Goal: Information Seeking & Learning: Learn about a topic

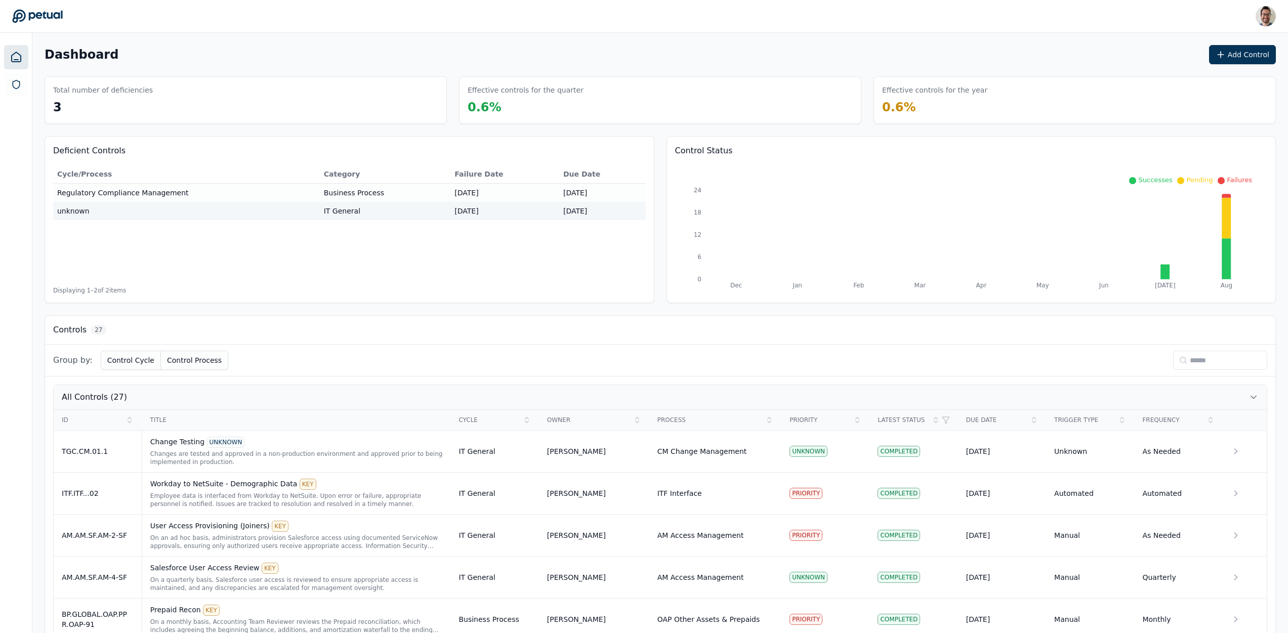
scroll to position [8, 0]
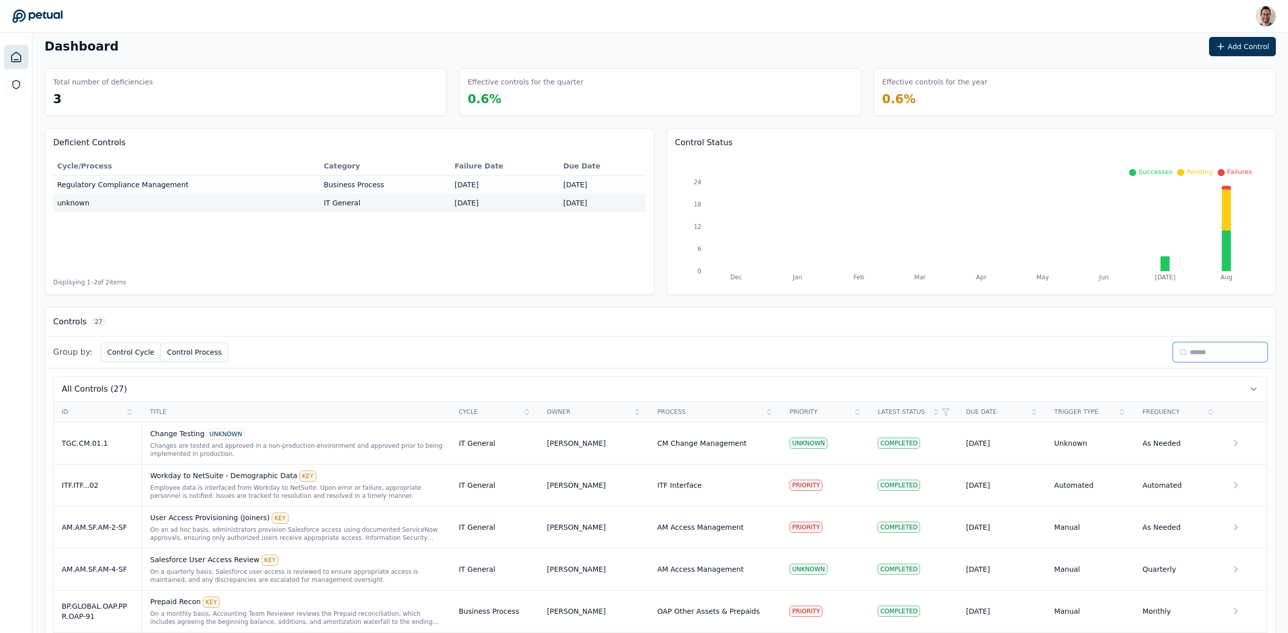
click at [1186, 357] on input at bounding box center [1220, 351] width 94 height 19
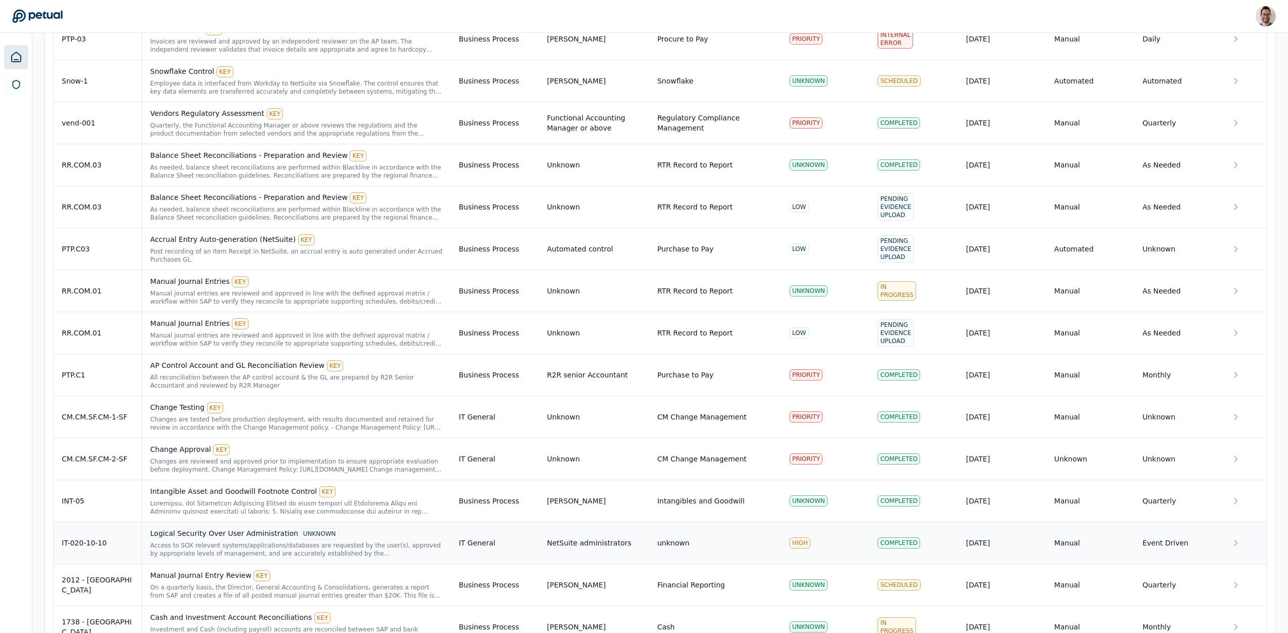
scroll to position [952, 0]
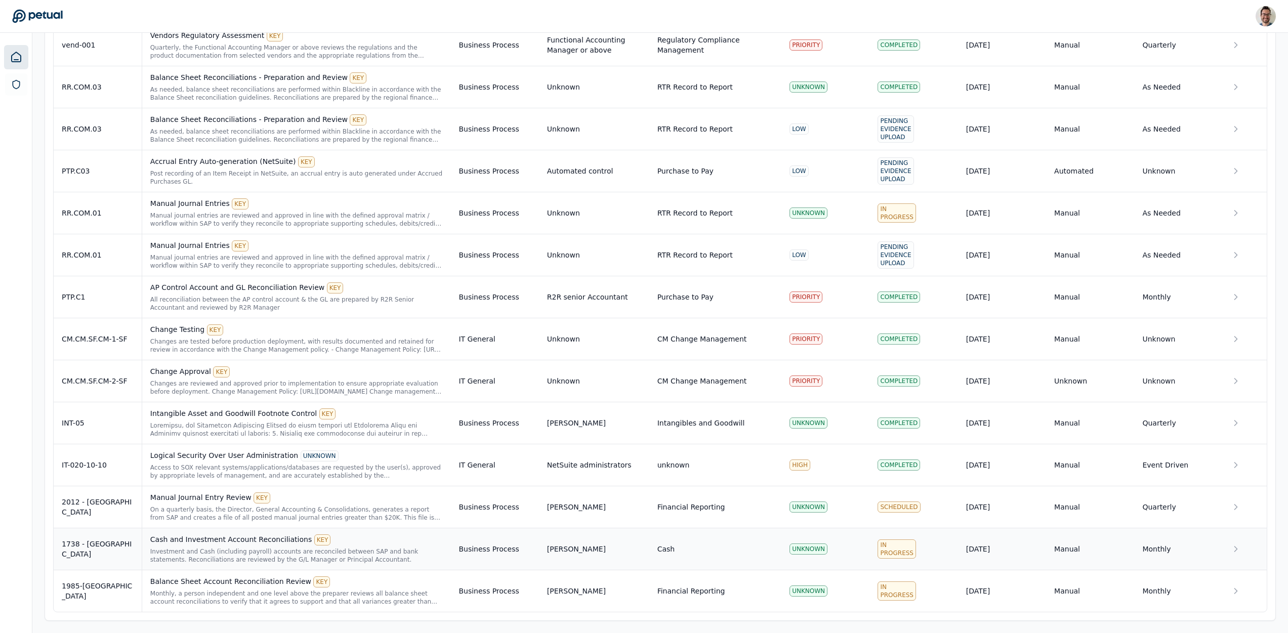
click at [111, 547] on div "1738 - [GEOGRAPHIC_DATA]" at bounding box center [98, 549] width 72 height 20
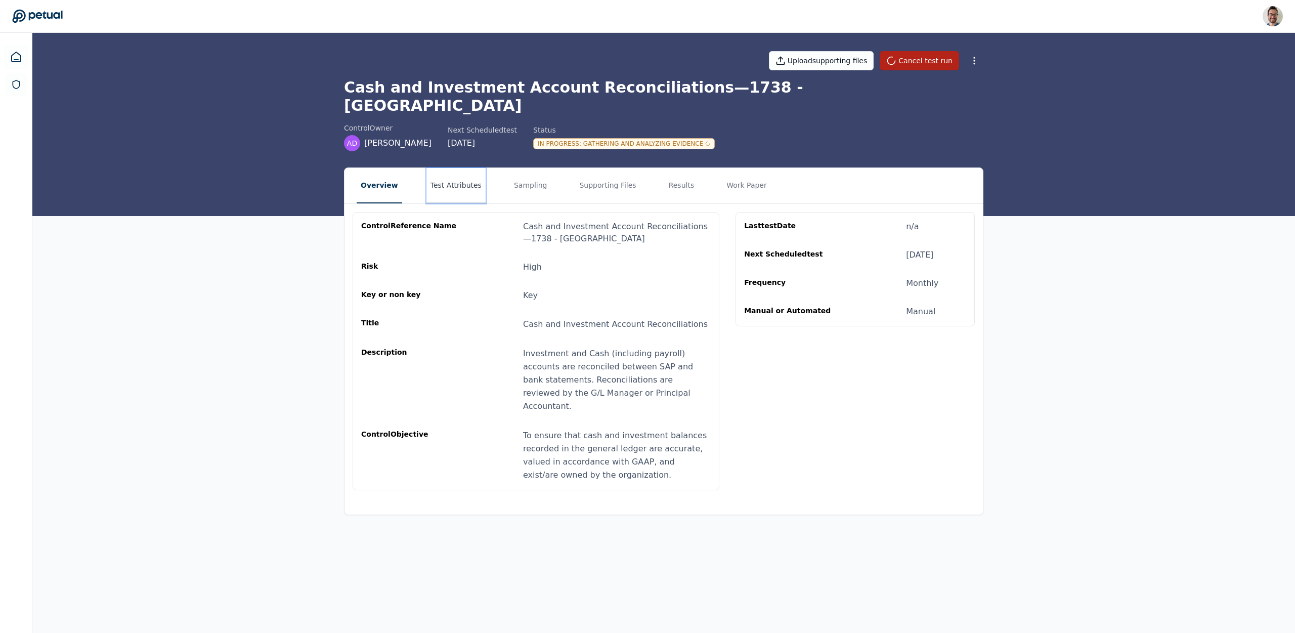
click at [465, 168] on button "Test Attributes" at bounding box center [455, 185] width 59 height 35
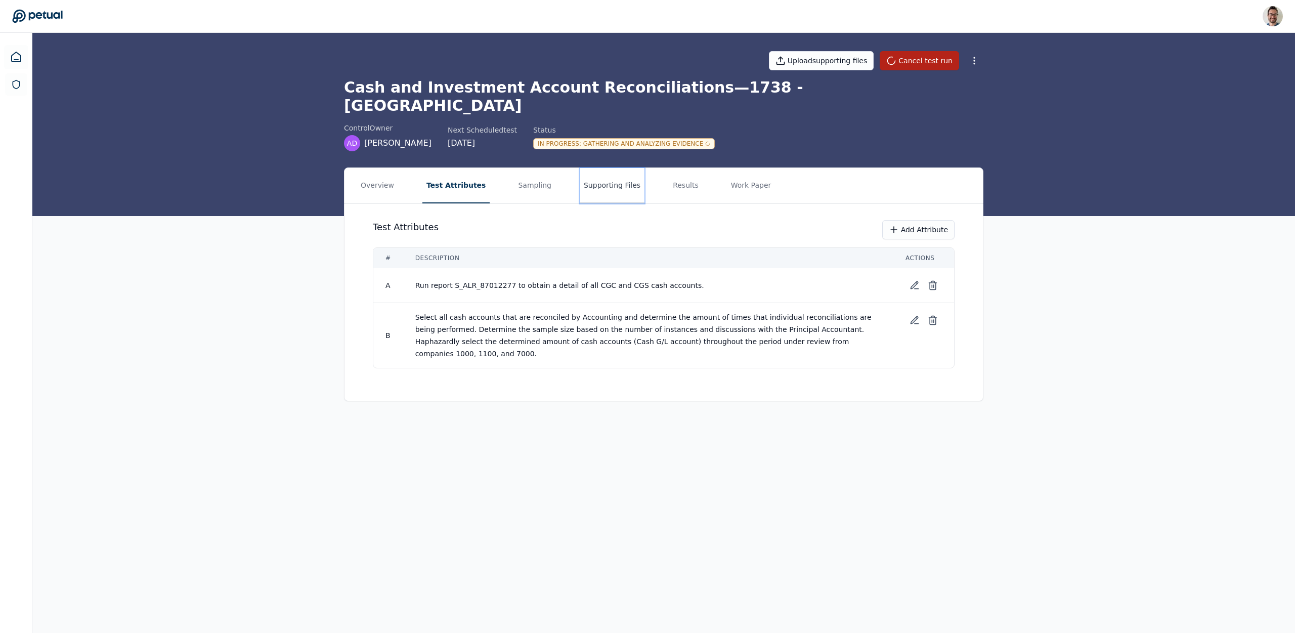
click at [620, 177] on button "Supporting Files" at bounding box center [612, 185] width 65 height 35
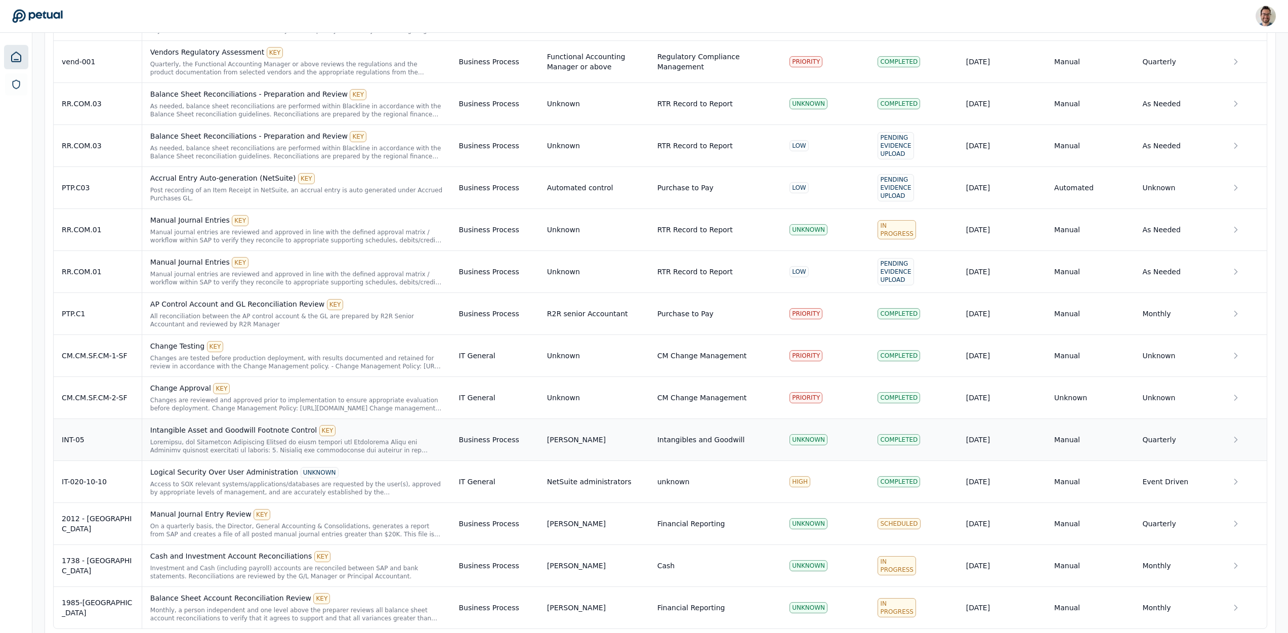
scroll to position [952, 0]
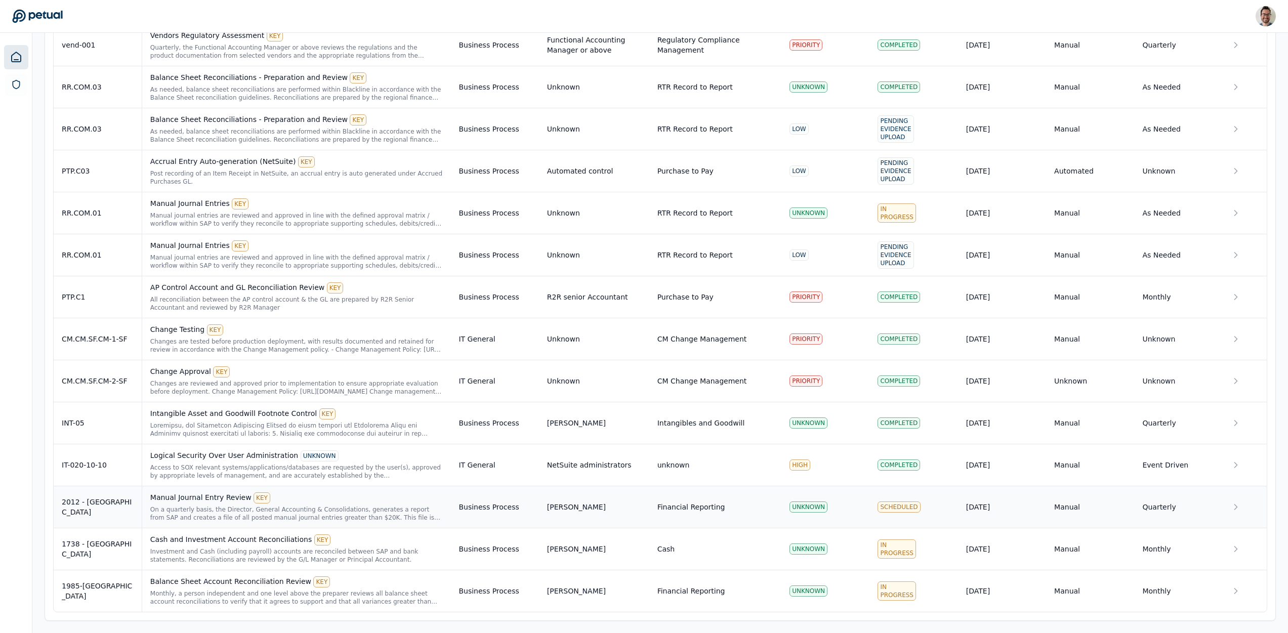
click at [249, 513] on div "On a quarterly basis, the Director, General Accounting & Consolidations, genera…" at bounding box center [296, 513] width 292 height 16
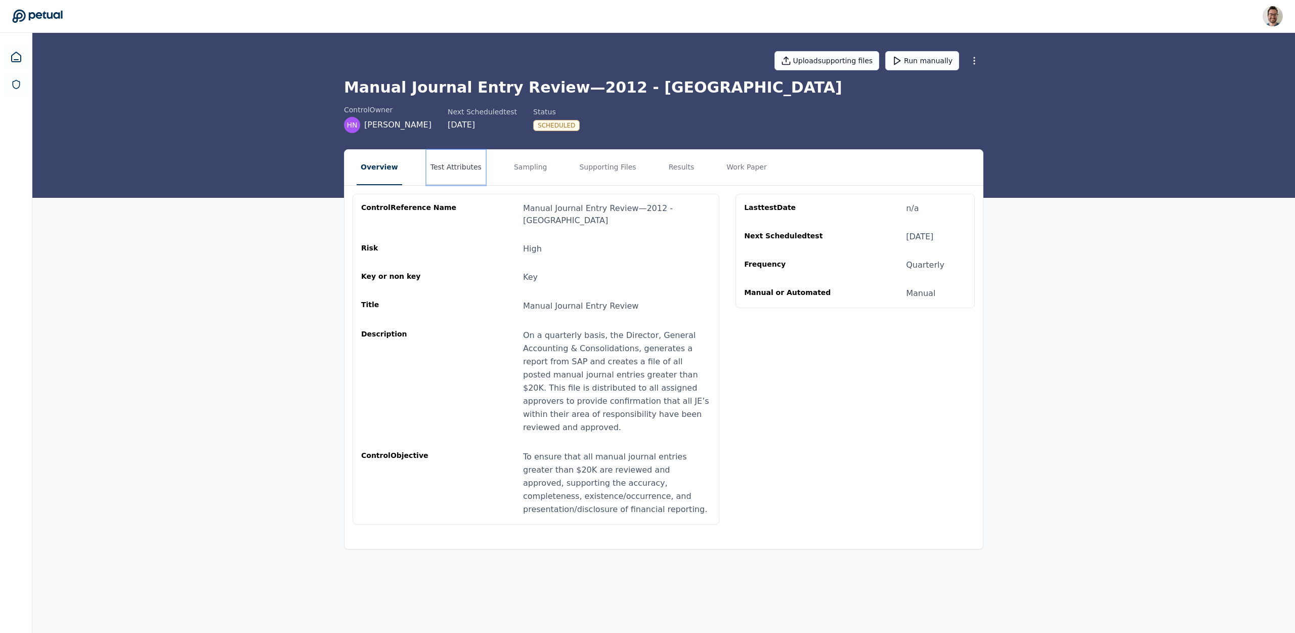
click at [438, 165] on button "Test Attributes" at bounding box center [455, 167] width 59 height 35
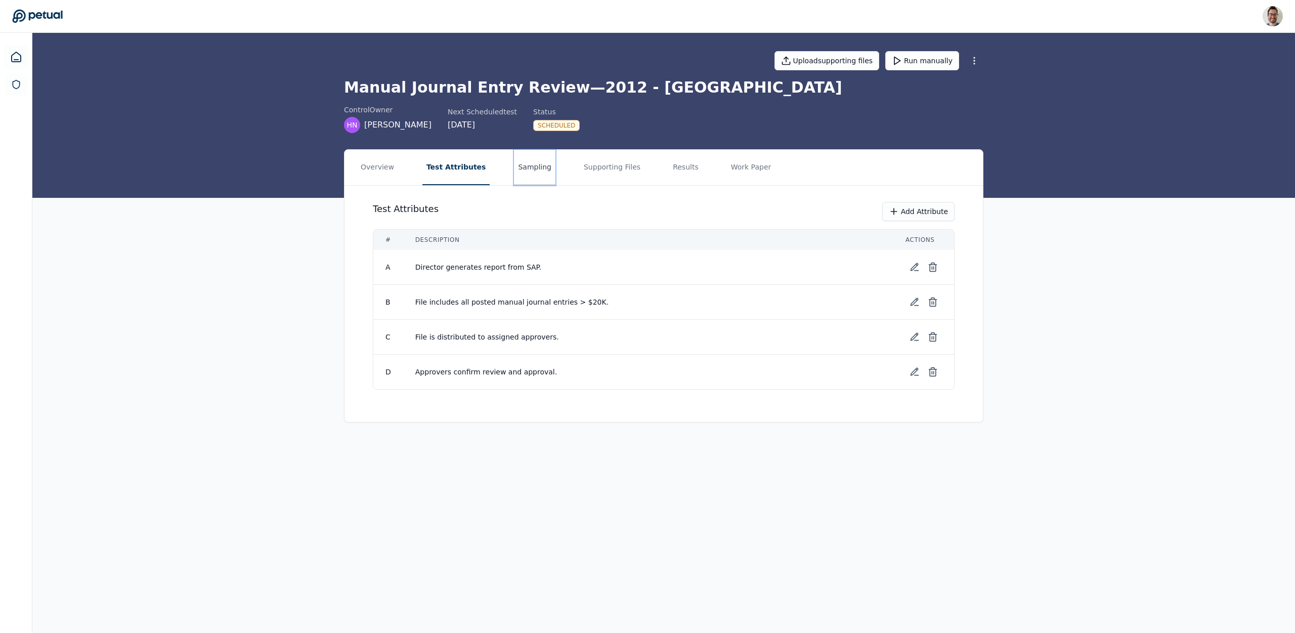
click at [520, 163] on button "Sampling" at bounding box center [534, 167] width 41 height 35
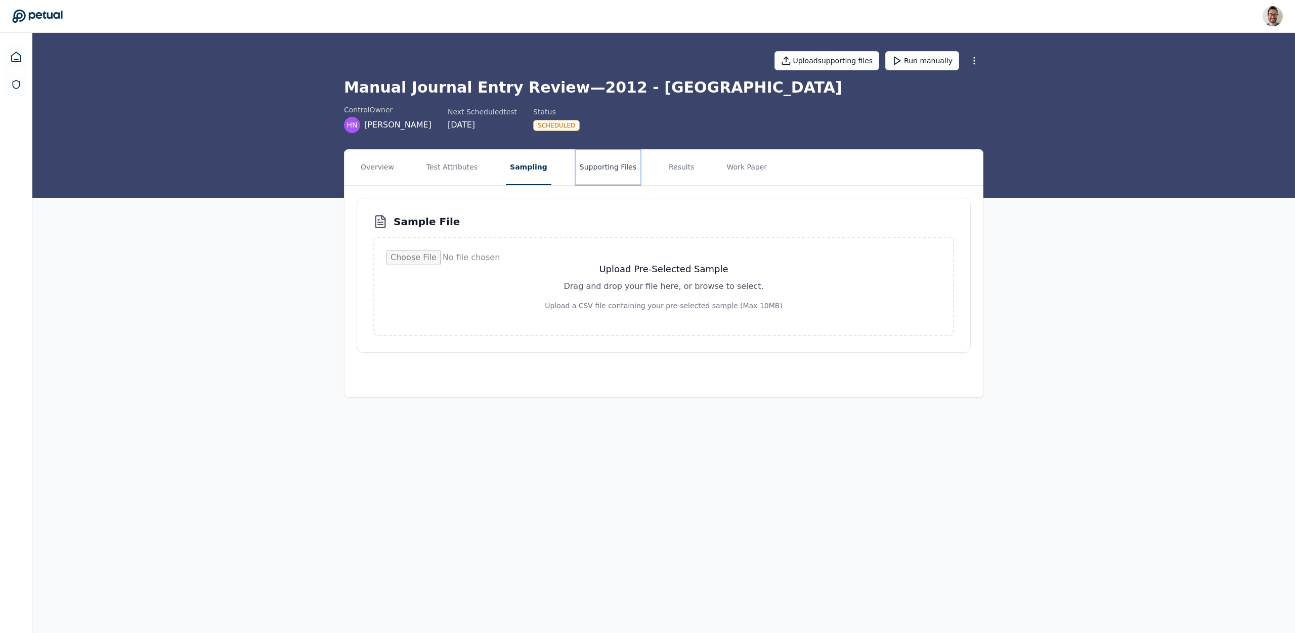
drag, startPoint x: 603, startPoint y: 165, endPoint x: 608, endPoint y: 165, distance: 5.1
click at [603, 165] on button "Supporting Files" at bounding box center [608, 167] width 65 height 35
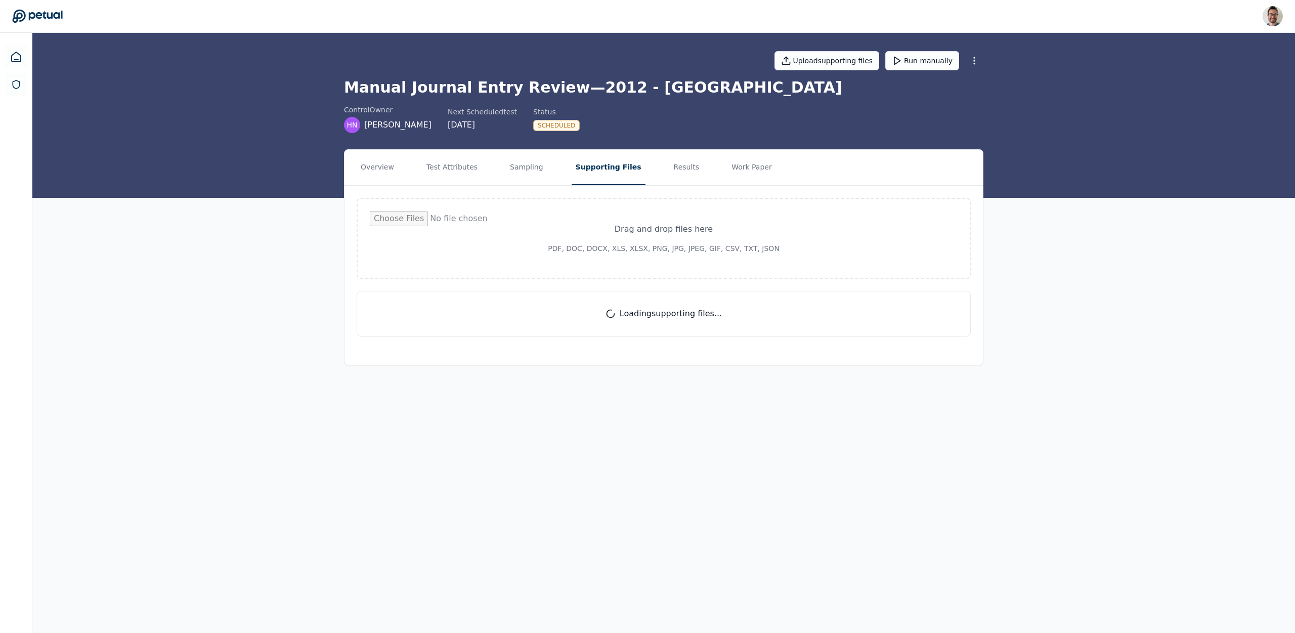
click at [645, 164] on nav "Overview Test Attributes Sampling Supporting Files Results Work Paper" at bounding box center [664, 167] width 638 height 35
click at [666, 164] on button "Results" at bounding box center [683, 167] width 34 height 35
click at [620, 172] on button "Supporting Files" at bounding box center [604, 167] width 65 height 35
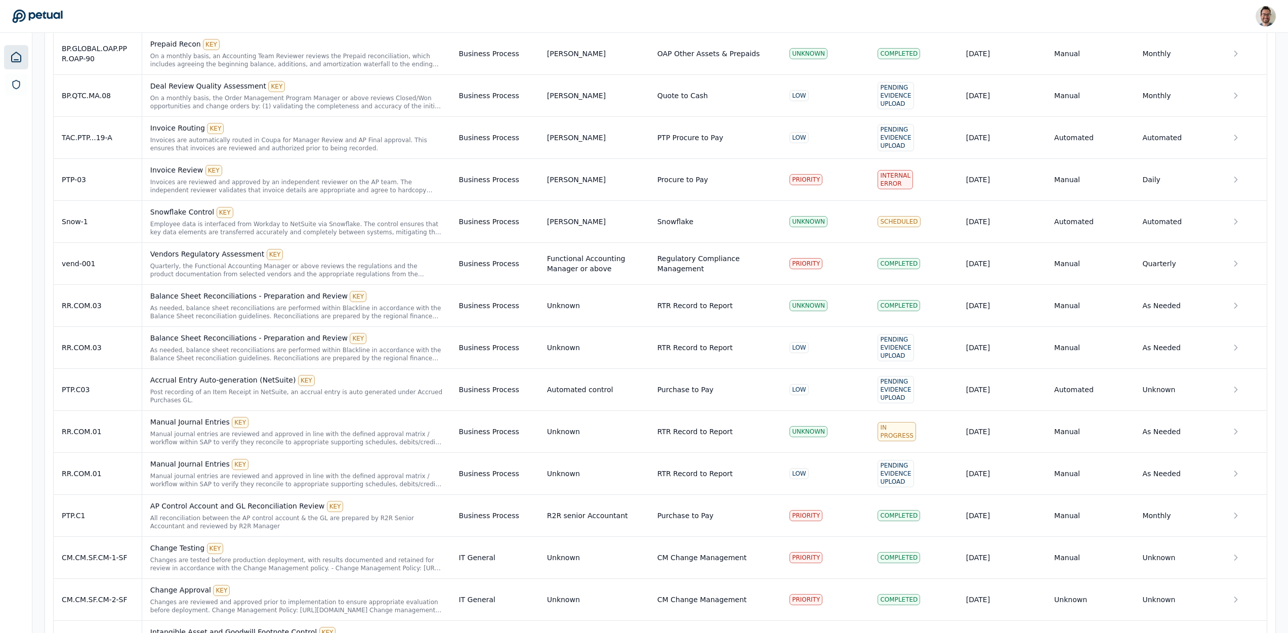
scroll to position [952, 0]
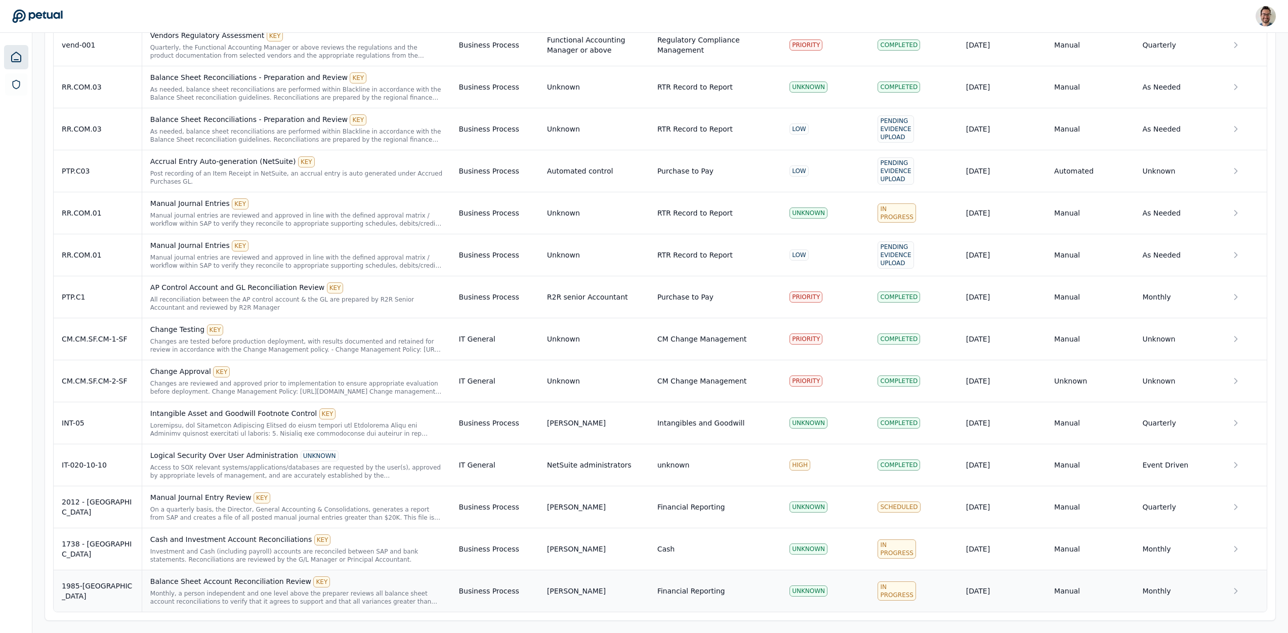
click at [212, 605] on div "Monthly, a person independent and one level above the preparer reviews all bala…" at bounding box center [296, 597] width 292 height 16
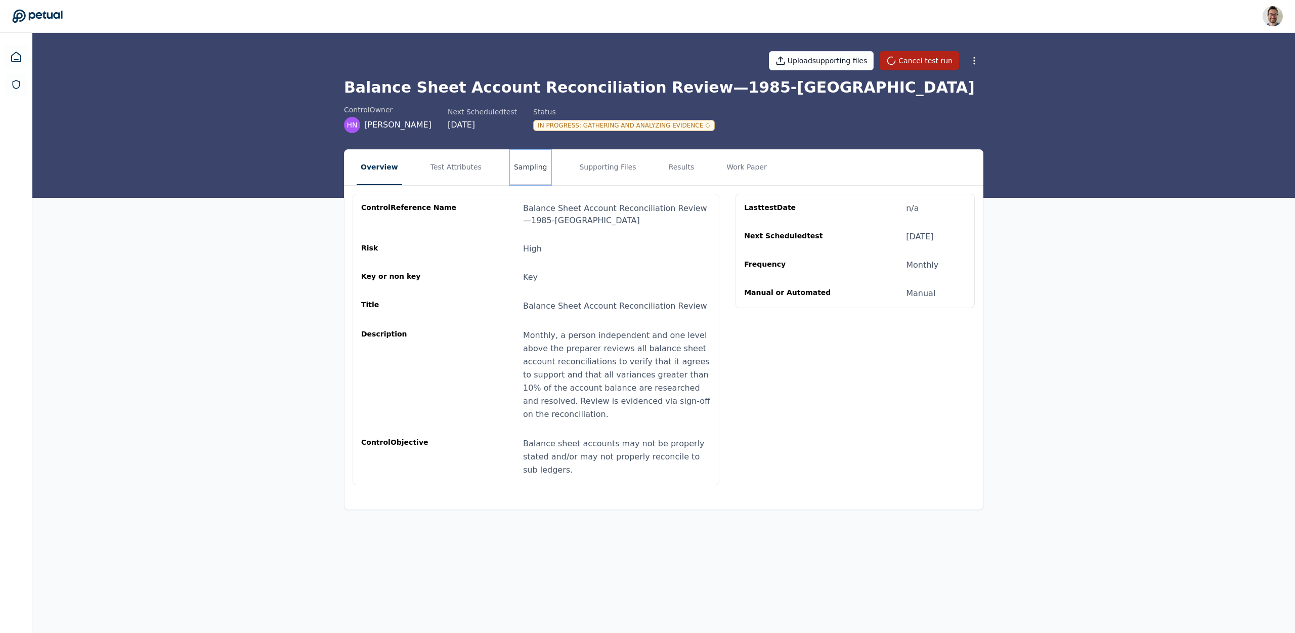
click at [528, 169] on button "Sampling" at bounding box center [530, 167] width 41 height 35
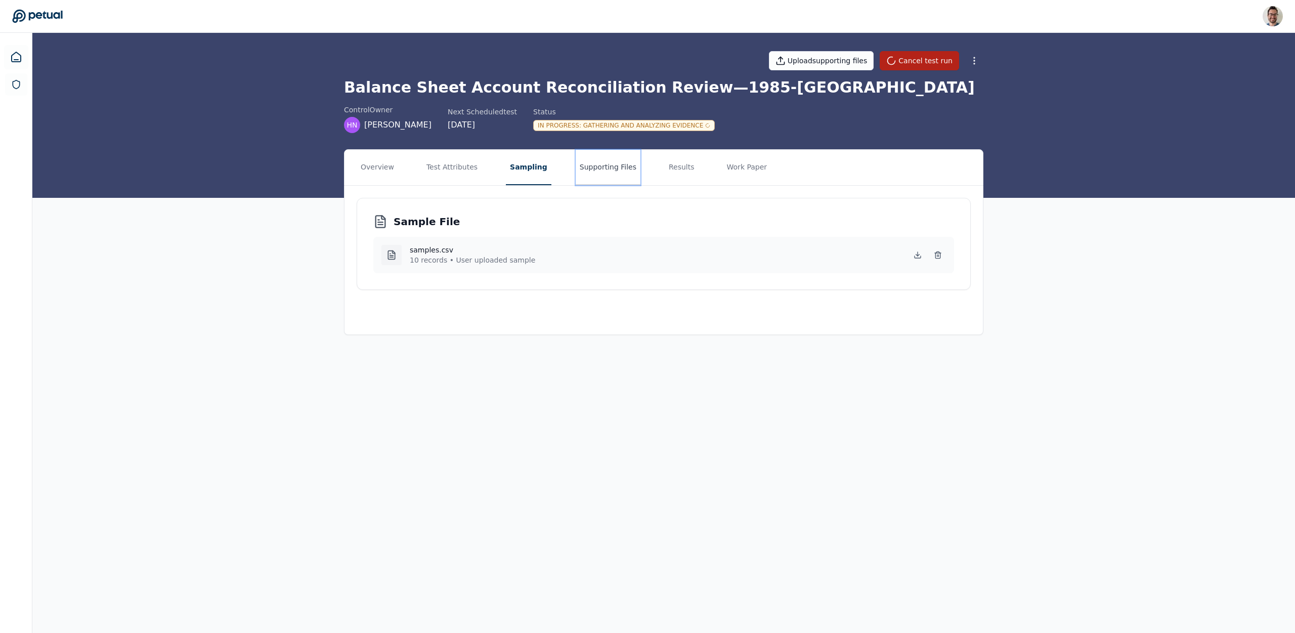
click at [587, 177] on button "Supporting Files" at bounding box center [608, 167] width 65 height 35
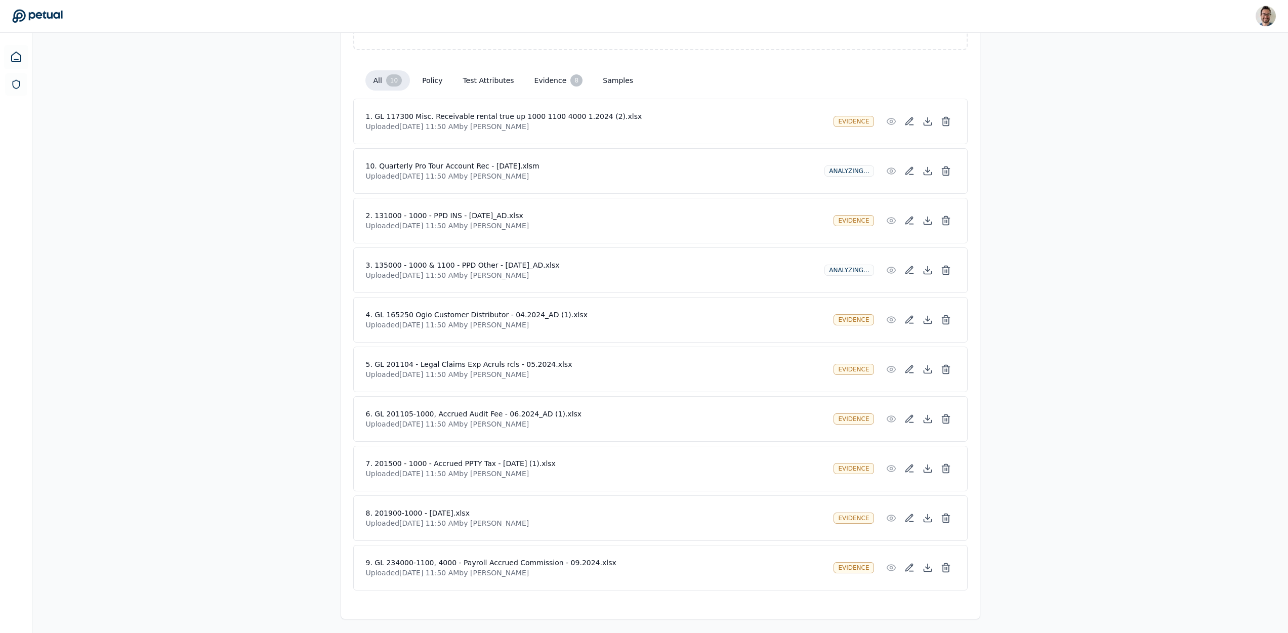
scroll to position [231, 0]
click at [929, 272] on icon at bounding box center [927, 268] width 10 height 10
click at [931, 171] on icon at bounding box center [927, 171] width 8 height 3
drag, startPoint x: 1034, startPoint y: 507, endPoint x: 1016, endPoint y: 616, distance: 110.3
click at [1034, 508] on div "Overview Test Attributes Sampling Supporting Files Results Work Paper Drag and …" at bounding box center [659, 275] width 1255 height 715
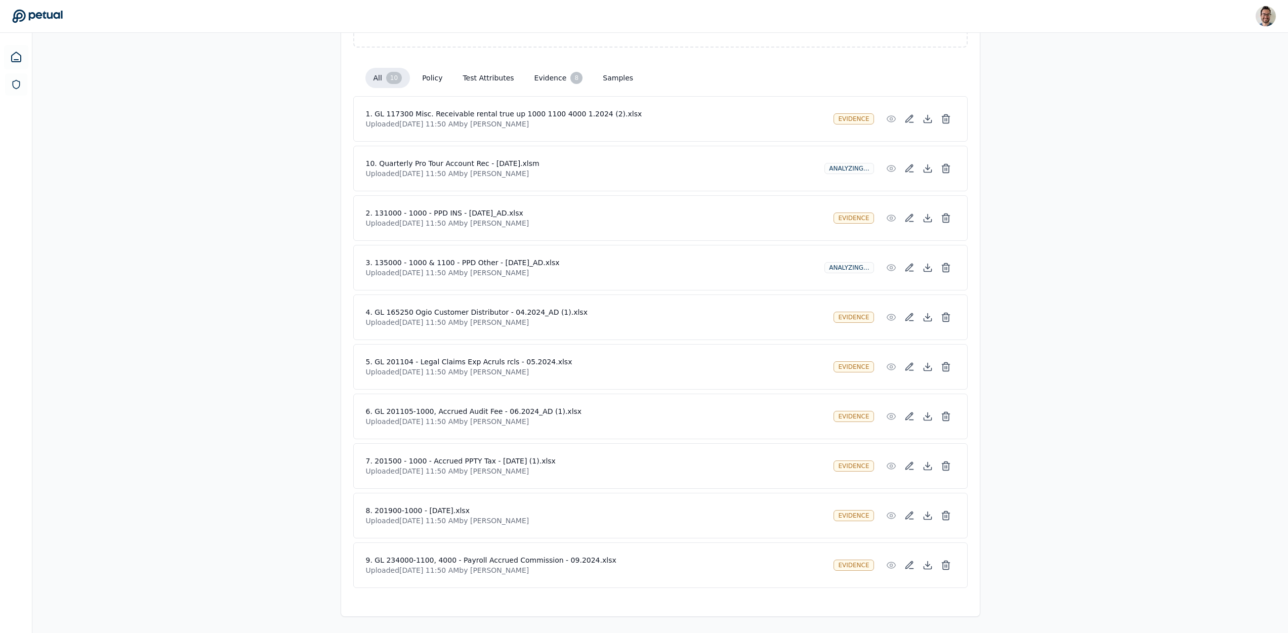
click at [1136, 502] on div "Overview Test Attributes Sampling Supporting Files Results Work Paper Drag and …" at bounding box center [659, 275] width 1255 height 715
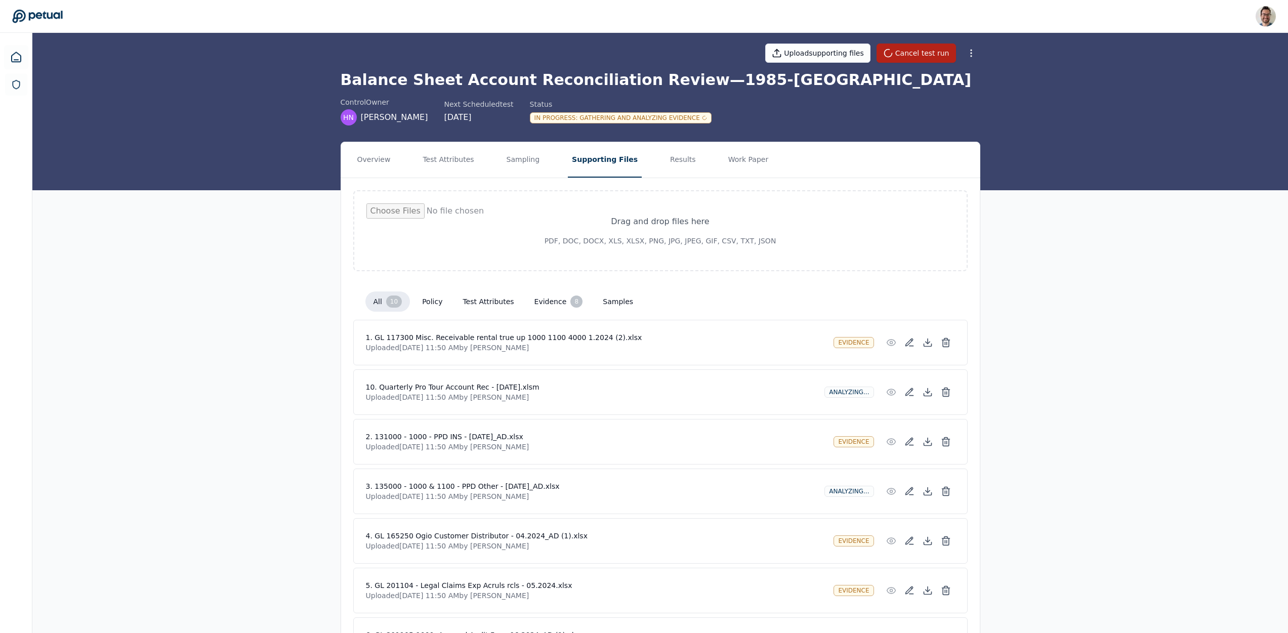
scroll to position [16, 0]
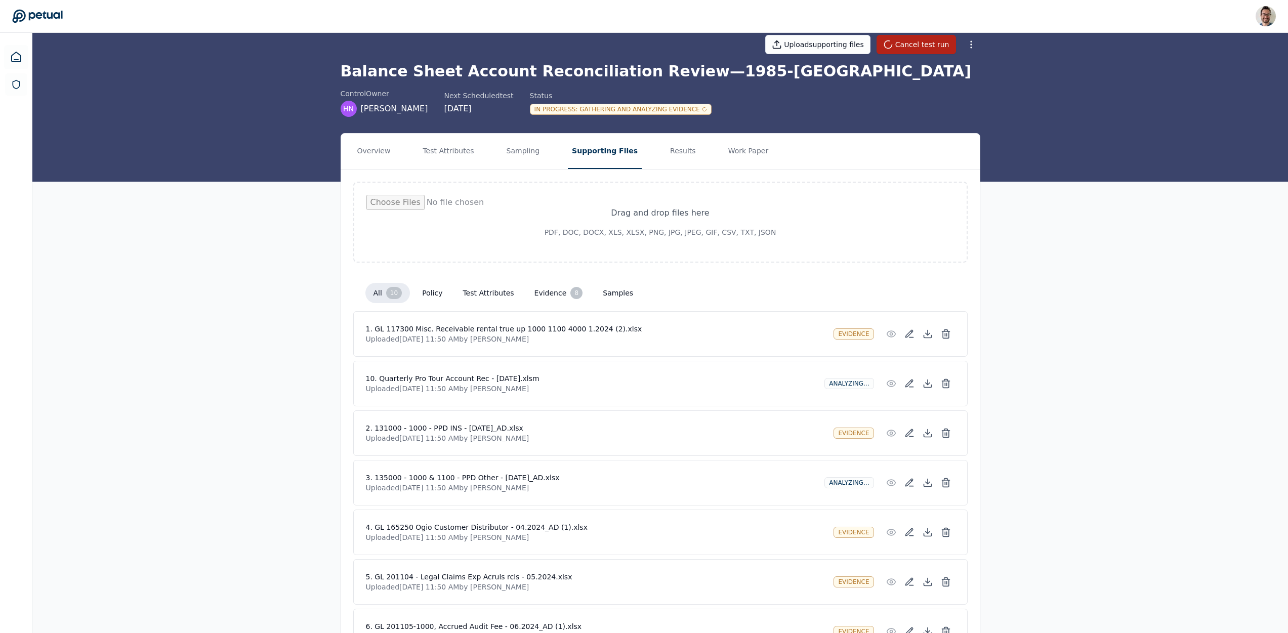
click at [552, 492] on p "Uploaded Sep 22, 2025, 11:50 AM by Snir Kodesh" at bounding box center [591, 488] width 451 height 10
drag, startPoint x: 547, startPoint y: 490, endPoint x: 320, endPoint y: 480, distance: 227.4
click at [366, 486] on div "3. 135000 - 1000 & 1100 - PPD Other - MAR 24_AD.xlsx Uploaded Sep 22, 2025, 11:…" at bounding box center [591, 483] width 451 height 20
click at [146, 368] on div "Overview Test Attributes Sampling Supporting Files Results Work Paper Drag and …" at bounding box center [659, 490] width 1255 height 715
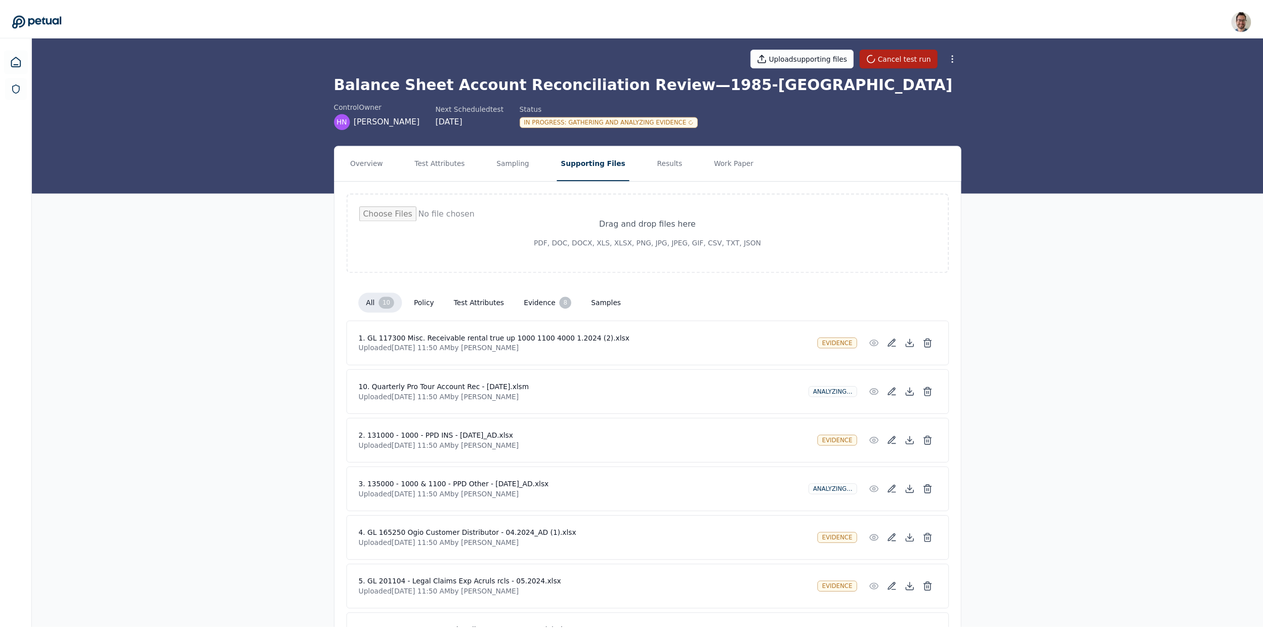
scroll to position [0, 0]
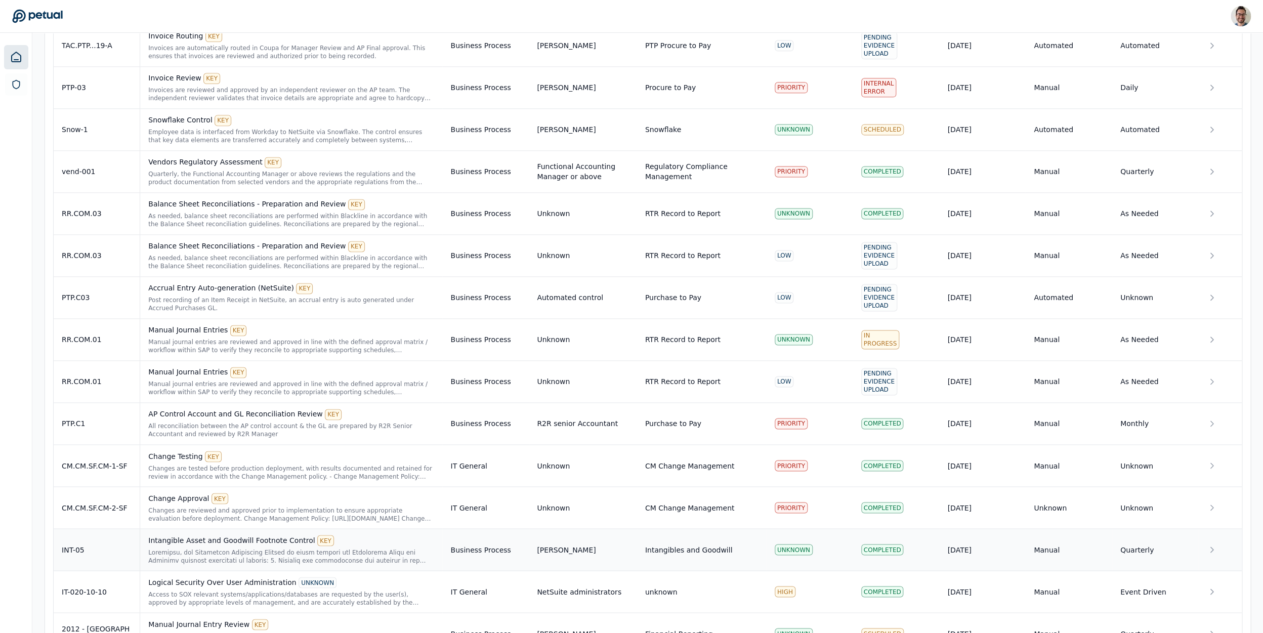
scroll to position [952, 0]
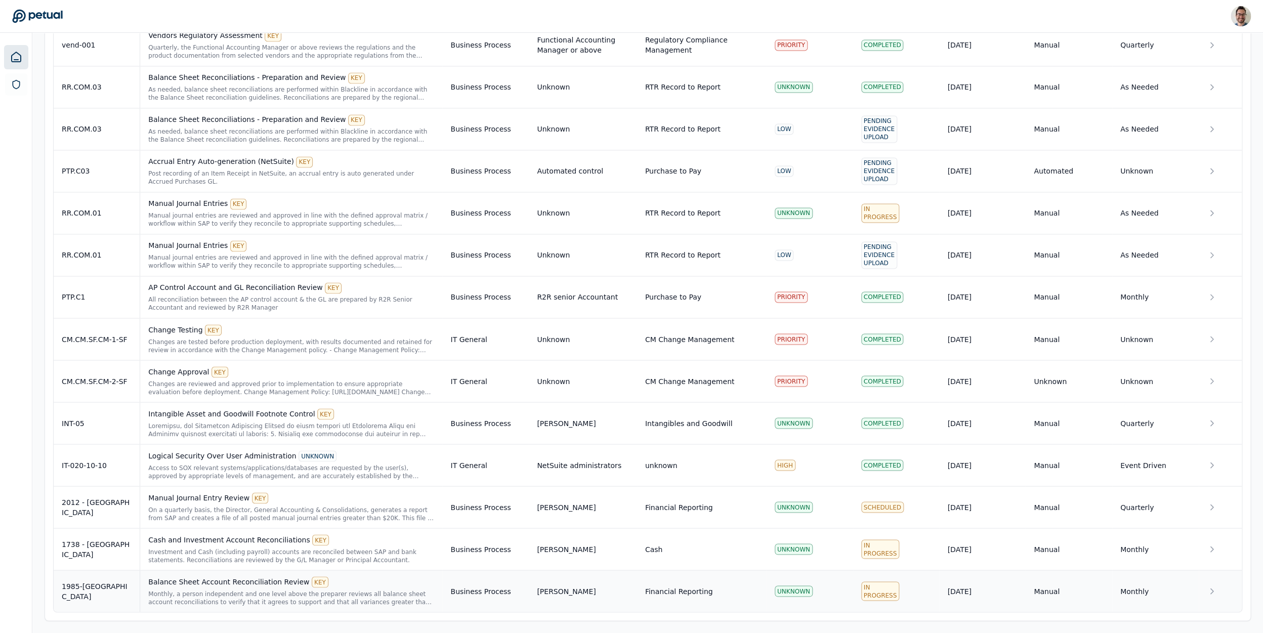
click at [190, 599] on div "Monthly, a person independent and one level above the preparer reviews all bala…" at bounding box center [291, 597] width 286 height 16
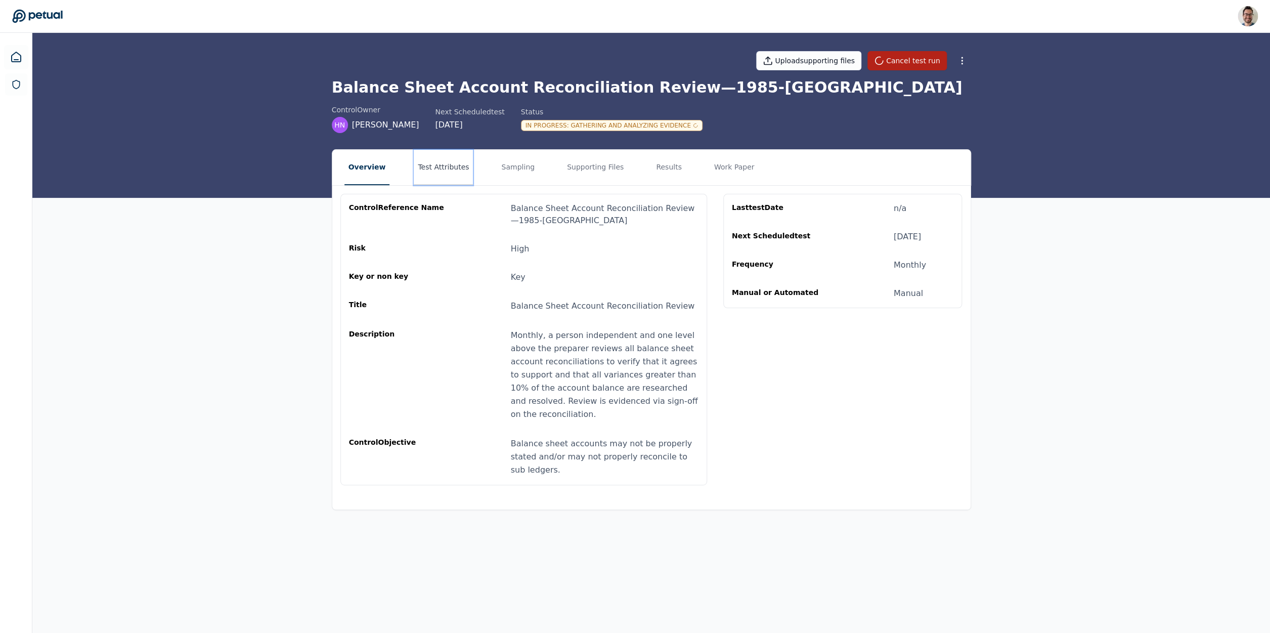
drag, startPoint x: 446, startPoint y: 171, endPoint x: 451, endPoint y: 172, distance: 5.2
click at [446, 171] on button "Test Attributes" at bounding box center [443, 167] width 59 height 35
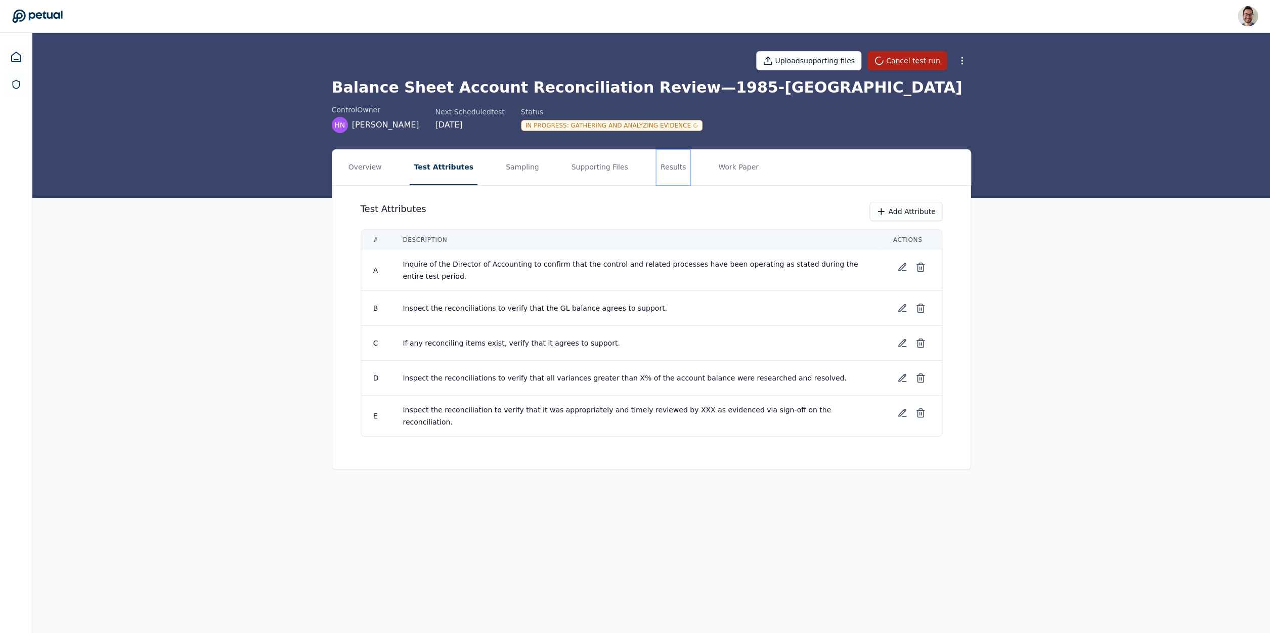
drag, startPoint x: 647, startPoint y: 176, endPoint x: 626, endPoint y: 177, distance: 20.8
click at [657, 176] on button "Results" at bounding box center [674, 167] width 34 height 35
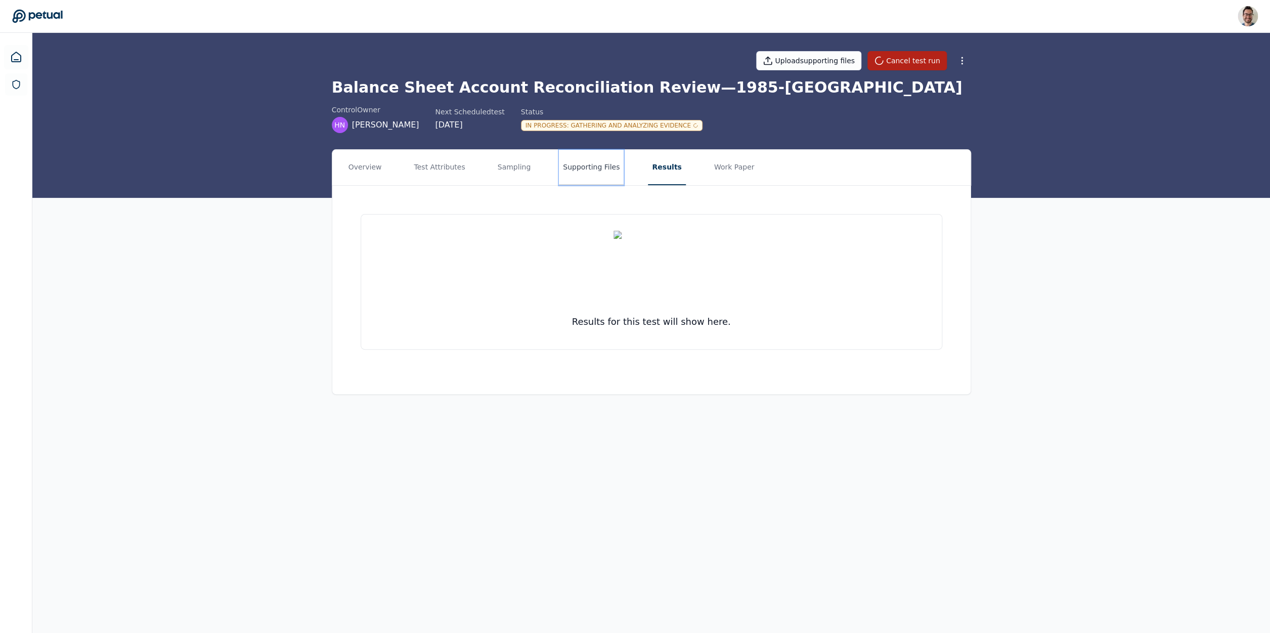
click at [568, 174] on button "Supporting Files" at bounding box center [591, 167] width 65 height 35
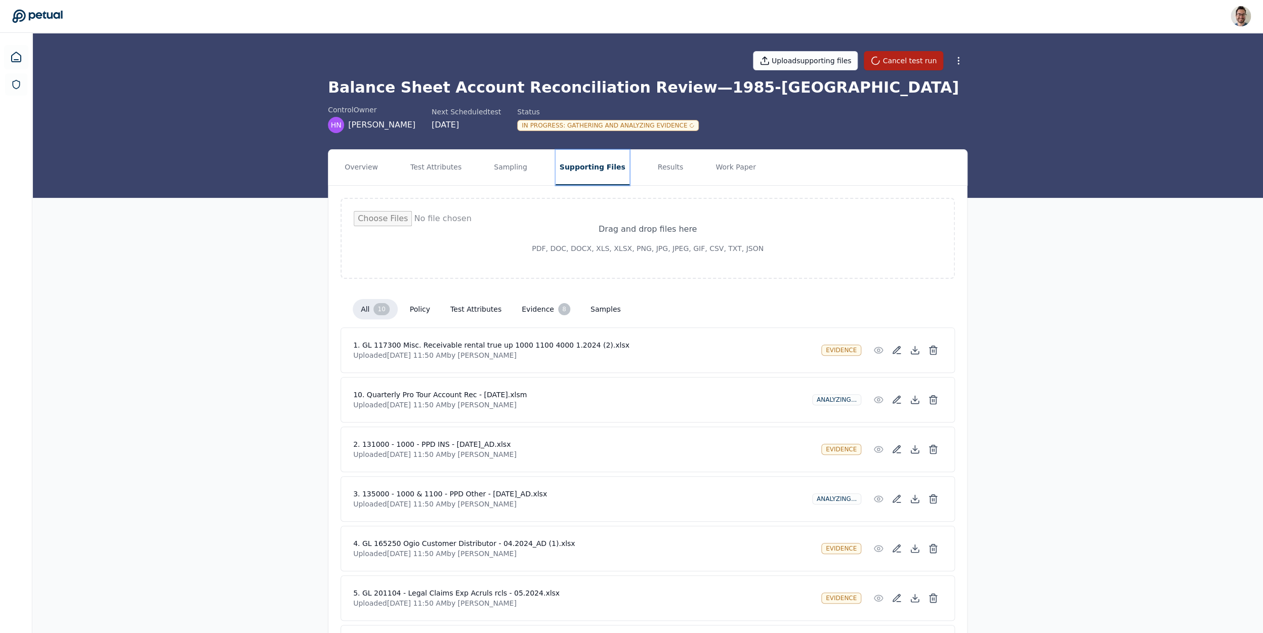
scroll to position [231, 0]
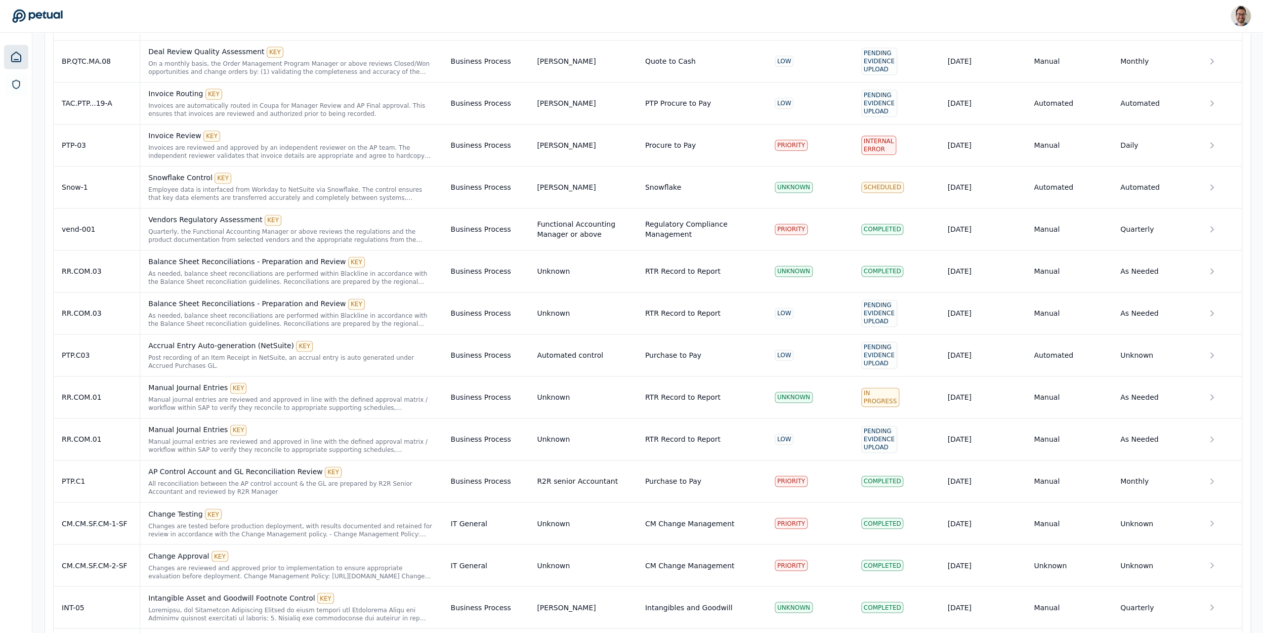
scroll to position [952, 0]
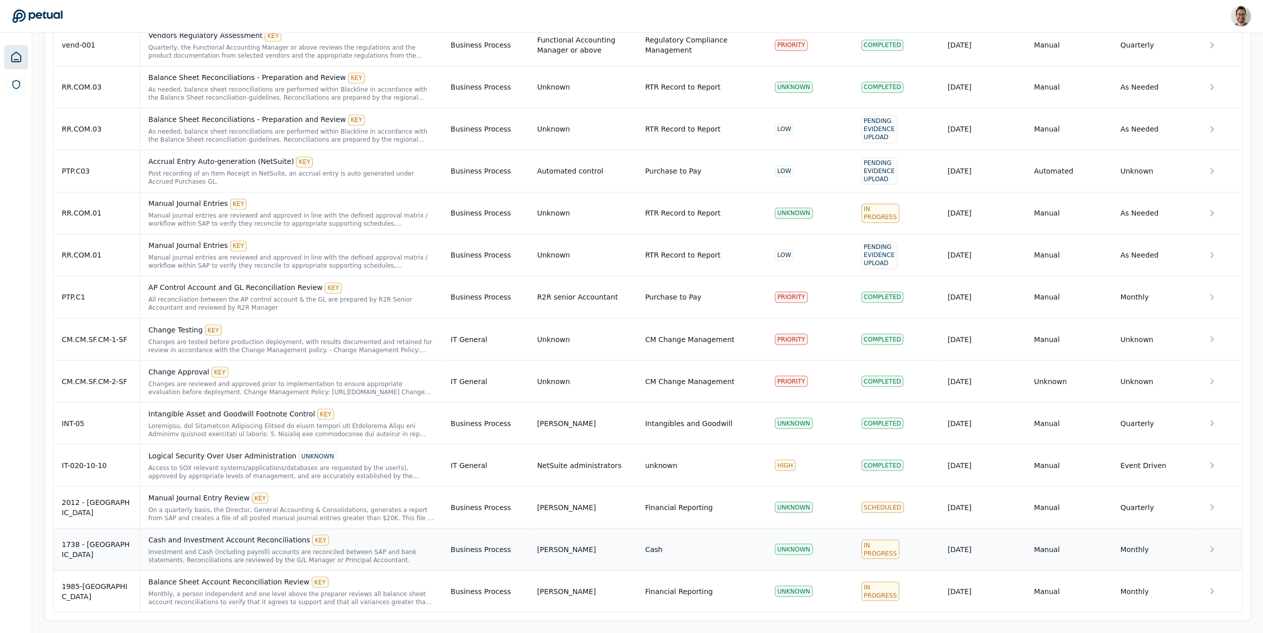
click at [105, 549] on div "1738 - [GEOGRAPHIC_DATA]" at bounding box center [97, 549] width 70 height 20
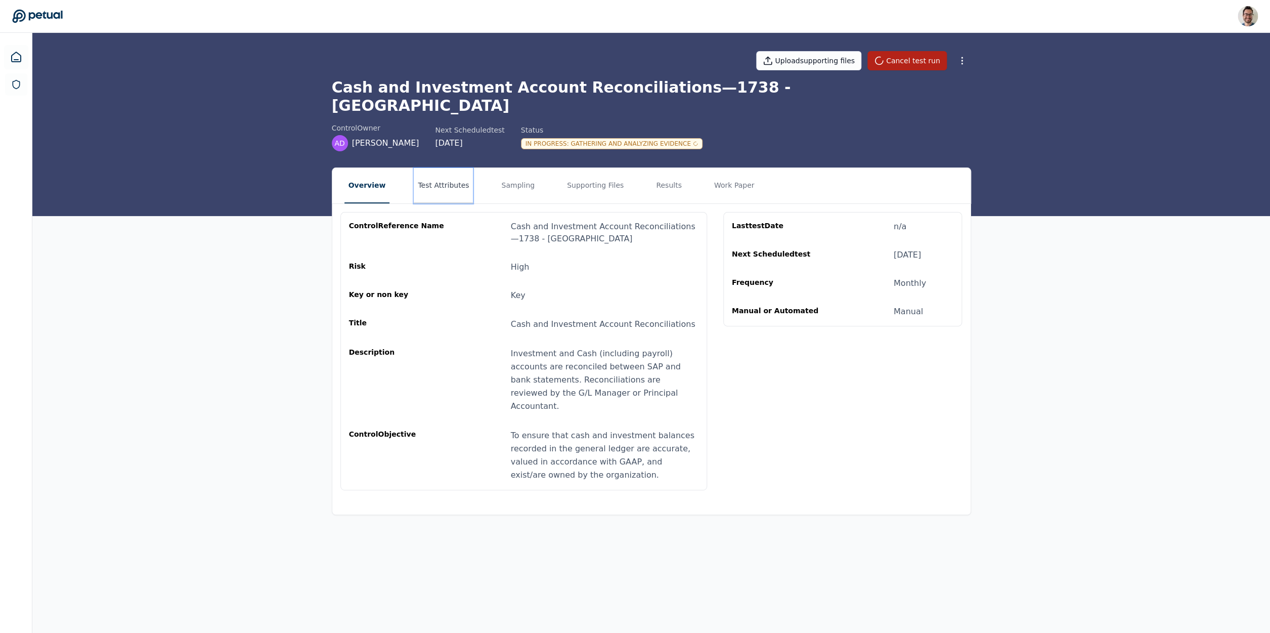
click at [440, 181] on button "Test Attributes" at bounding box center [443, 185] width 59 height 35
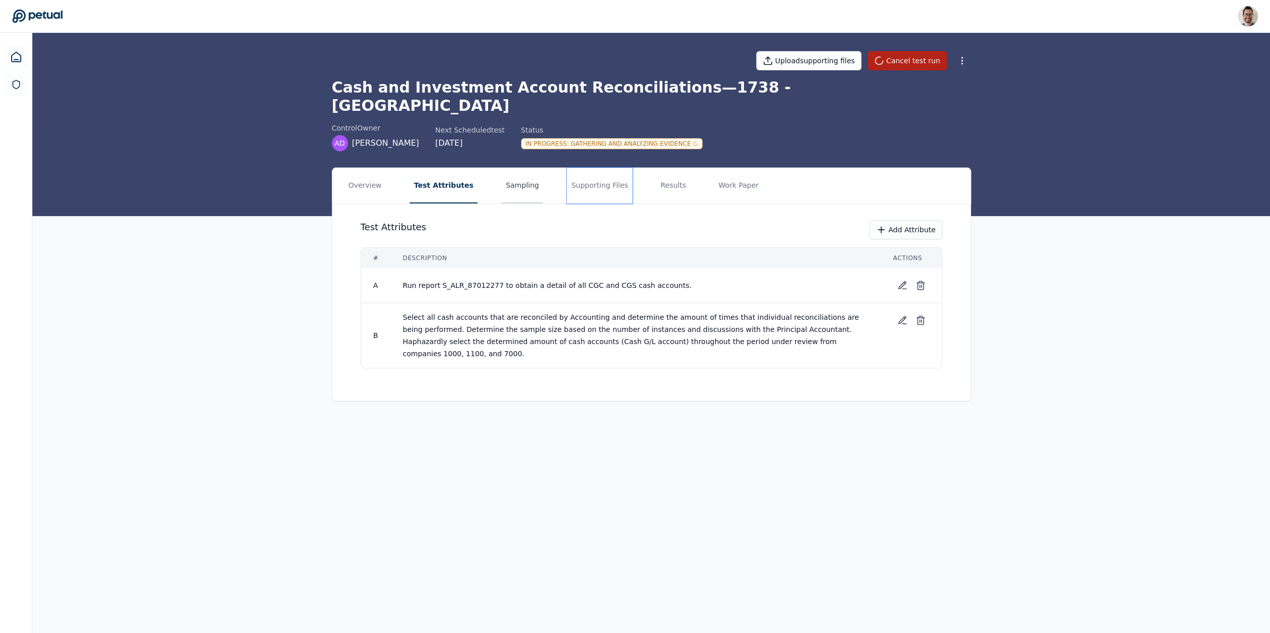
drag, startPoint x: 585, startPoint y: 180, endPoint x: 510, endPoint y: 174, distance: 75.2
click at [584, 180] on button "Supporting Files" at bounding box center [599, 185] width 65 height 35
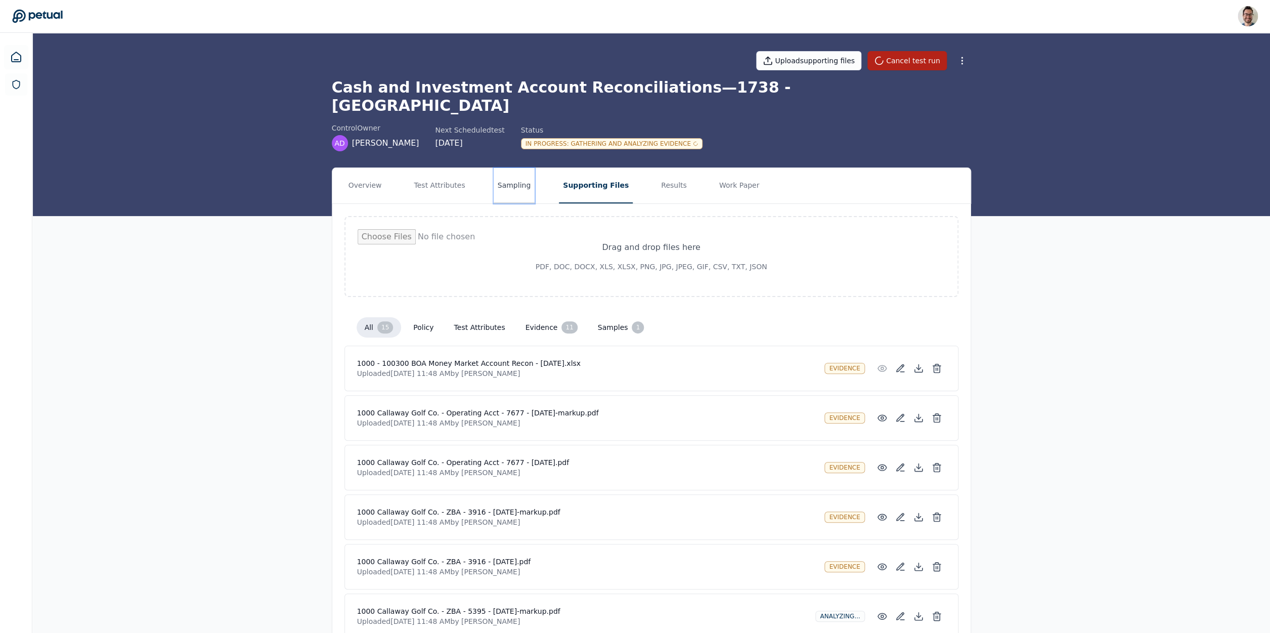
click at [506, 173] on button "Sampling" at bounding box center [514, 185] width 41 height 35
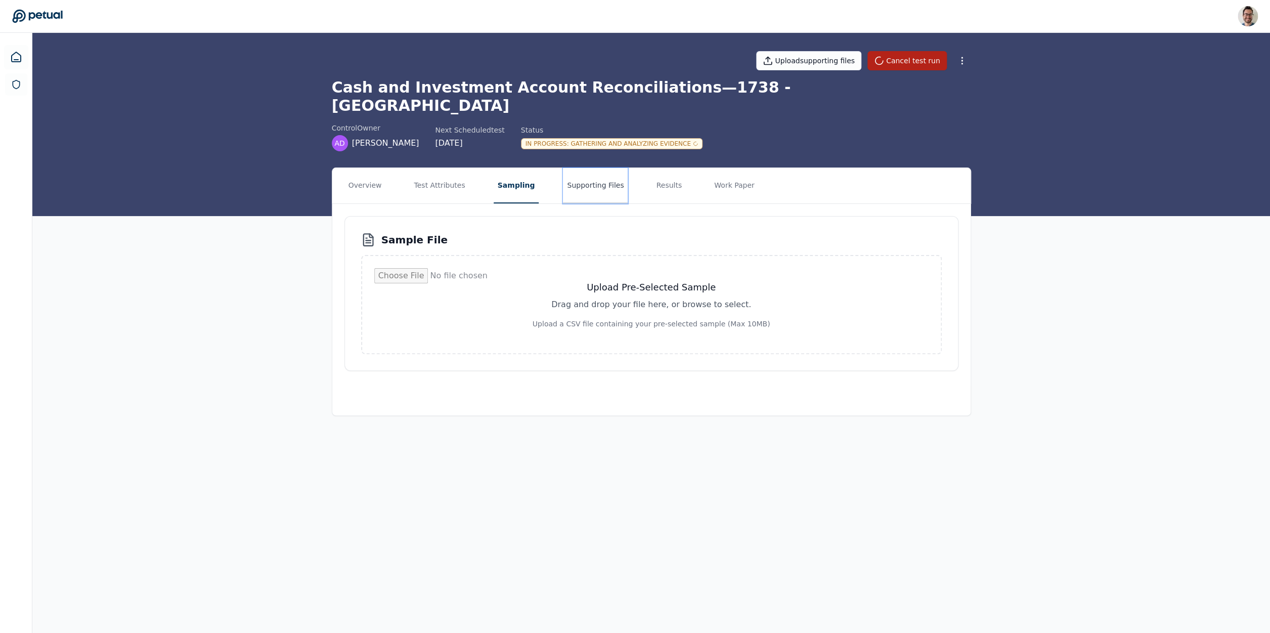
click at [580, 170] on button "Supporting Files" at bounding box center [595, 185] width 65 height 35
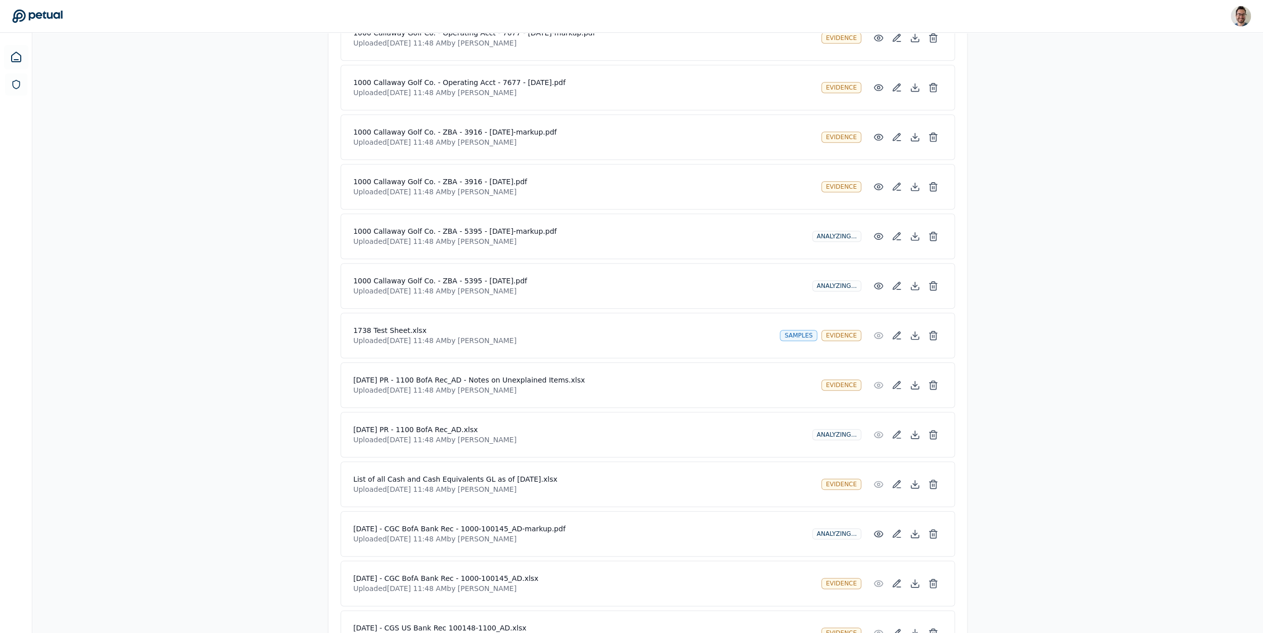
scroll to position [390, 0]
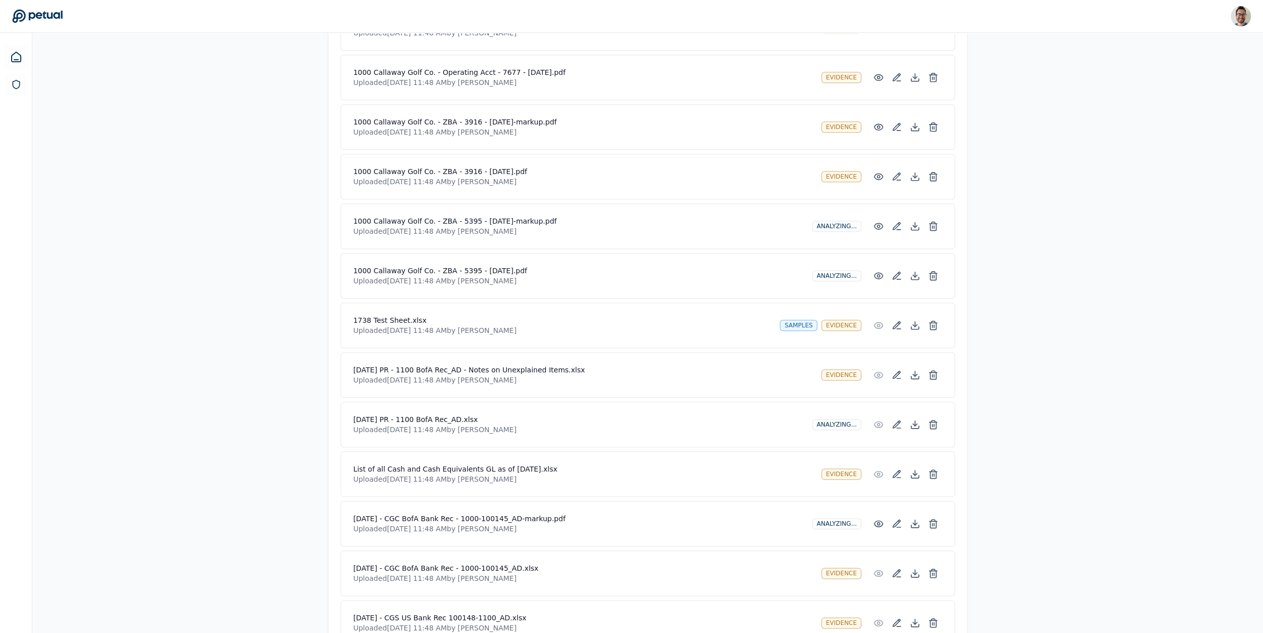
click at [552, 266] on h4 "1000 Callaway Golf Co. - ZBA - 5395 - [DATE].pdf" at bounding box center [578, 271] width 451 height 10
click at [918, 221] on icon at bounding box center [915, 226] width 10 height 10
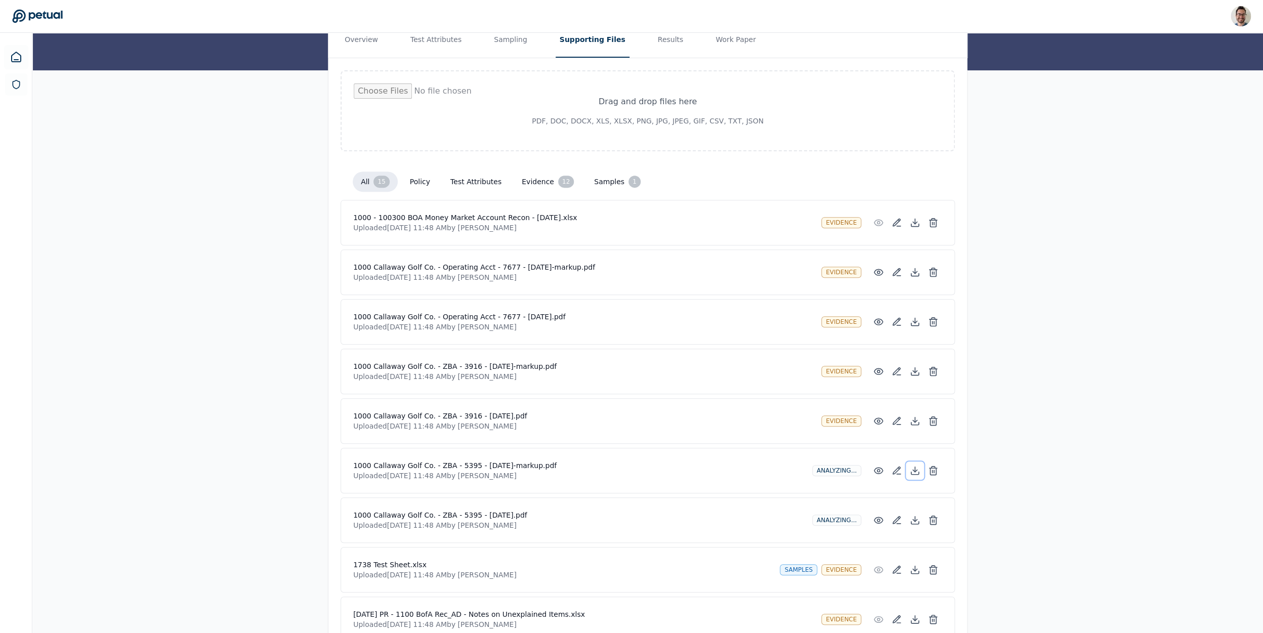
scroll to position [291, 0]
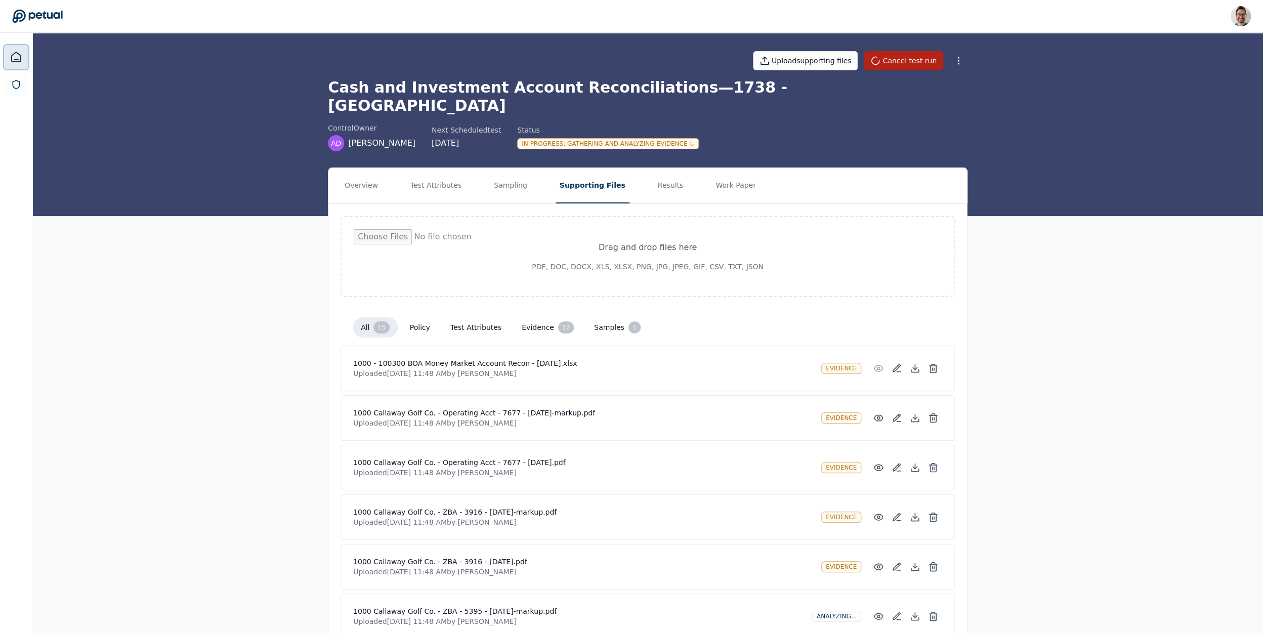
click at [19, 61] on icon at bounding box center [16, 57] width 12 height 12
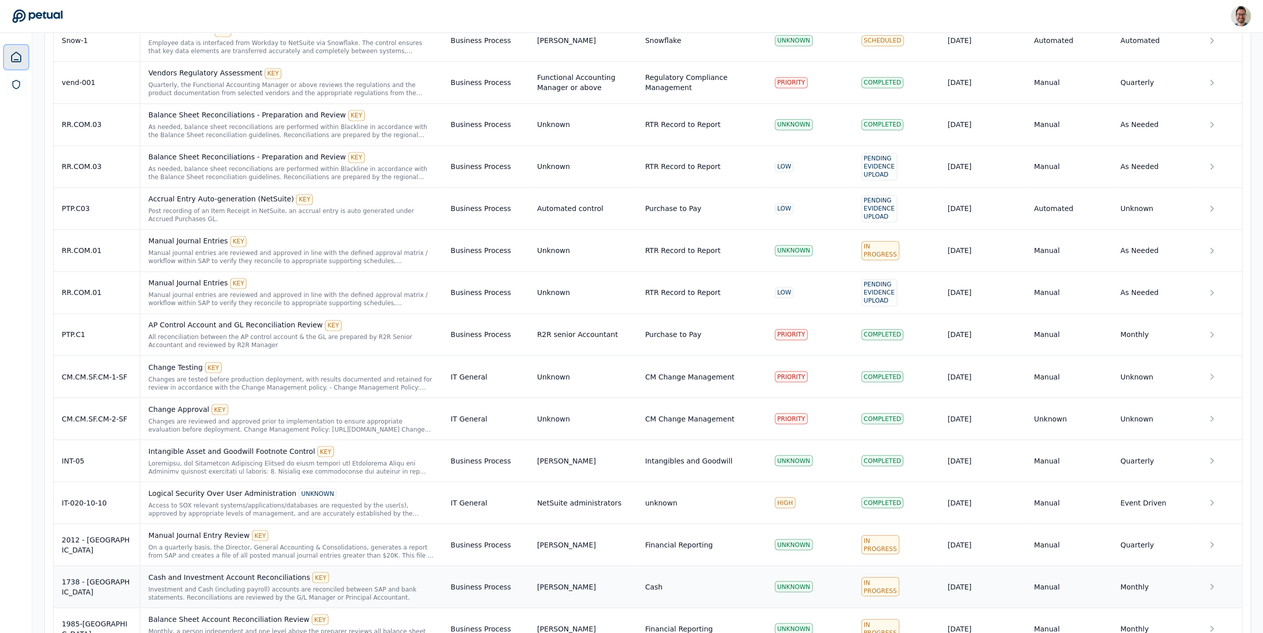
scroll to position [952, 0]
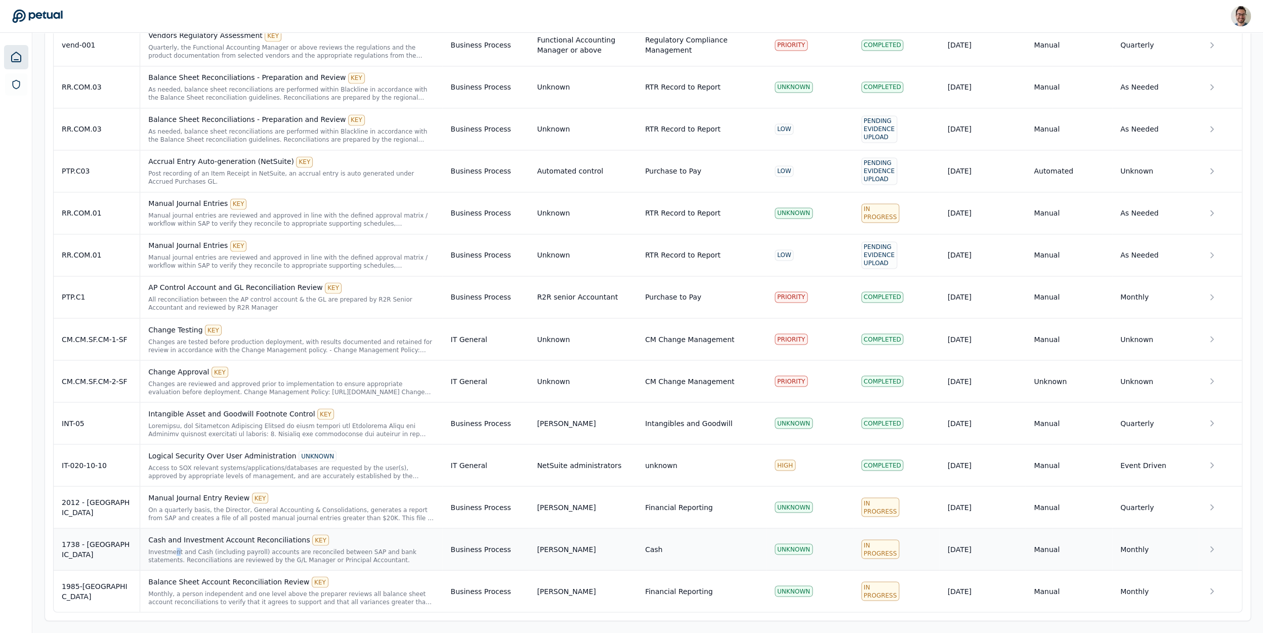
click at [176, 549] on div "Investment and Cash (including payroll) accounts are reconciled between SAP and…" at bounding box center [291, 555] width 286 height 16
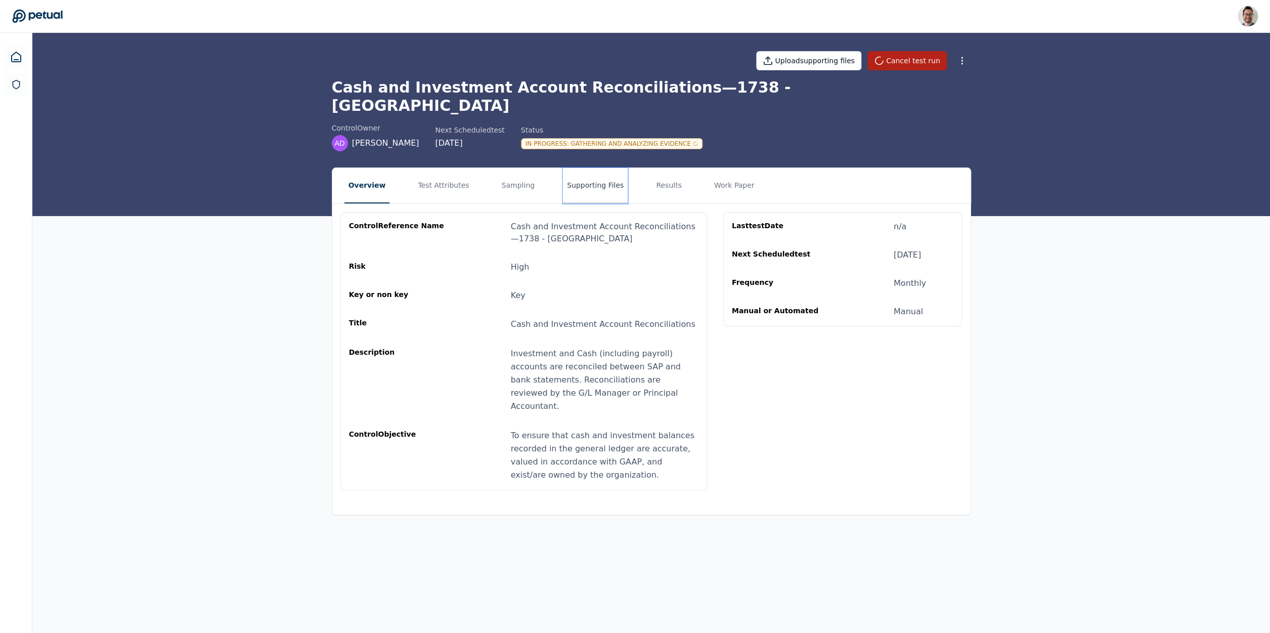
click at [581, 185] on button "Supporting Files" at bounding box center [595, 185] width 65 height 35
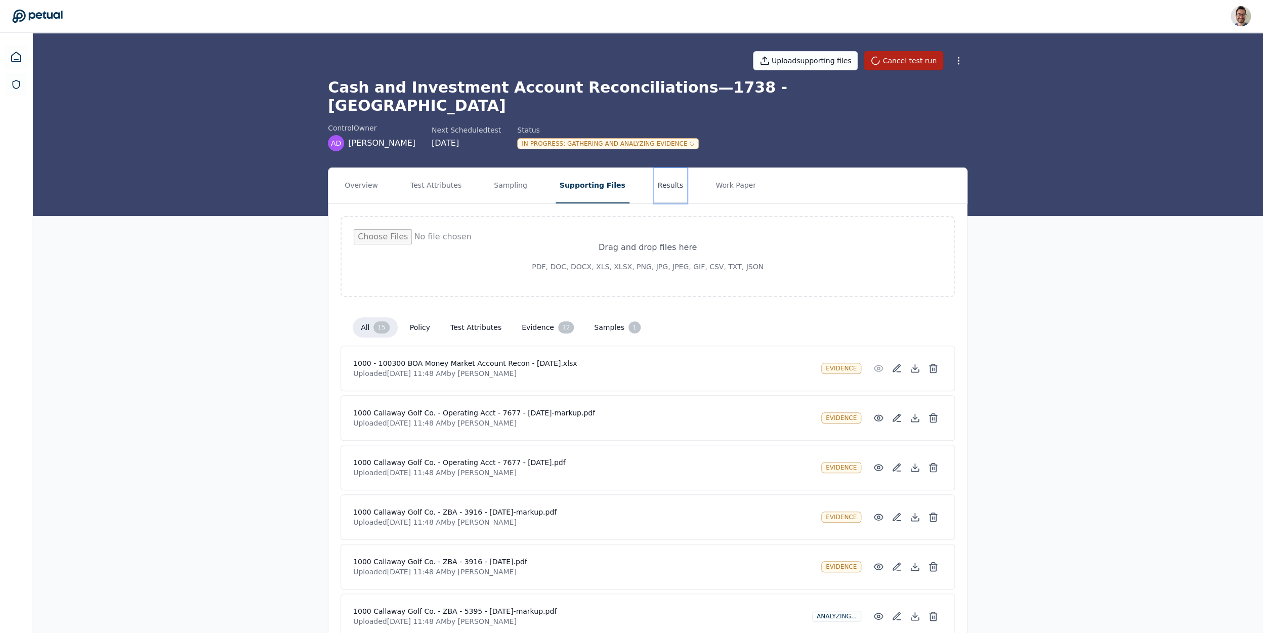
click at [654, 168] on button "Results" at bounding box center [671, 185] width 34 height 35
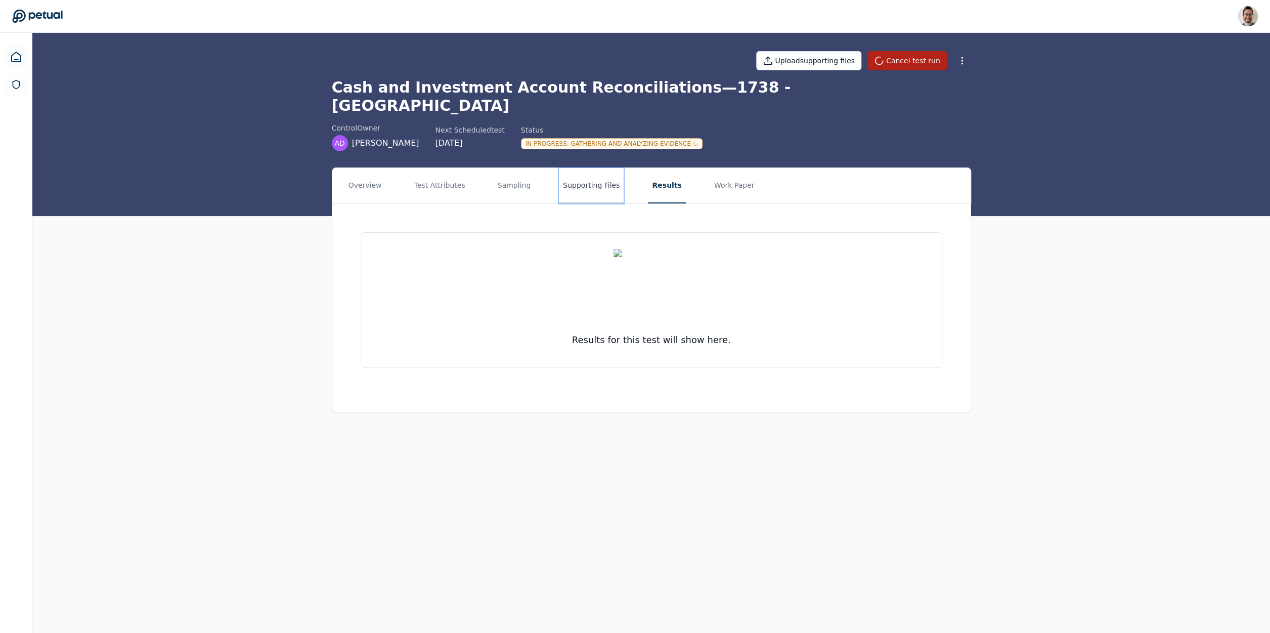
click at [575, 171] on button "Supporting Files" at bounding box center [591, 185] width 65 height 35
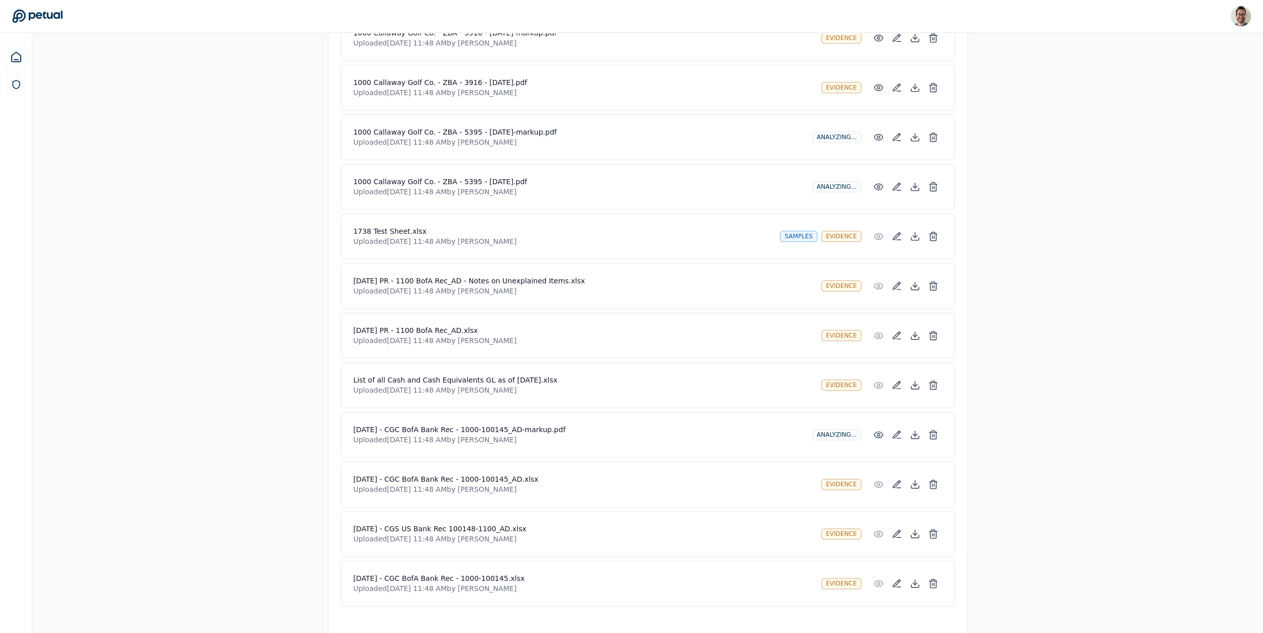
scroll to position [479, 0]
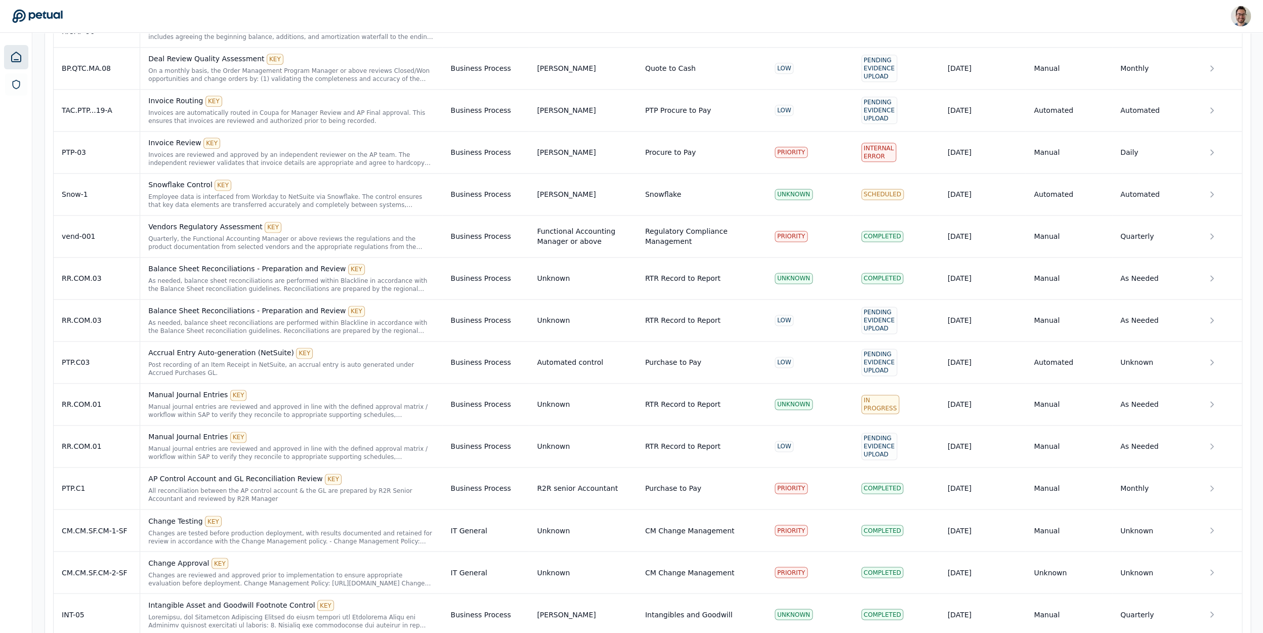
scroll to position [952, 0]
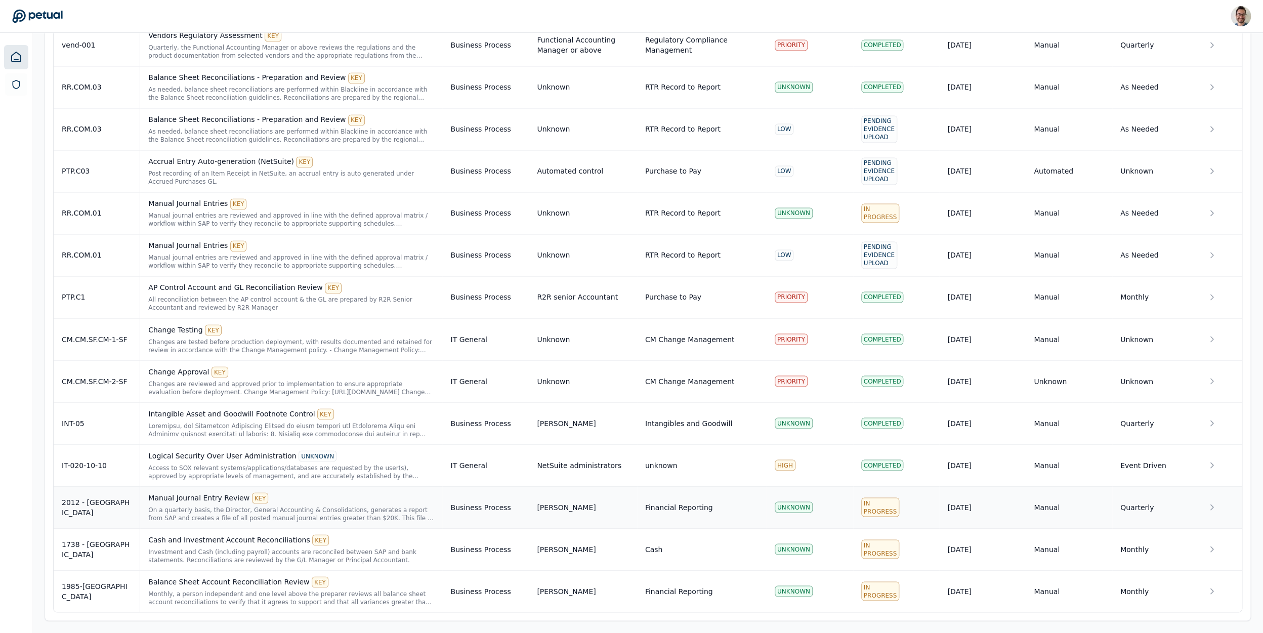
click at [195, 501] on div "Manual Journal Entry Review KEY" at bounding box center [291, 497] width 286 height 11
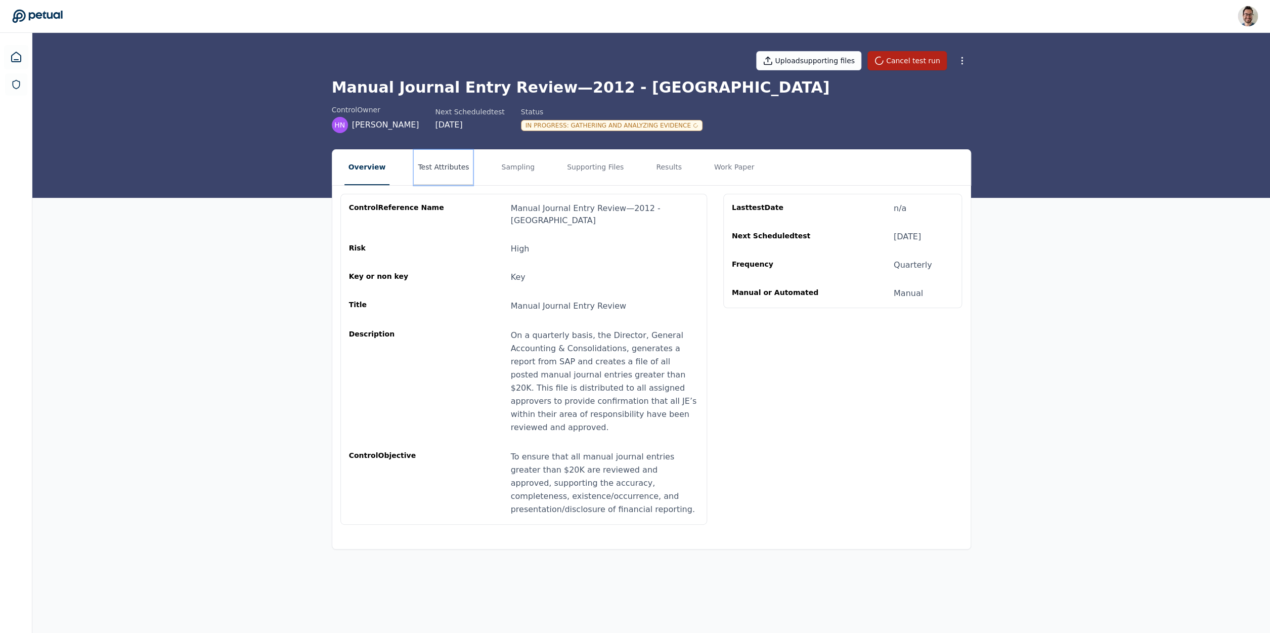
click at [453, 162] on button "Test Attributes" at bounding box center [443, 167] width 59 height 35
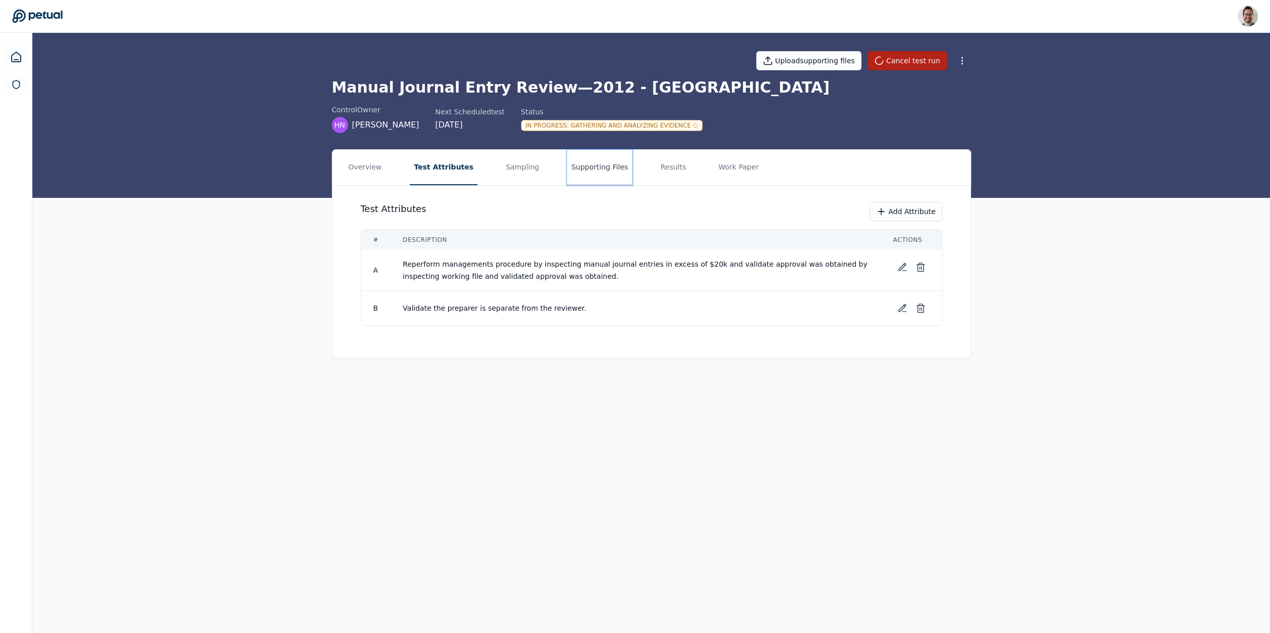
click at [606, 166] on button "Supporting Files" at bounding box center [599, 167] width 65 height 35
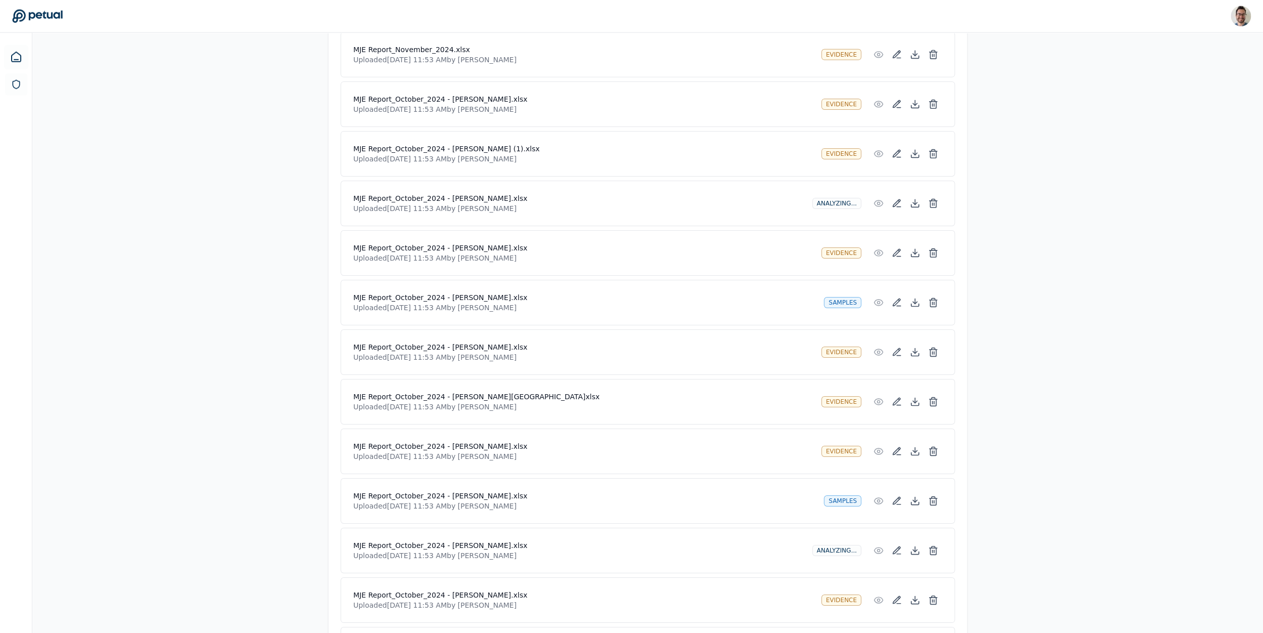
scroll to position [2264, 0]
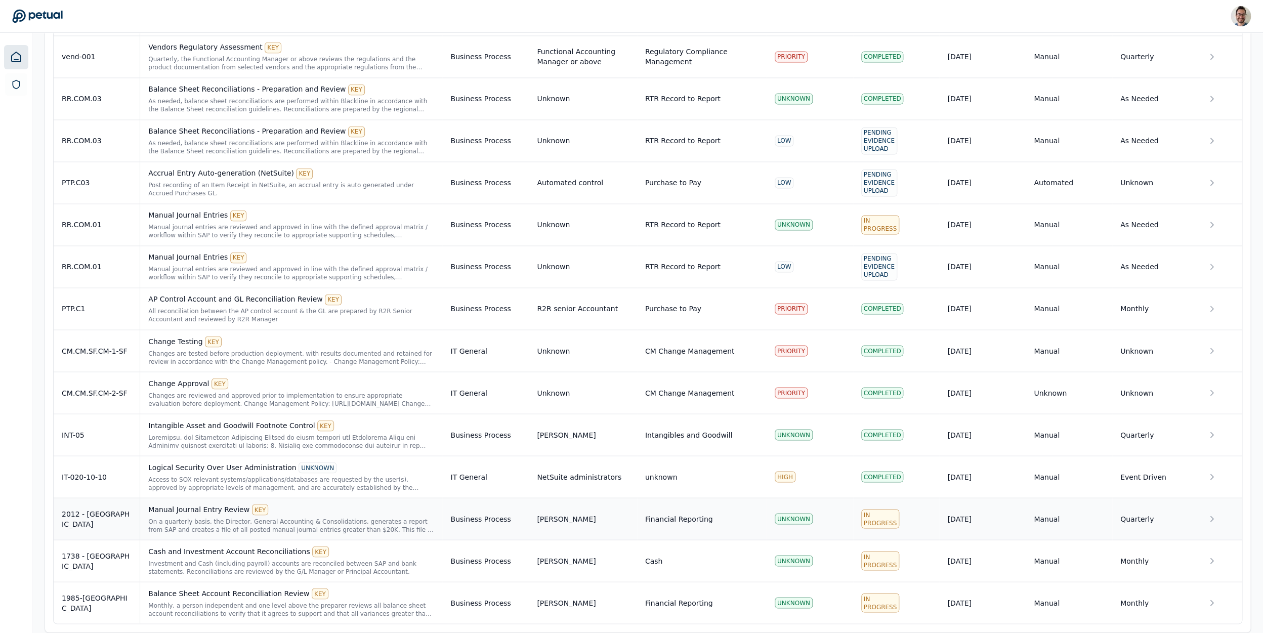
scroll to position [952, 0]
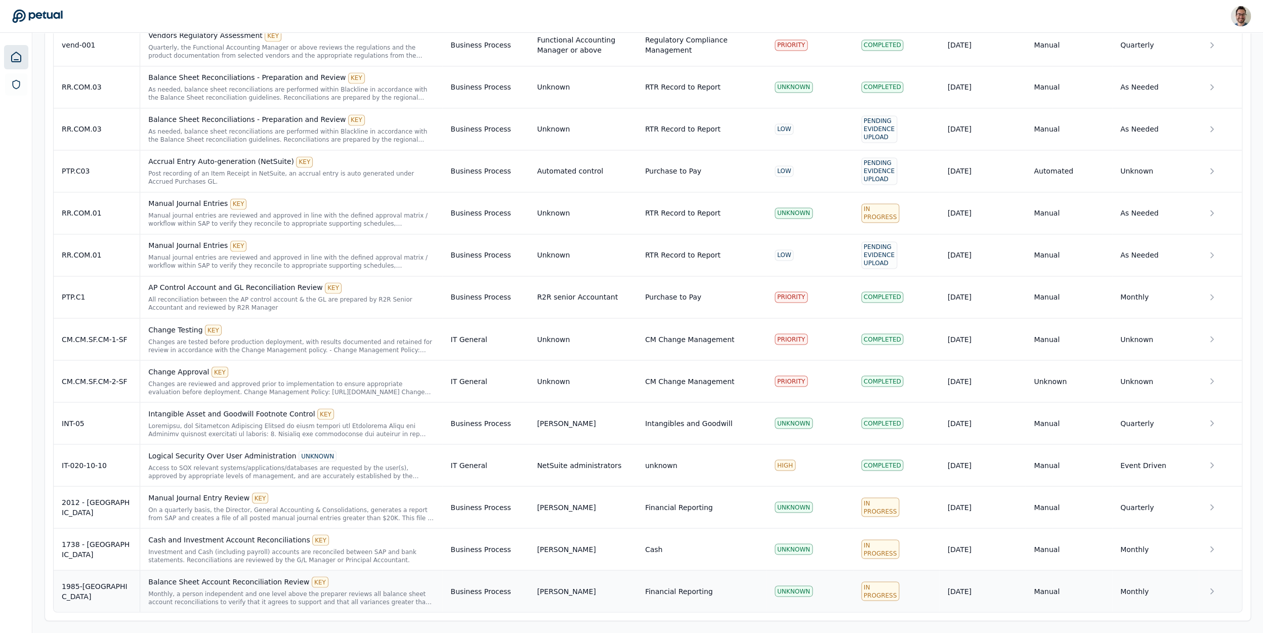
click at [101, 581] on td "1985-[GEOGRAPHIC_DATA]" at bounding box center [97, 591] width 87 height 42
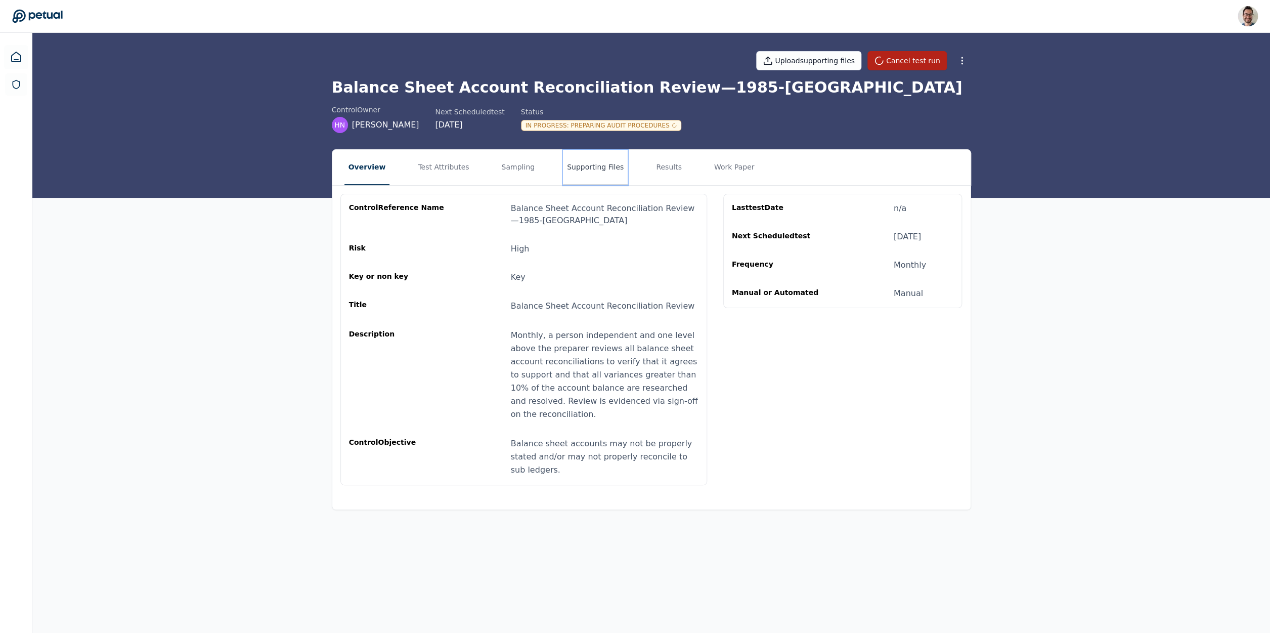
drag, startPoint x: 606, startPoint y: 175, endPoint x: 653, endPoint y: 171, distance: 47.2
click at [606, 175] on button "Supporting Files" at bounding box center [595, 167] width 65 height 35
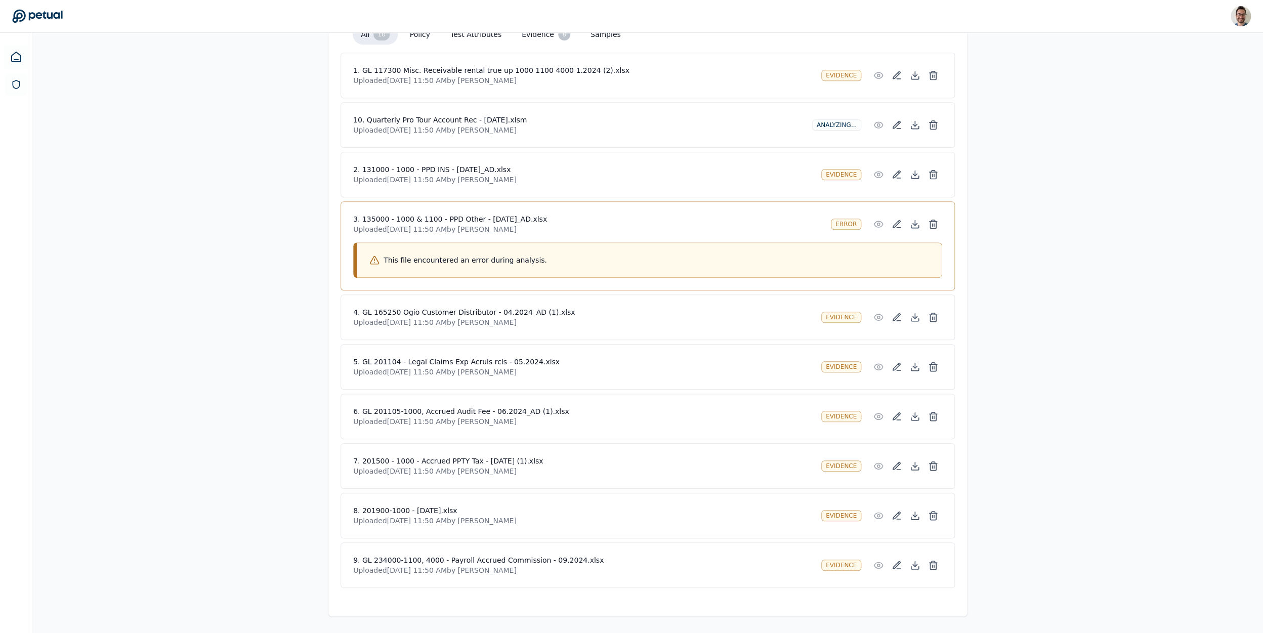
scroll to position [121, 0]
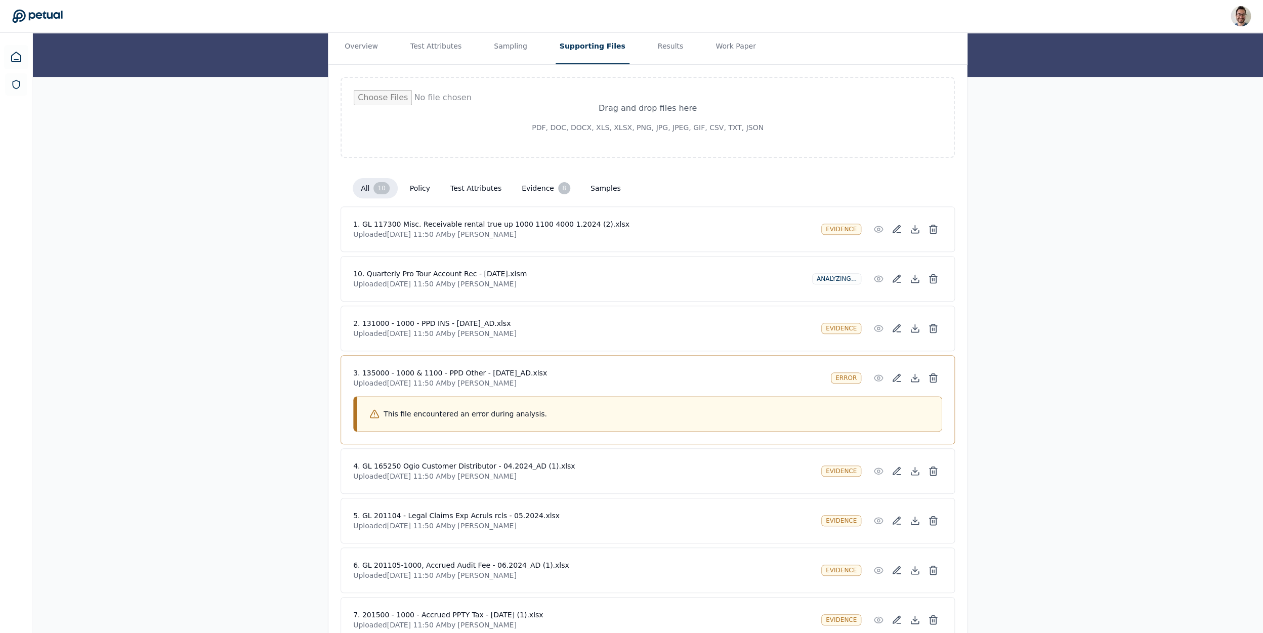
click at [536, 382] on p "Uploaded [DATE] 11:50 AM by [PERSON_NAME]" at bounding box center [587, 383] width 469 height 10
click at [561, 276] on h4 "10. Quarterly Pro Tour Account Rec - [DATE].xlsm" at bounding box center [578, 274] width 451 height 10
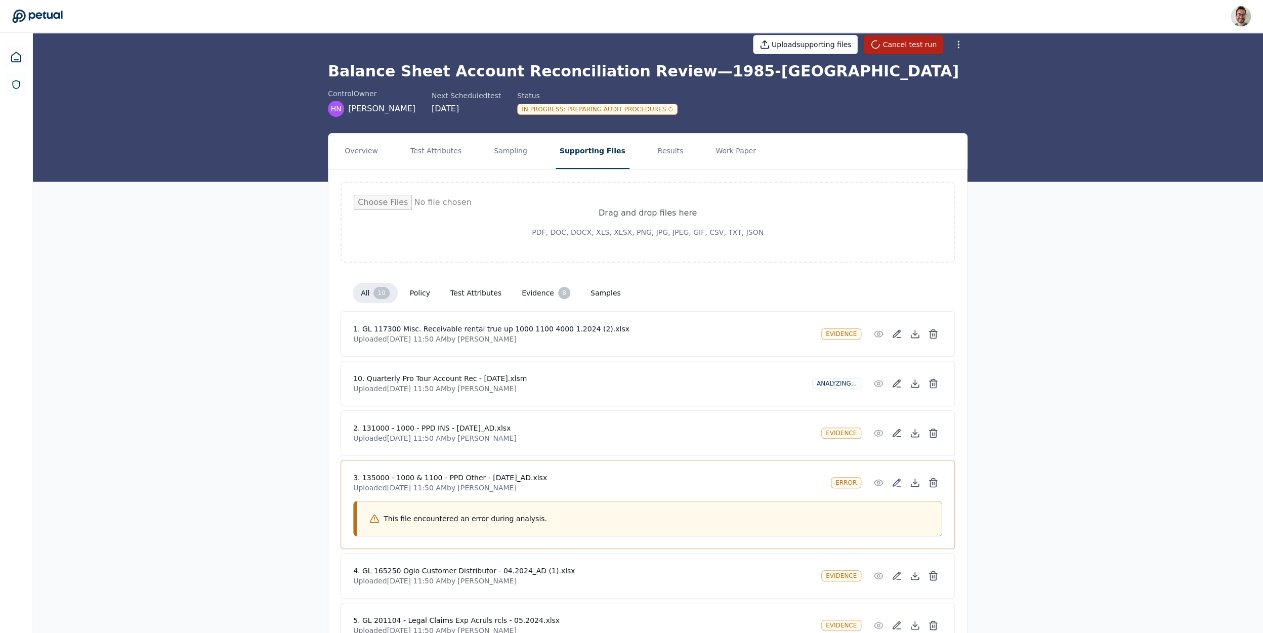
scroll to position [0, 0]
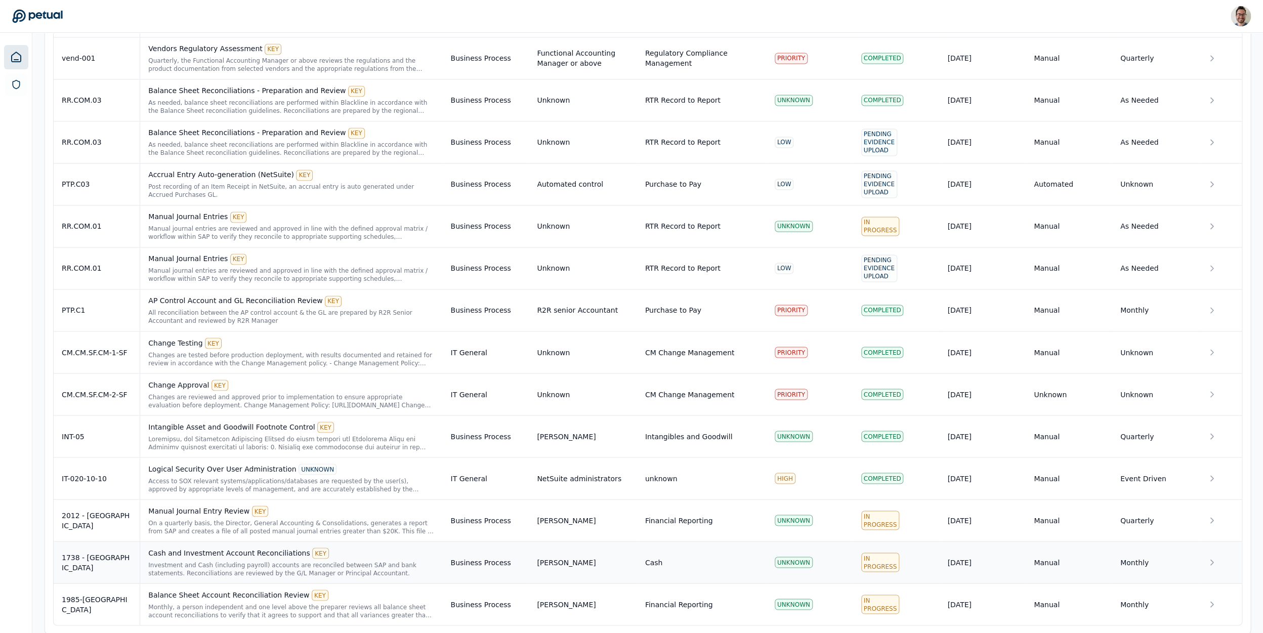
scroll to position [952, 0]
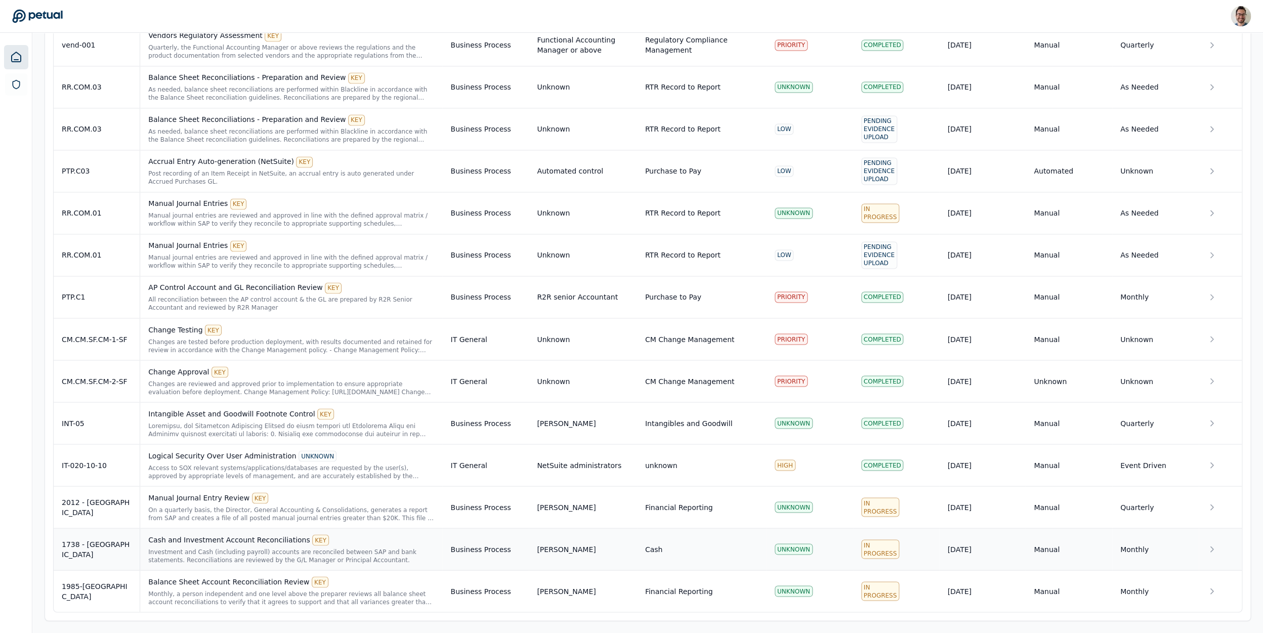
click at [106, 541] on td "1738 - [GEOGRAPHIC_DATA]" at bounding box center [97, 549] width 87 height 42
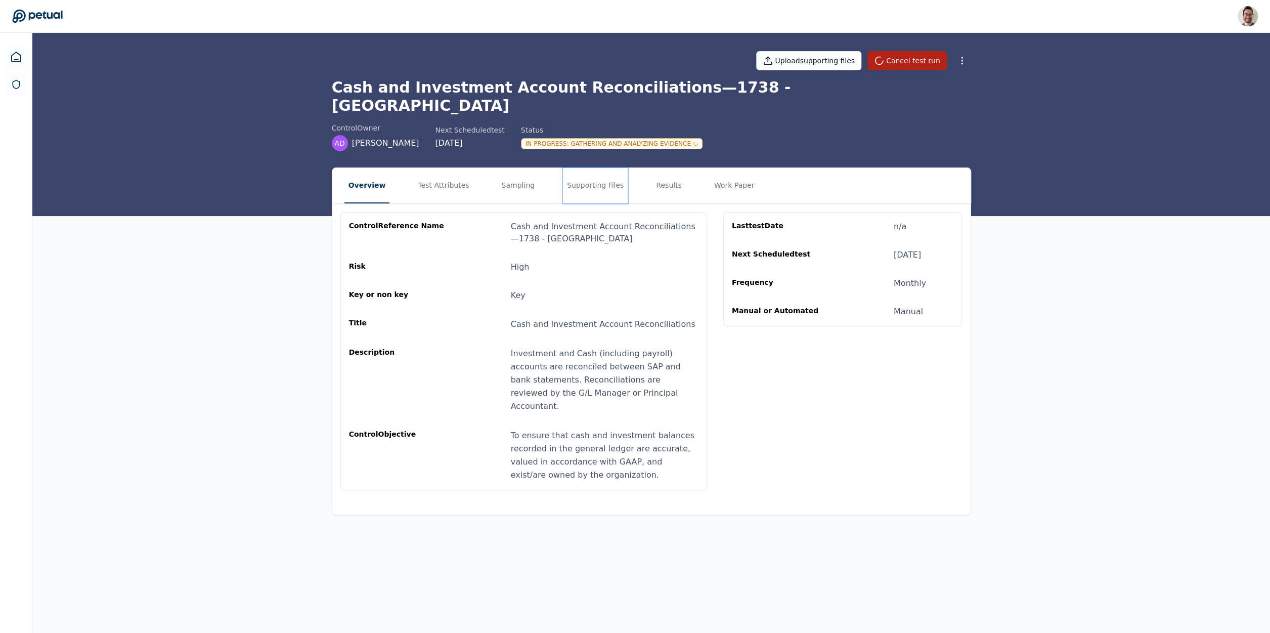
drag, startPoint x: 557, startPoint y: 168, endPoint x: 638, endPoint y: 170, distance: 81.5
click at [563, 168] on button "Supporting Files" at bounding box center [595, 185] width 65 height 35
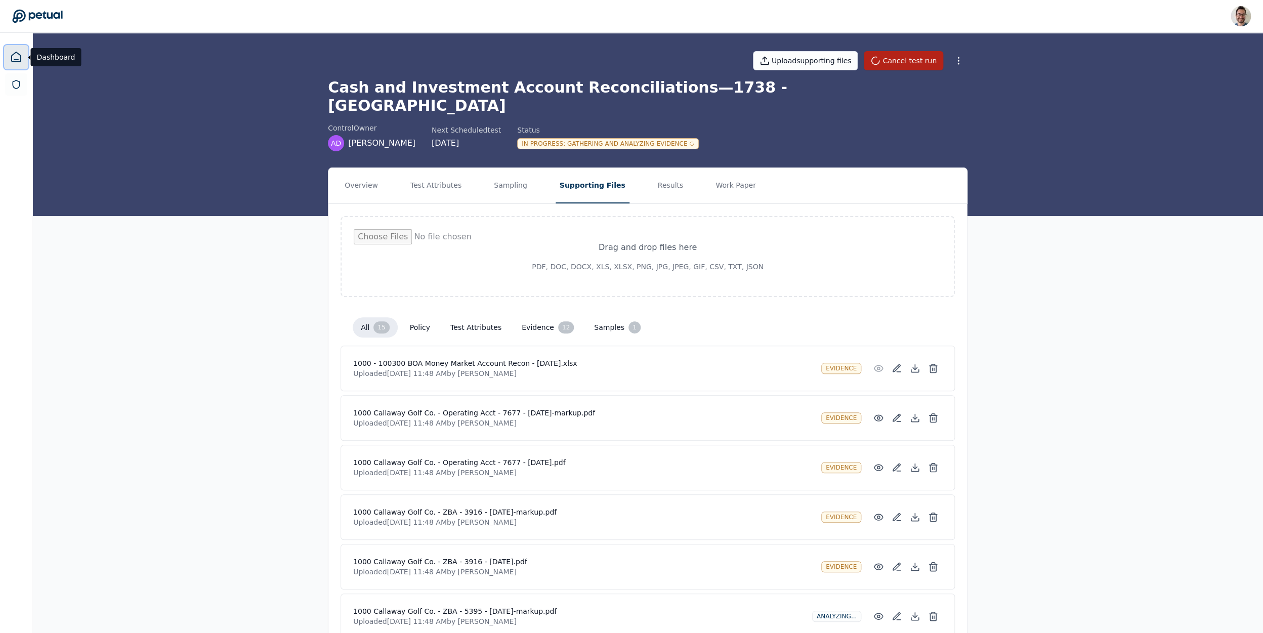
click at [17, 57] on icon at bounding box center [16, 57] width 12 height 12
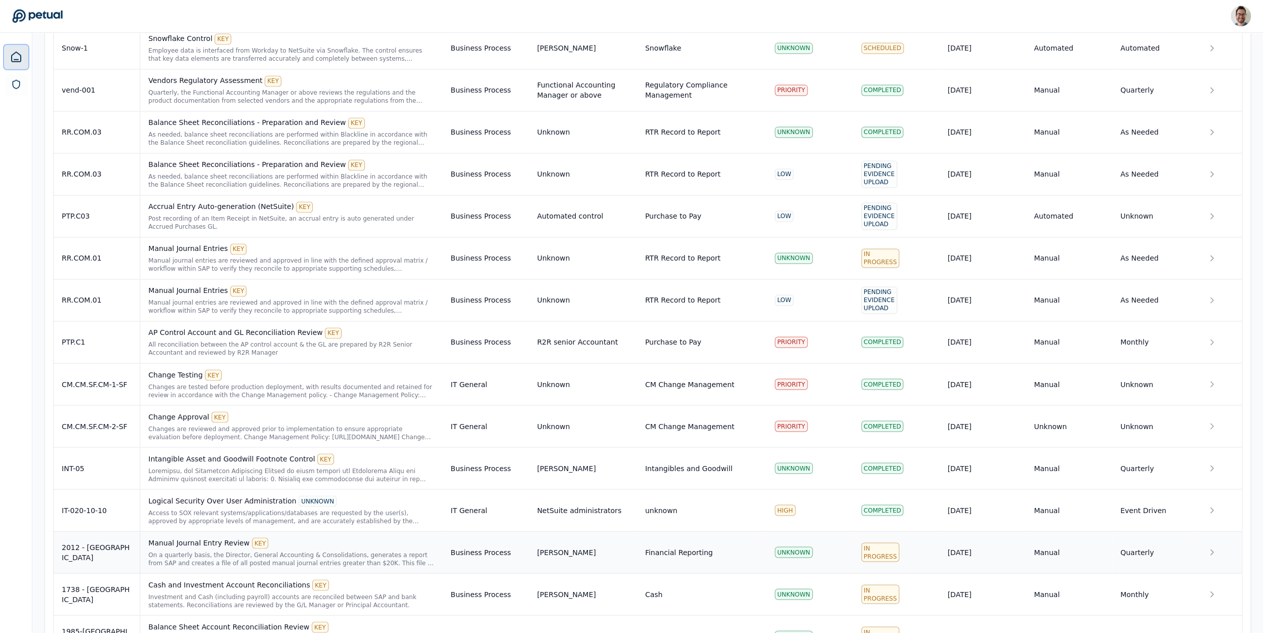
scroll to position [952, 0]
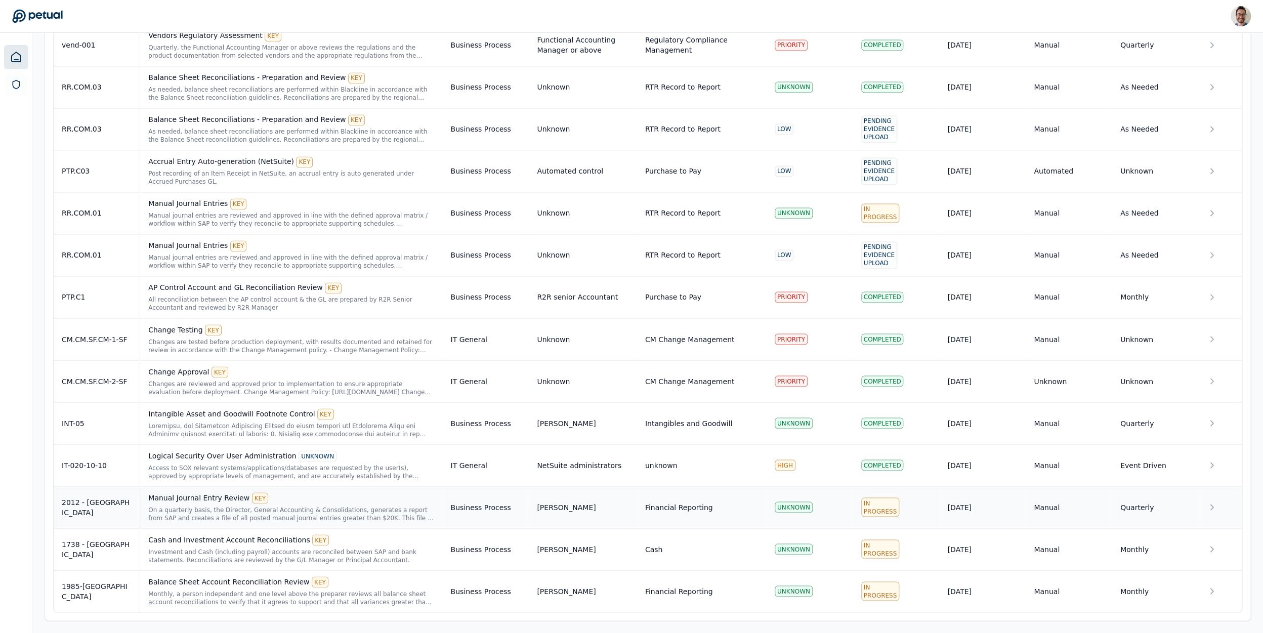
click at [110, 496] on td "2012 - [GEOGRAPHIC_DATA]" at bounding box center [97, 507] width 87 height 42
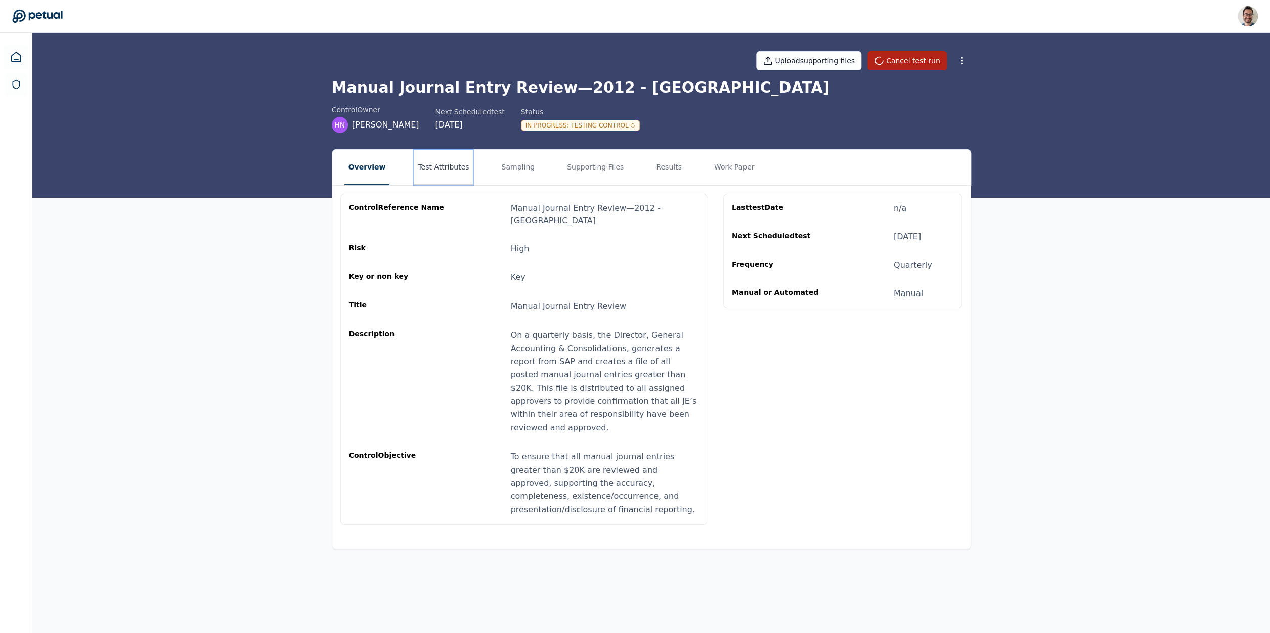
click at [454, 170] on button "Test Attributes" at bounding box center [443, 167] width 59 height 35
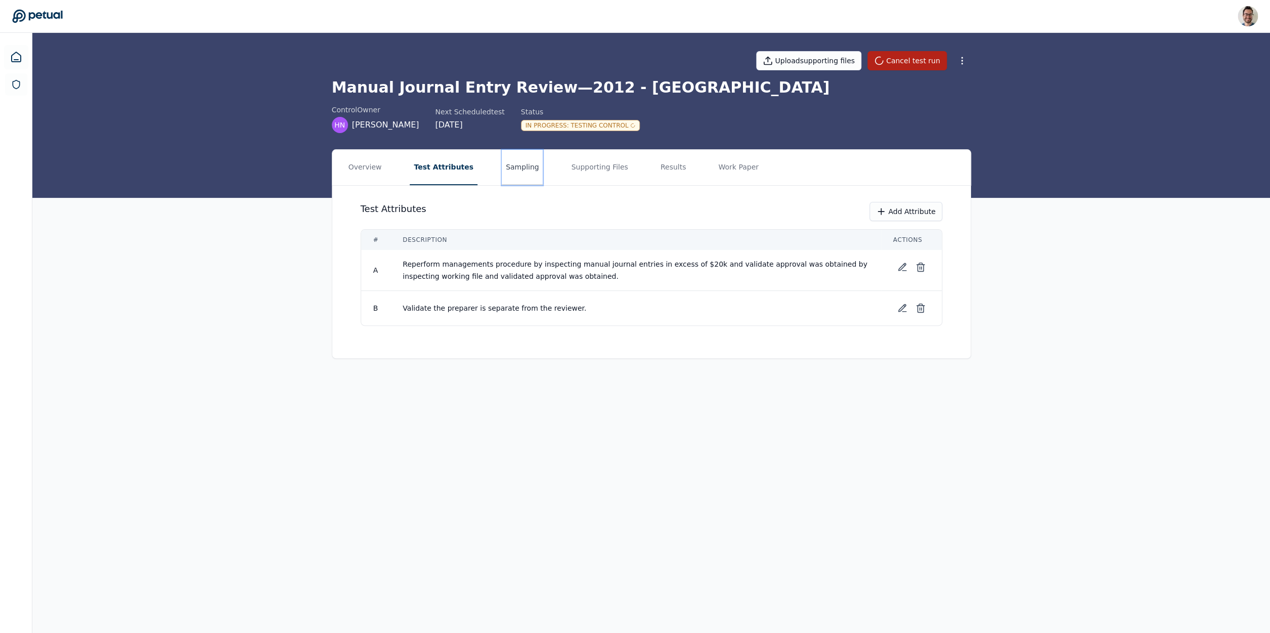
click at [508, 175] on button "Sampling" at bounding box center [522, 167] width 41 height 35
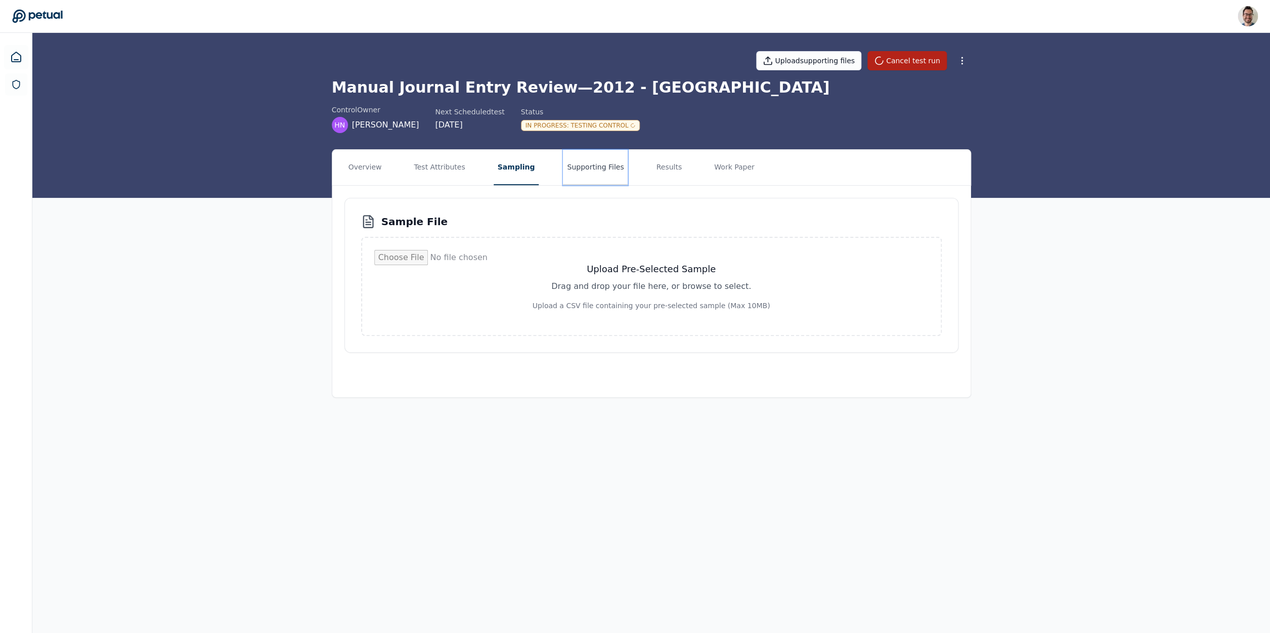
click at [570, 168] on button "Supporting Files" at bounding box center [595, 167] width 65 height 35
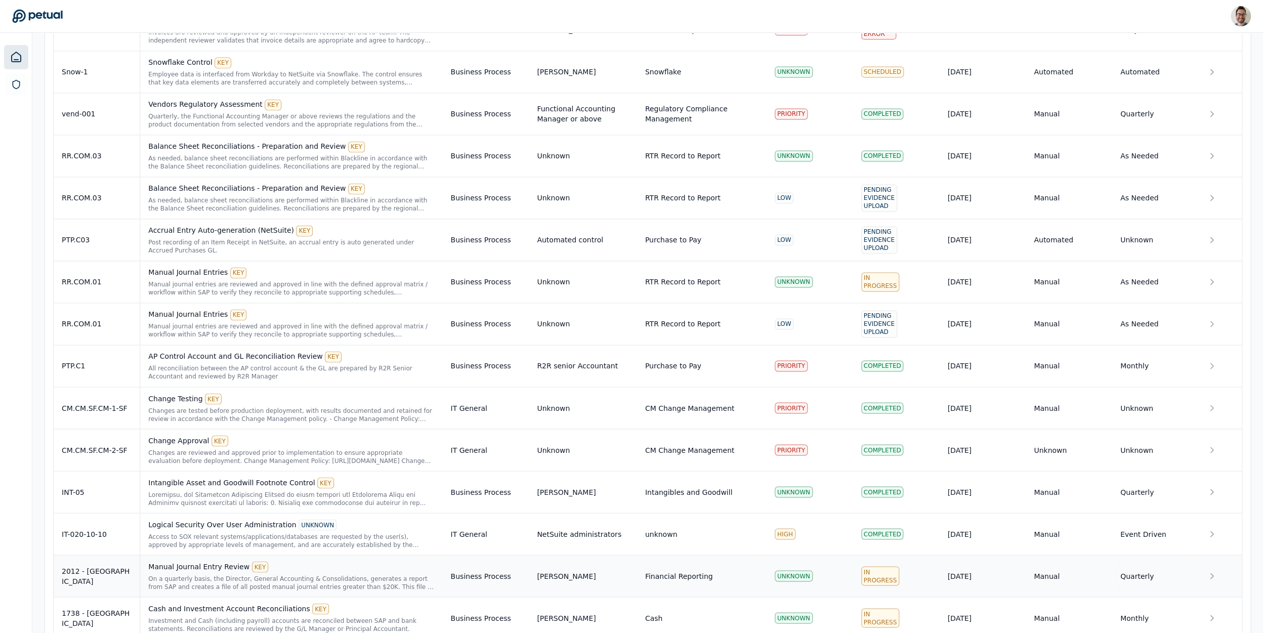
scroll to position [952, 0]
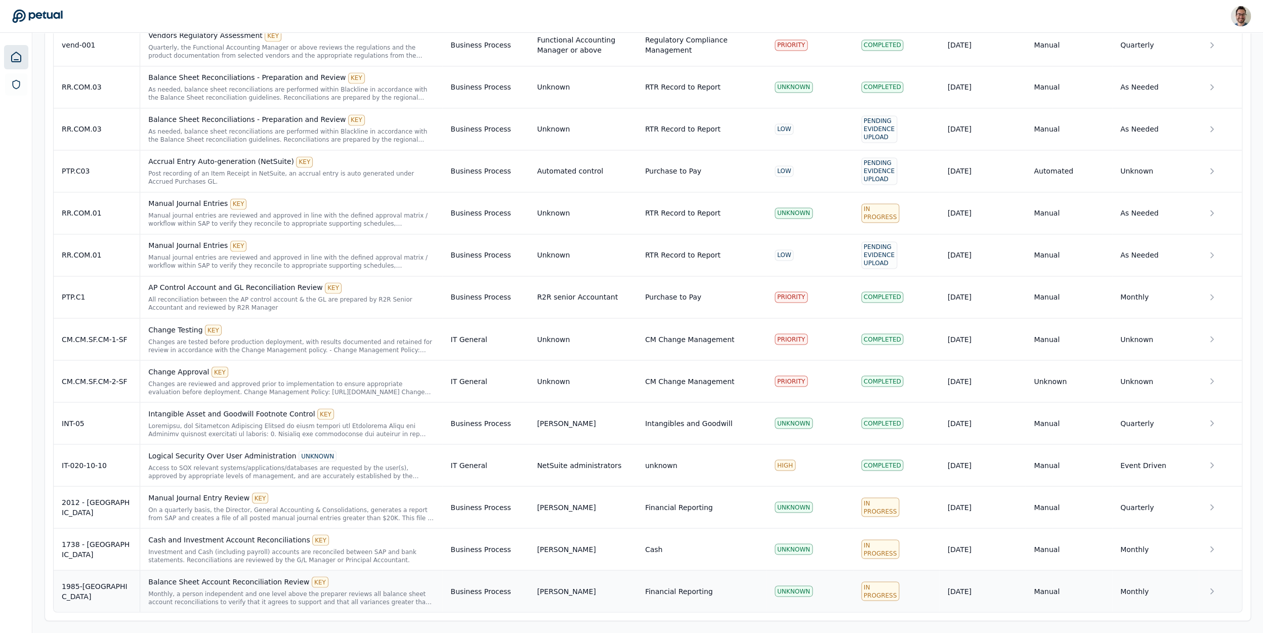
click at [95, 586] on div "1985-[GEOGRAPHIC_DATA]" at bounding box center [97, 591] width 70 height 20
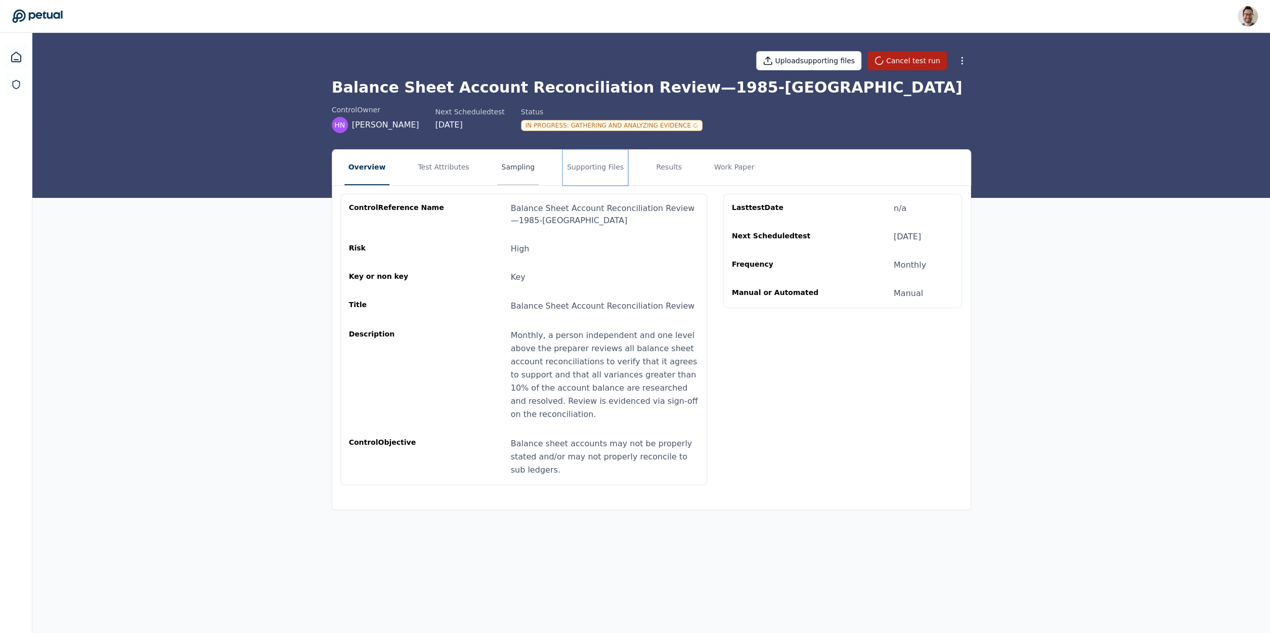
drag, startPoint x: 572, startPoint y: 170, endPoint x: 519, endPoint y: 180, distance: 54.0
click at [571, 171] on button "Supporting Files" at bounding box center [595, 167] width 65 height 35
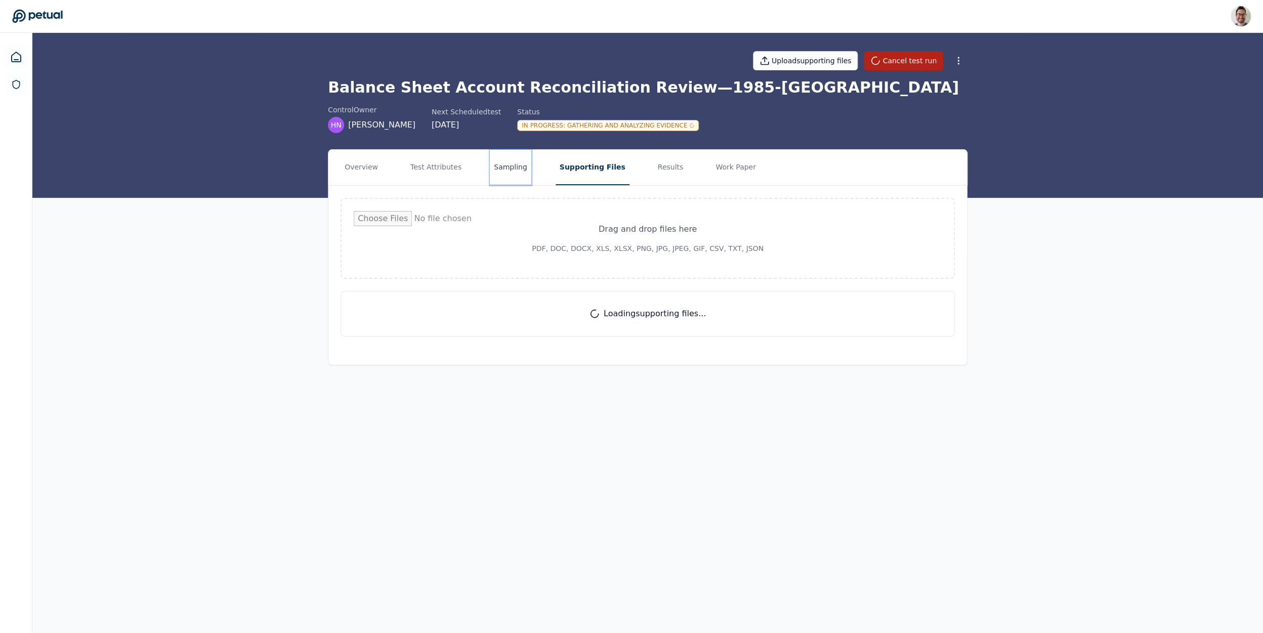
click at [522, 169] on button "Sampling" at bounding box center [510, 167] width 41 height 35
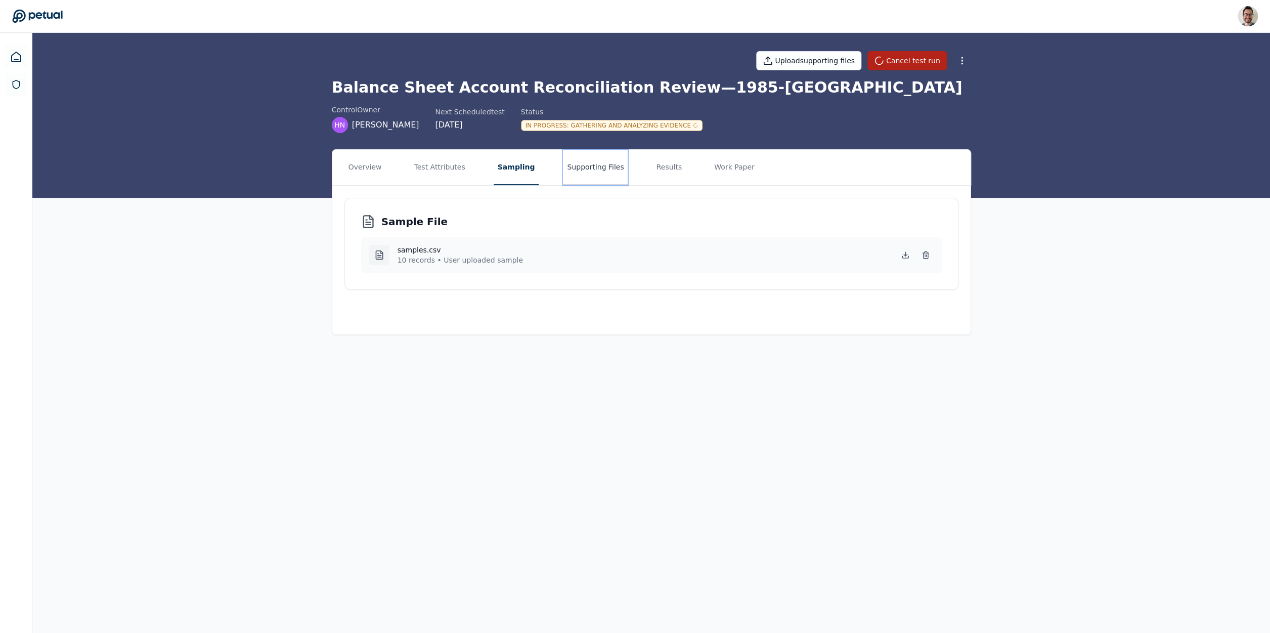
click at [585, 173] on button "Supporting Files" at bounding box center [595, 167] width 65 height 35
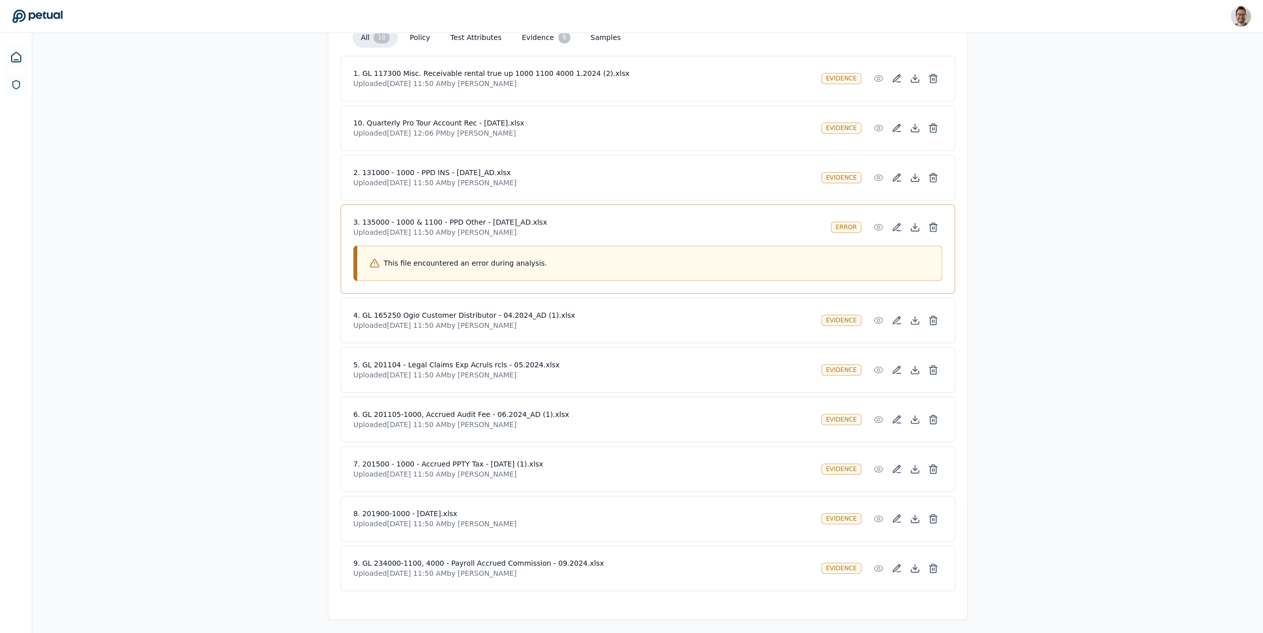
scroll to position [275, 0]
drag, startPoint x: 339, startPoint y: 219, endPoint x: 661, endPoint y: 218, distance: 322.3
click at [661, 218] on div "Drag and drop files here PDF, DOC, DOCX, XLS, XLSX, PNG, JPG, JPEG, GIF, CSV, T…" at bounding box center [647, 255] width 638 height 689
click at [661, 218] on h4 "3. 135000 - 1000 & 1100 - PPD Other - MAR 24_AD.xlsx" at bounding box center [587, 219] width 469 height 10
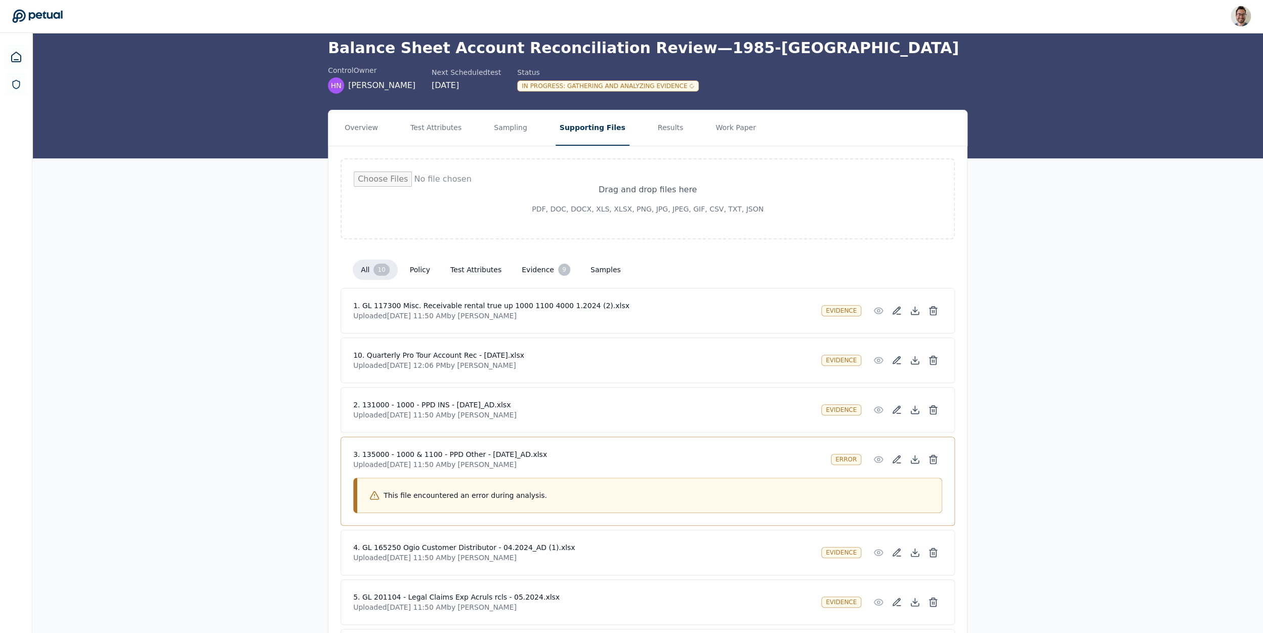
scroll to position [0, 0]
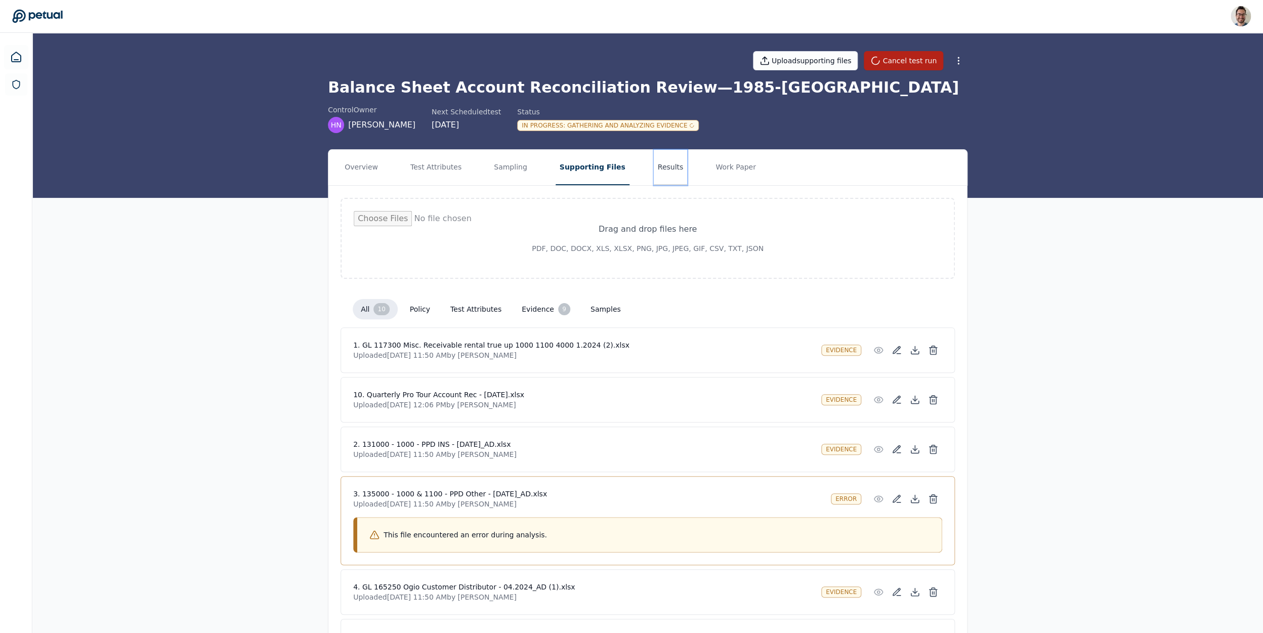
click at [654, 161] on button "Results" at bounding box center [671, 167] width 34 height 35
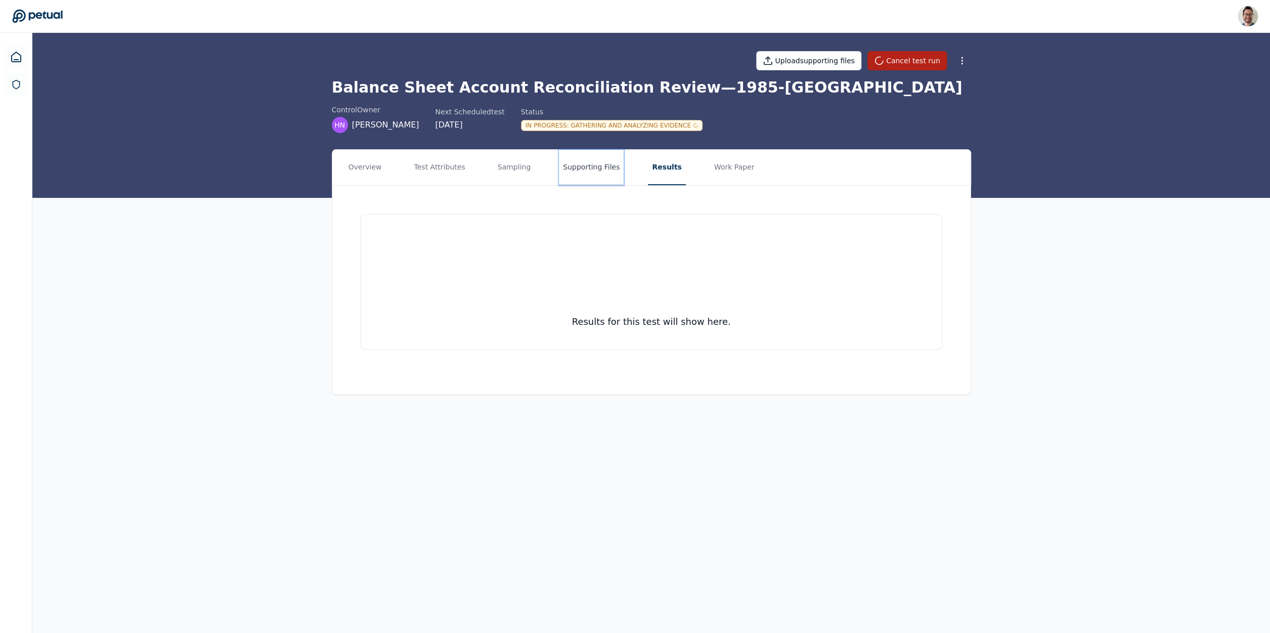
click at [591, 169] on button "Supporting Files" at bounding box center [591, 167] width 65 height 35
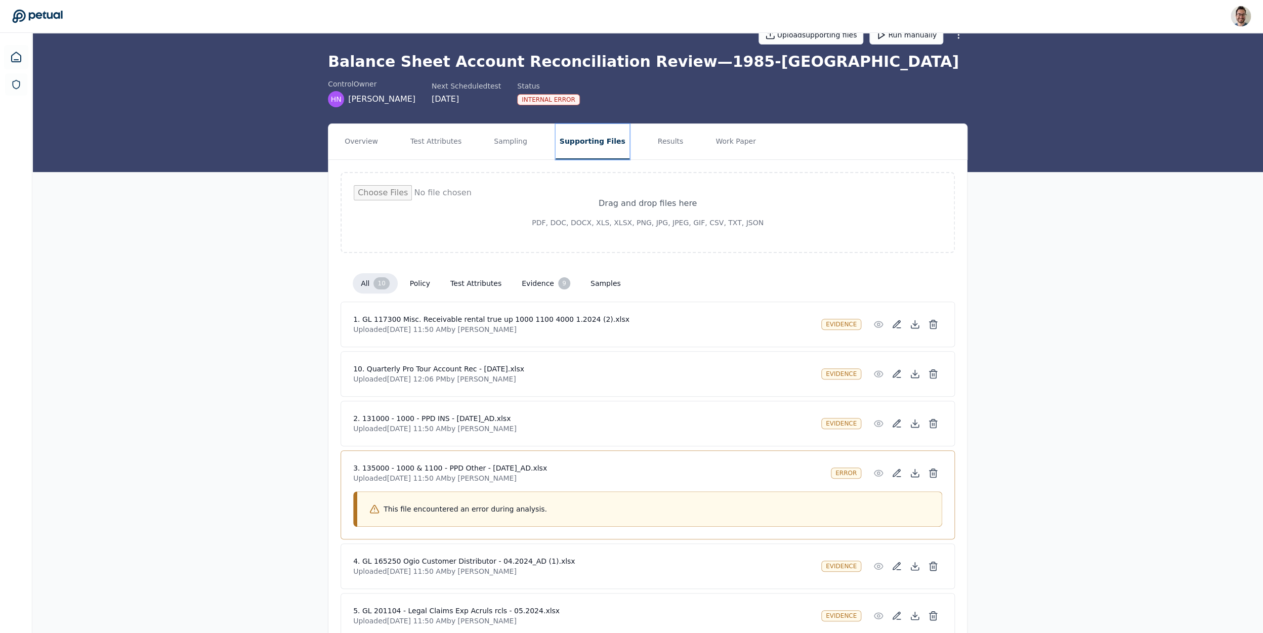
scroll to position [89, 0]
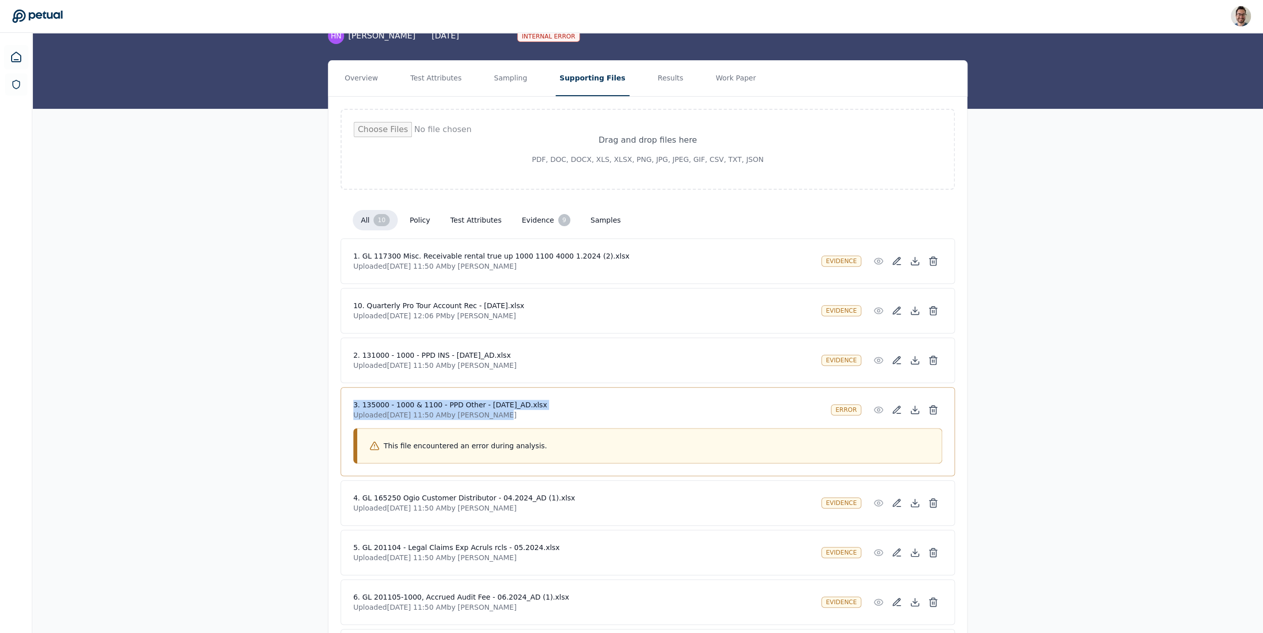
drag, startPoint x: 353, startPoint y: 409, endPoint x: 606, endPoint y: 413, distance: 253.0
click at [606, 413] on div "3. 135000 - 1000 & 1100 - PPD Other - MAR 24_AD.xlsx Uploaded Sep 22, 2025, 11:…" at bounding box center [647, 431] width 614 height 89
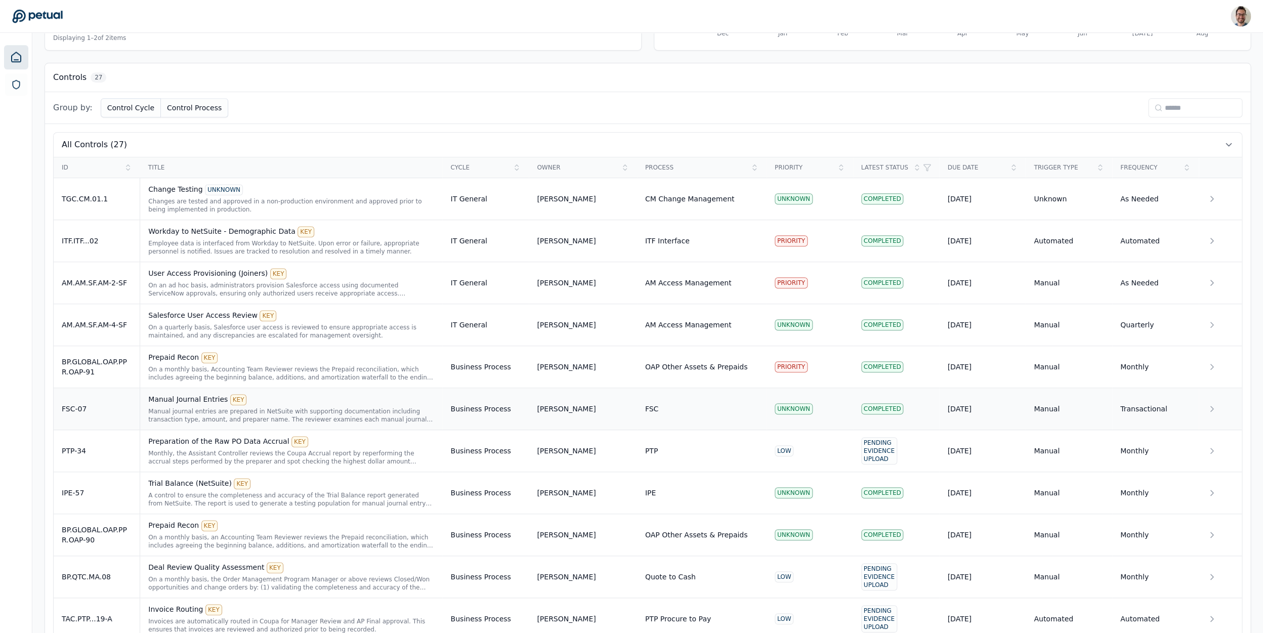
scroll to position [952, 0]
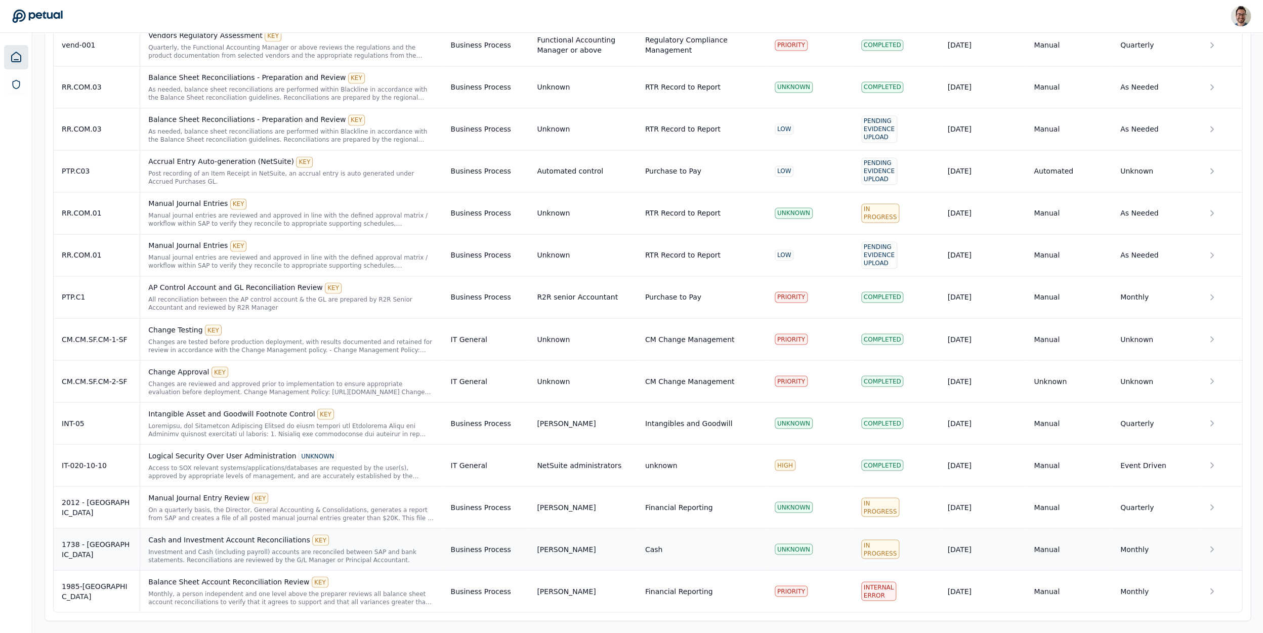
click at [169, 546] on div "Cash and Investment Account Reconciliations KEY Investment and Cash (including …" at bounding box center [291, 548] width 286 height 29
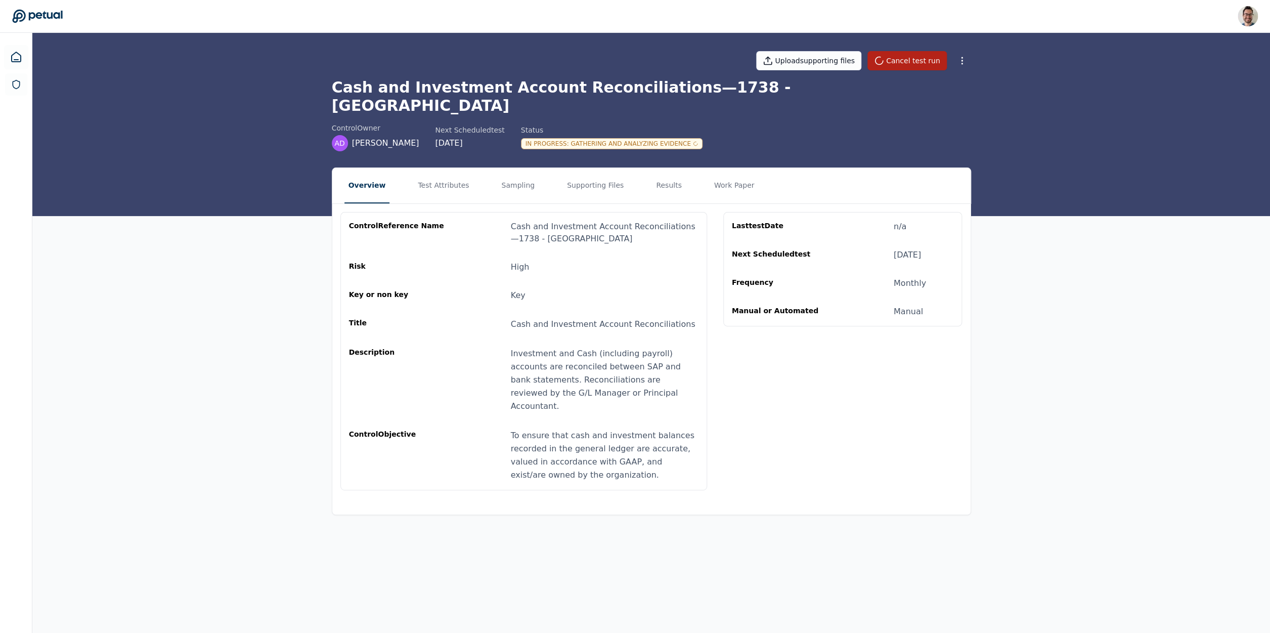
click at [403, 168] on nav "Overview Test Attributes Sampling Supporting Files Results Work Paper" at bounding box center [651, 185] width 638 height 35
click at [420, 168] on button "Test Attributes" at bounding box center [443, 185] width 59 height 35
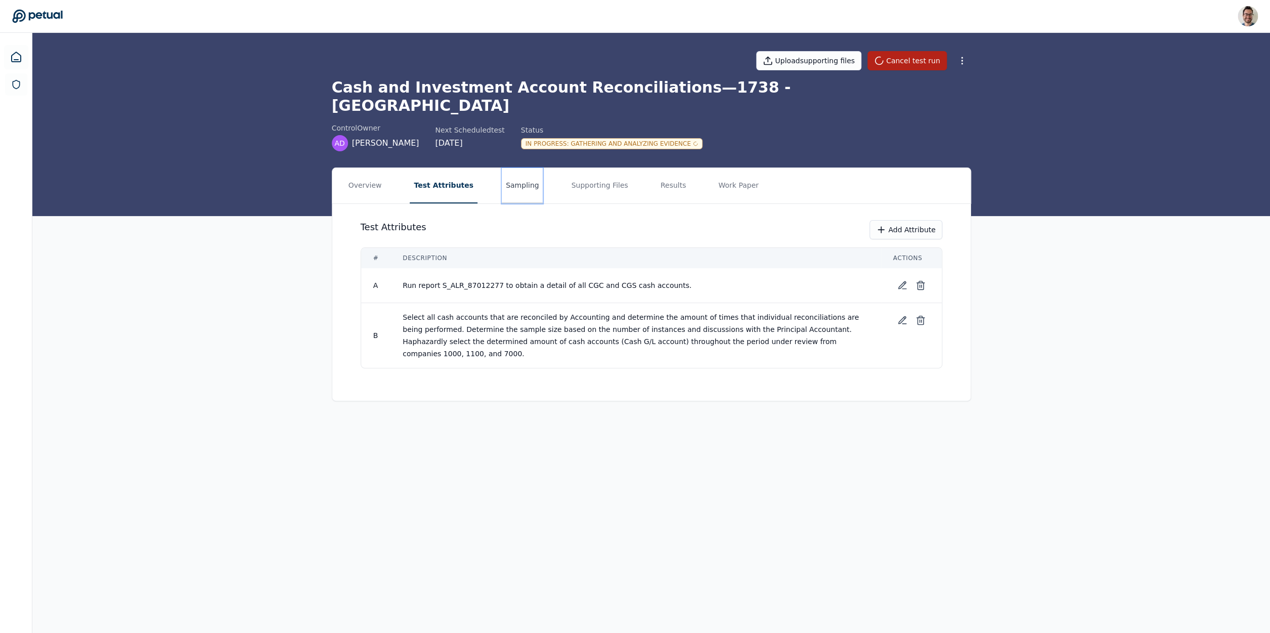
click at [514, 168] on button "Sampling" at bounding box center [522, 185] width 41 height 35
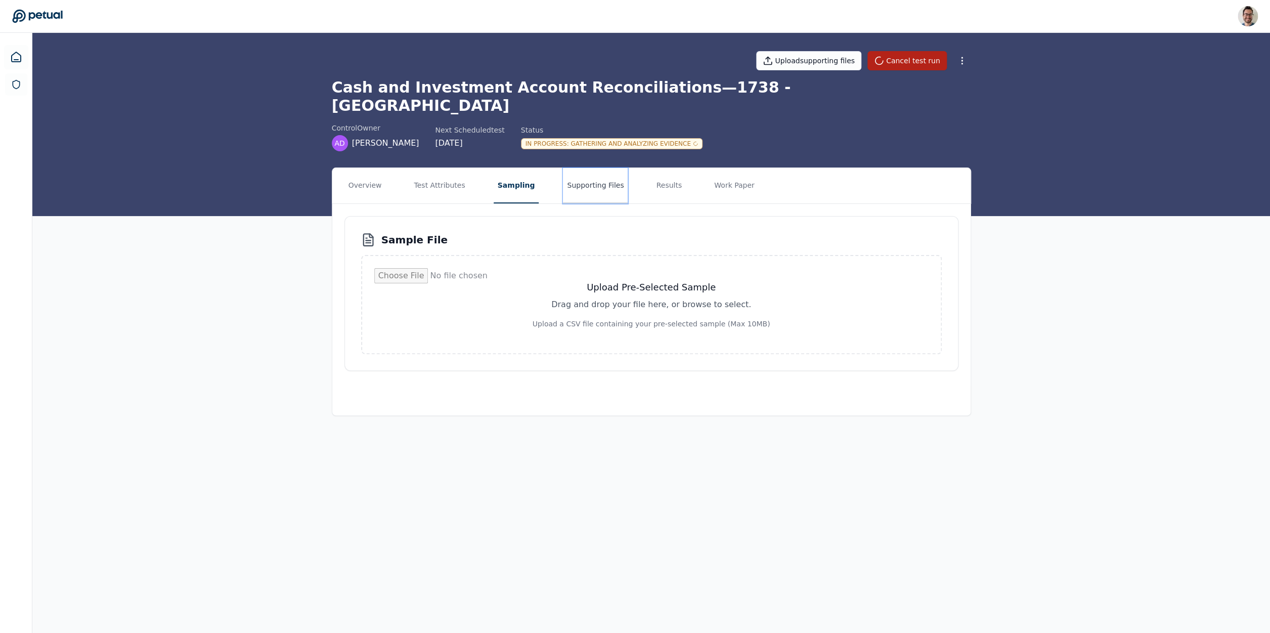
click at [581, 168] on button "Supporting Files" at bounding box center [595, 185] width 65 height 35
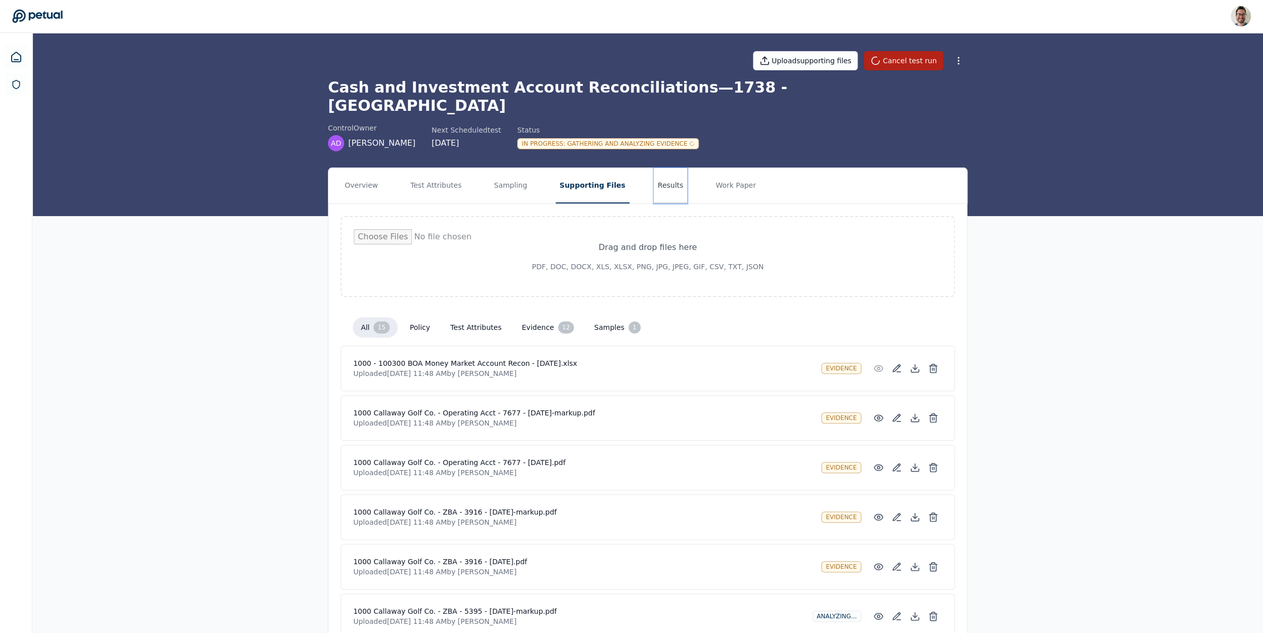
click at [654, 180] on button "Results" at bounding box center [671, 185] width 34 height 35
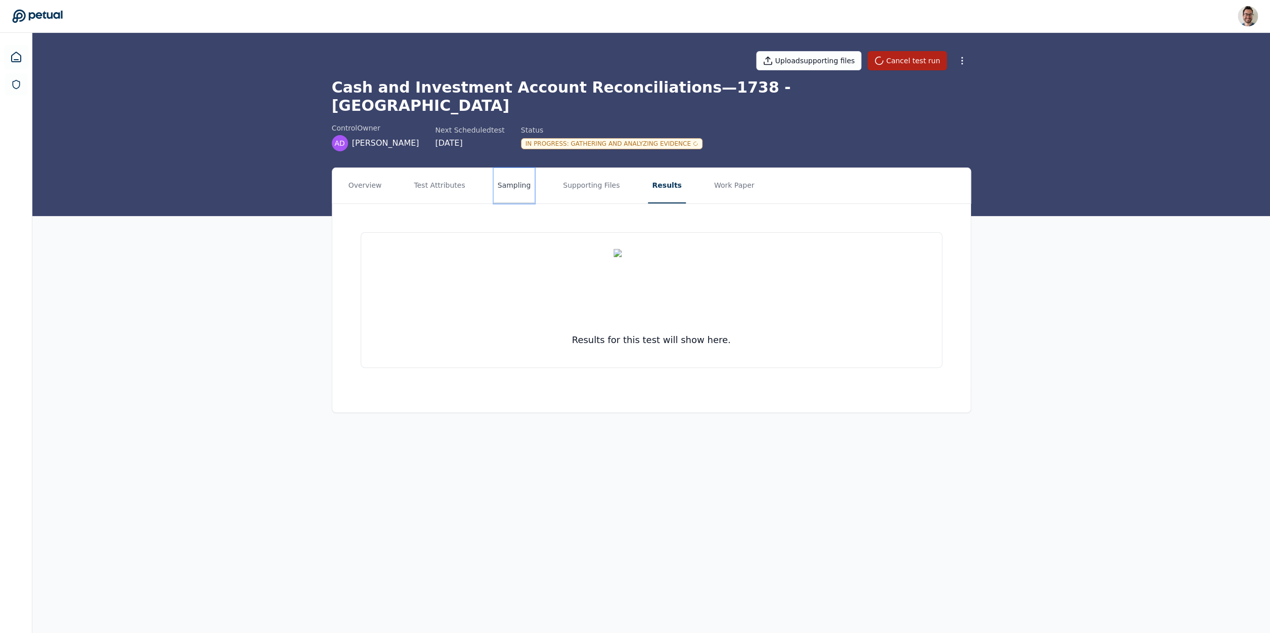
click at [495, 176] on button "Sampling" at bounding box center [514, 185] width 41 height 35
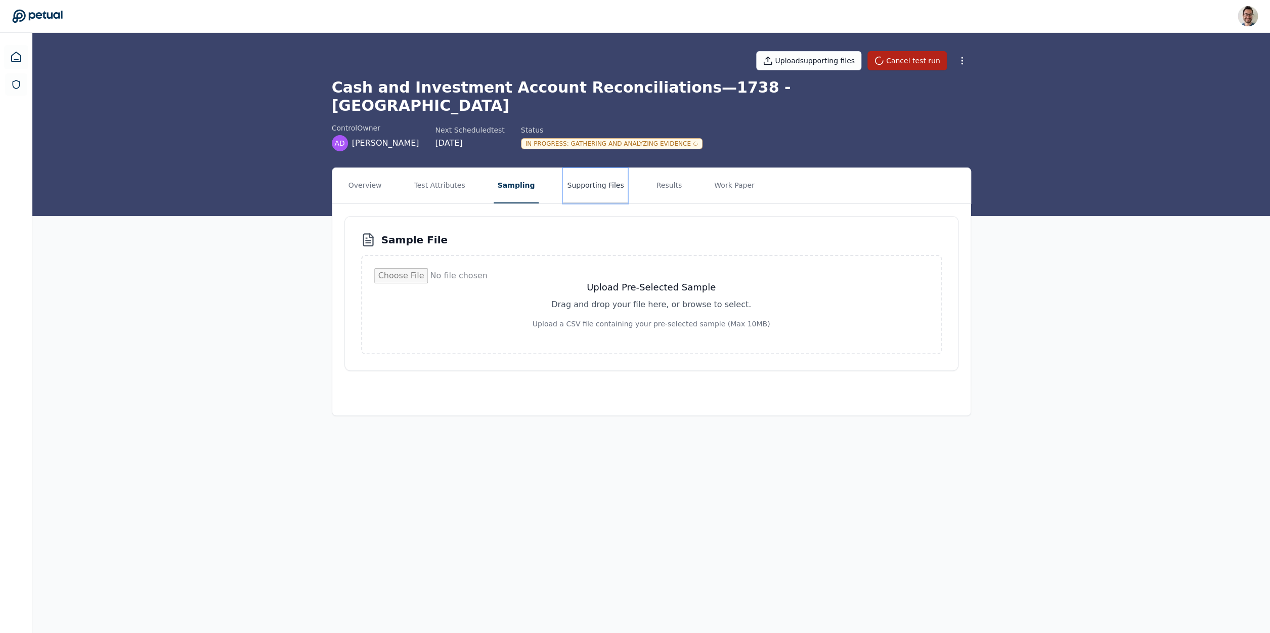
click at [578, 168] on button "Supporting Files" at bounding box center [595, 185] width 65 height 35
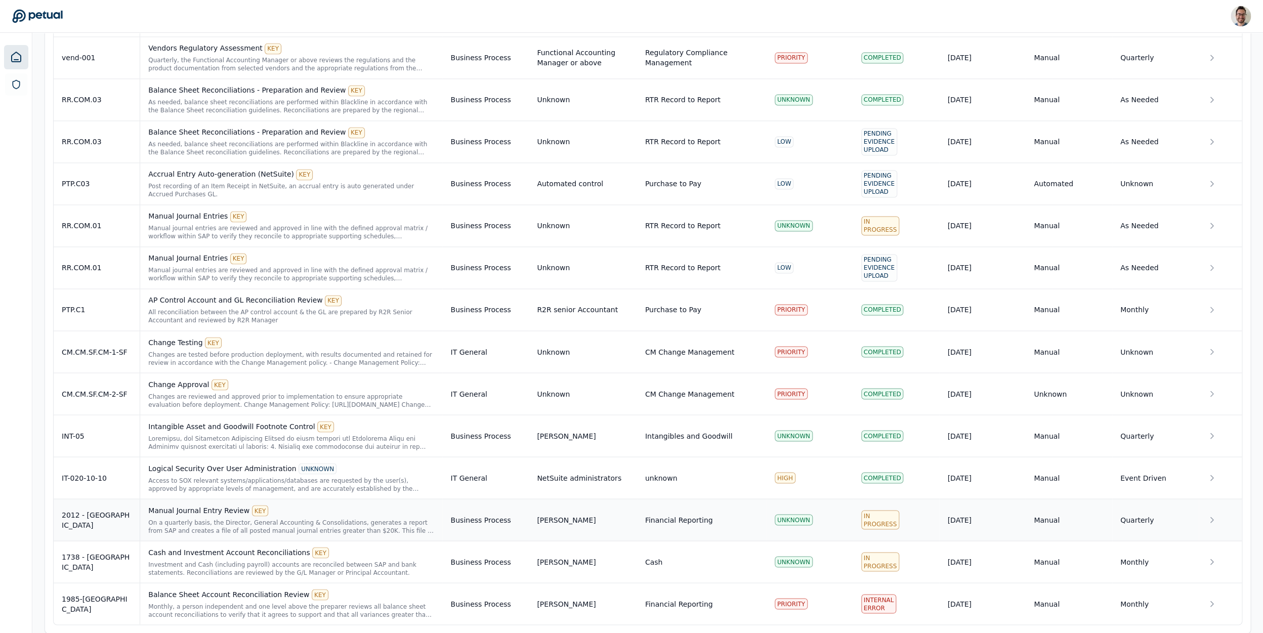
scroll to position [952, 0]
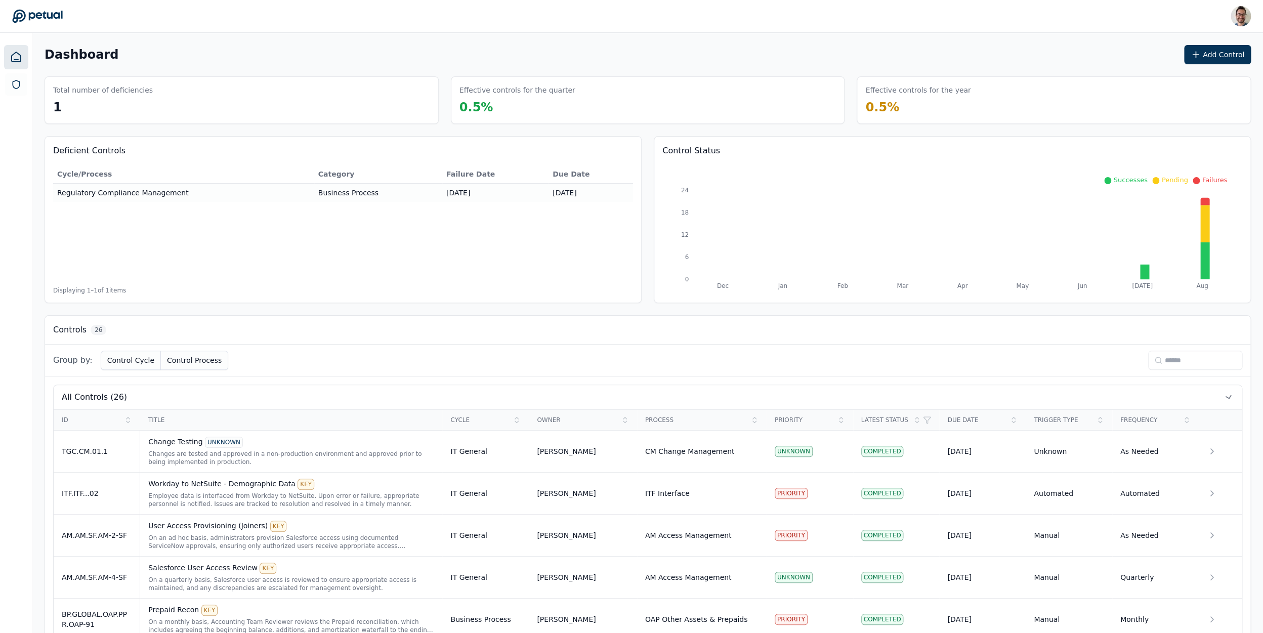
scroll to position [910, 0]
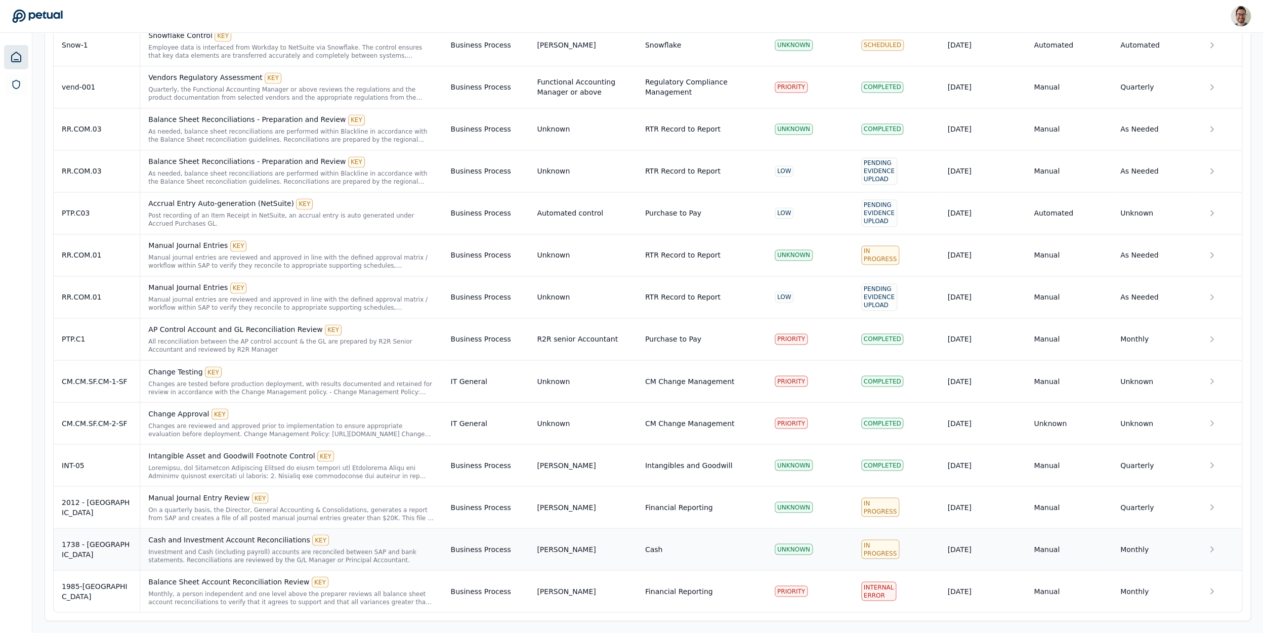
click at [208, 568] on td "Cash and Investment Account Reconciliations KEY Investment and Cash (including …" at bounding box center [291, 549] width 303 height 42
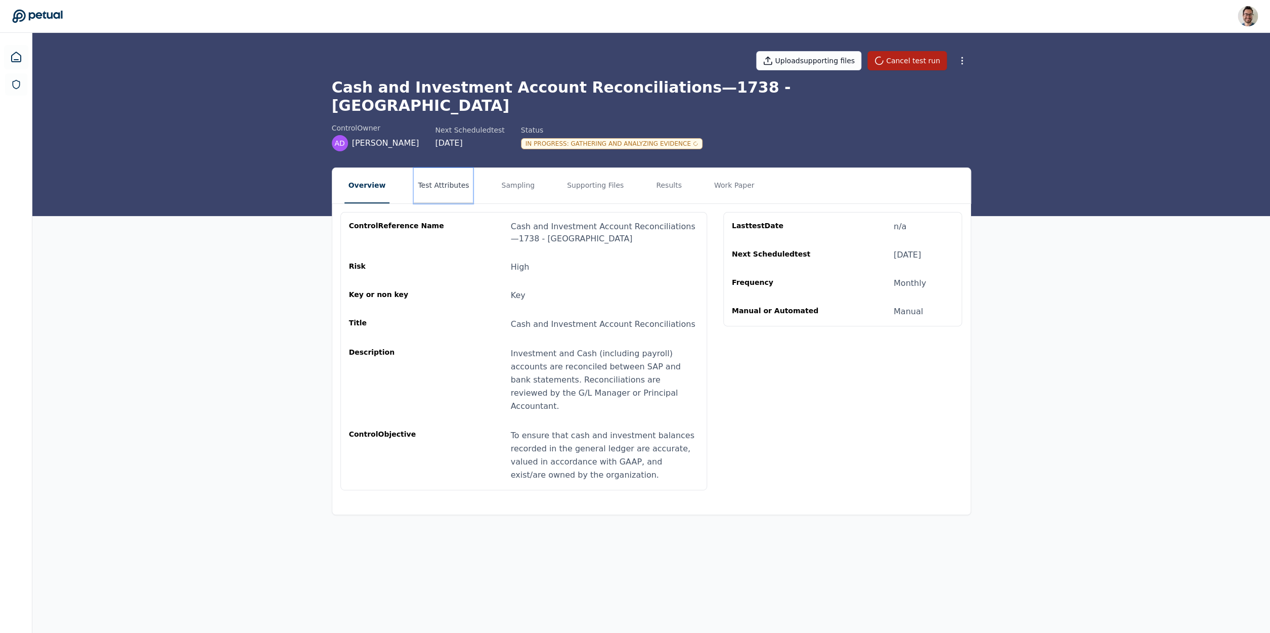
click at [448, 168] on button "Test Attributes" at bounding box center [443, 185] width 59 height 35
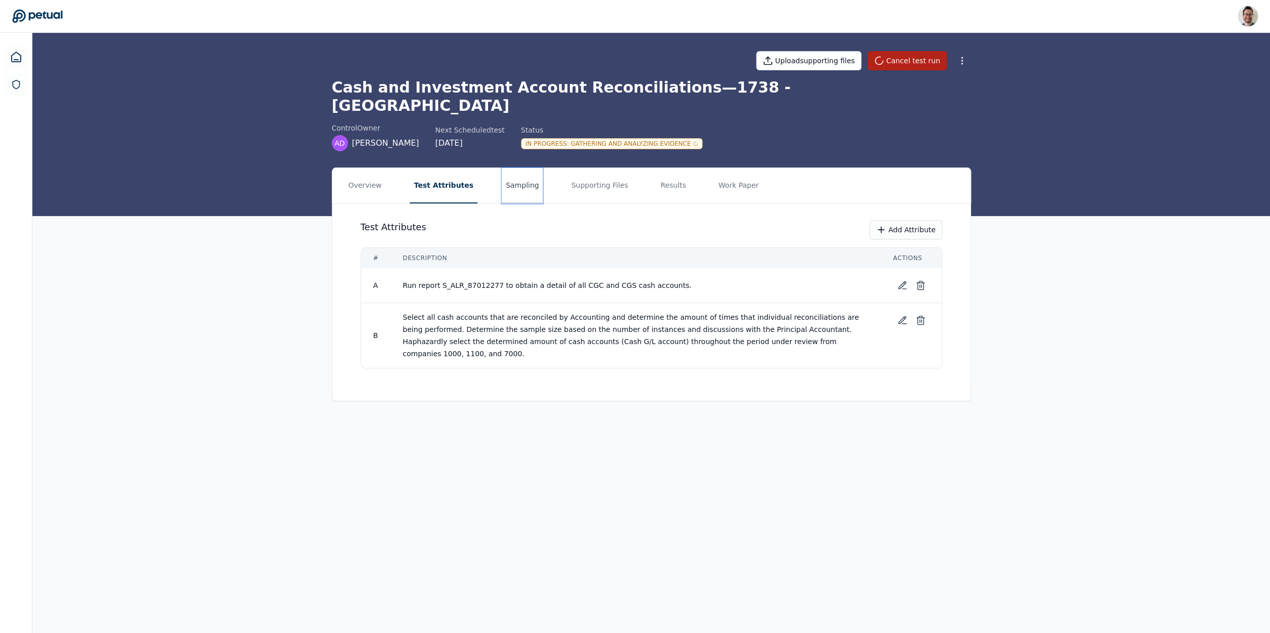
click at [508, 169] on button "Sampling" at bounding box center [522, 185] width 41 height 35
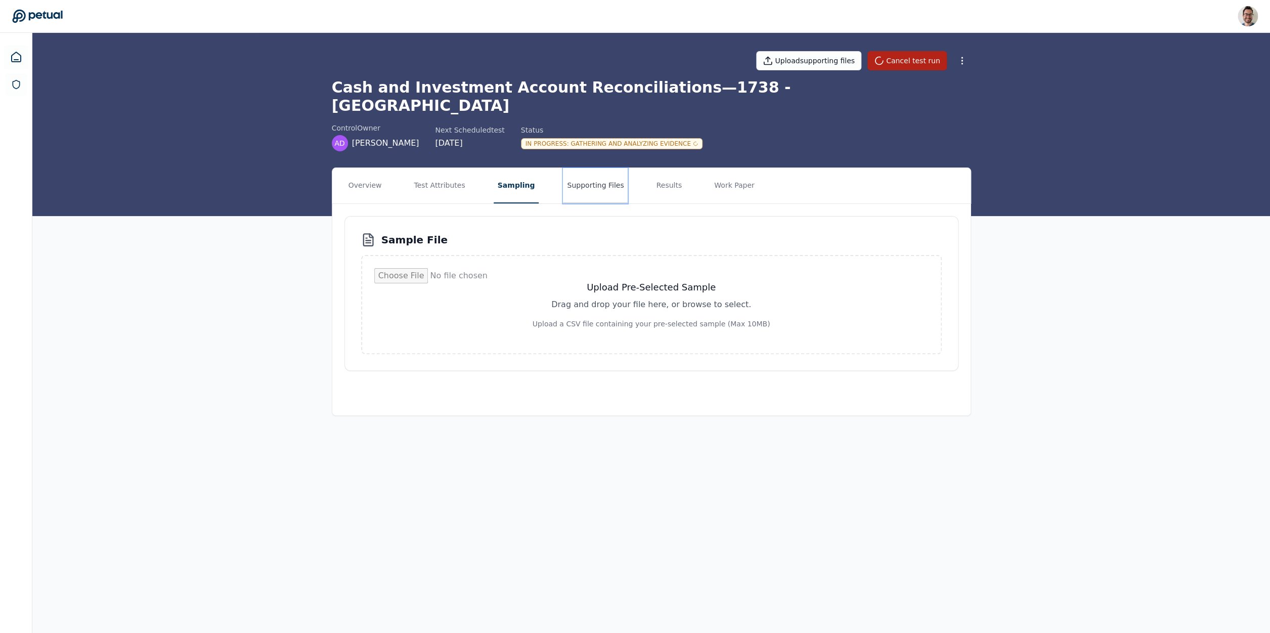
click at [599, 170] on button "Supporting Files" at bounding box center [595, 185] width 65 height 35
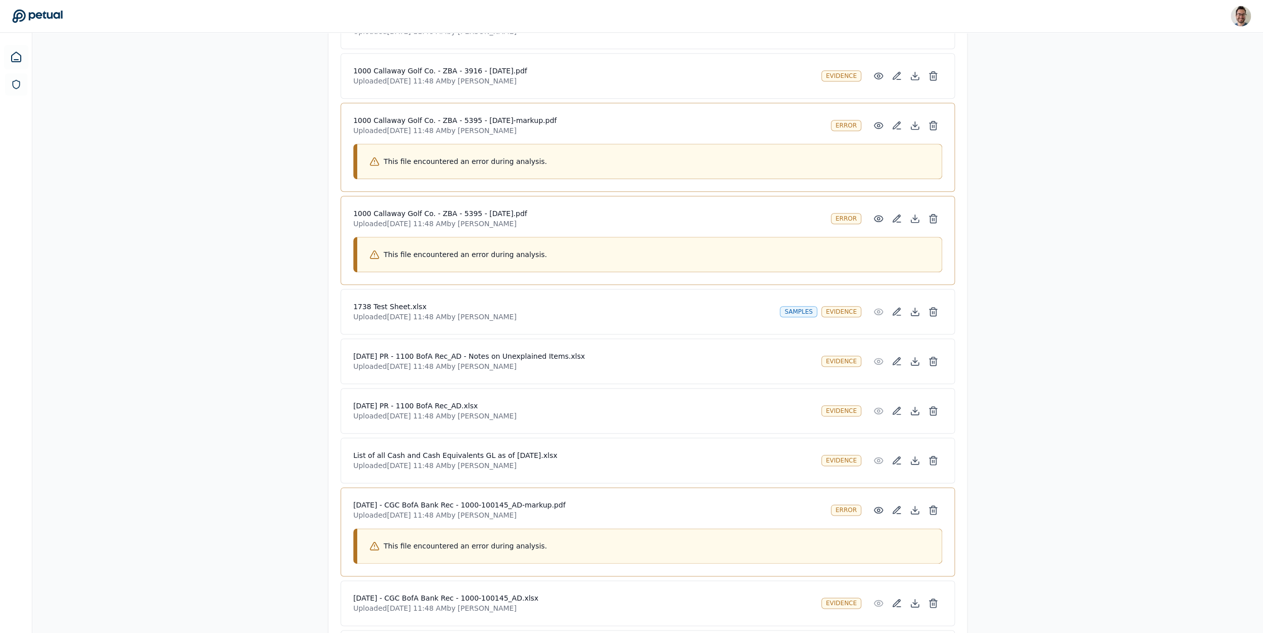
scroll to position [456, 0]
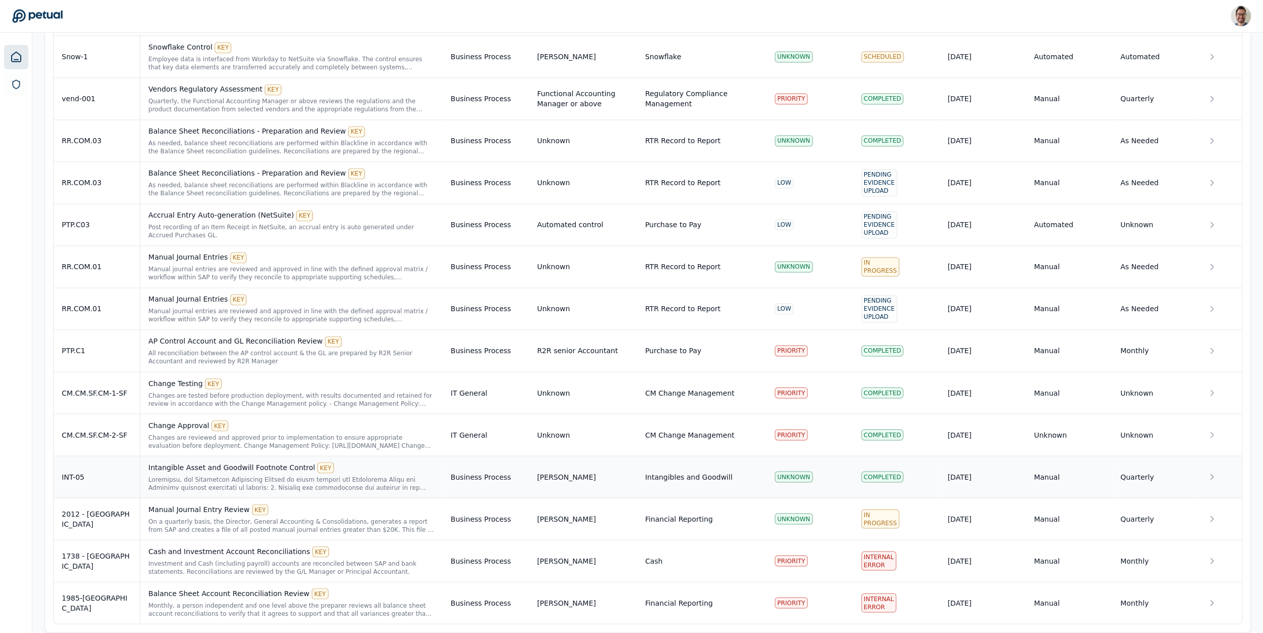
scroll to position [910, 0]
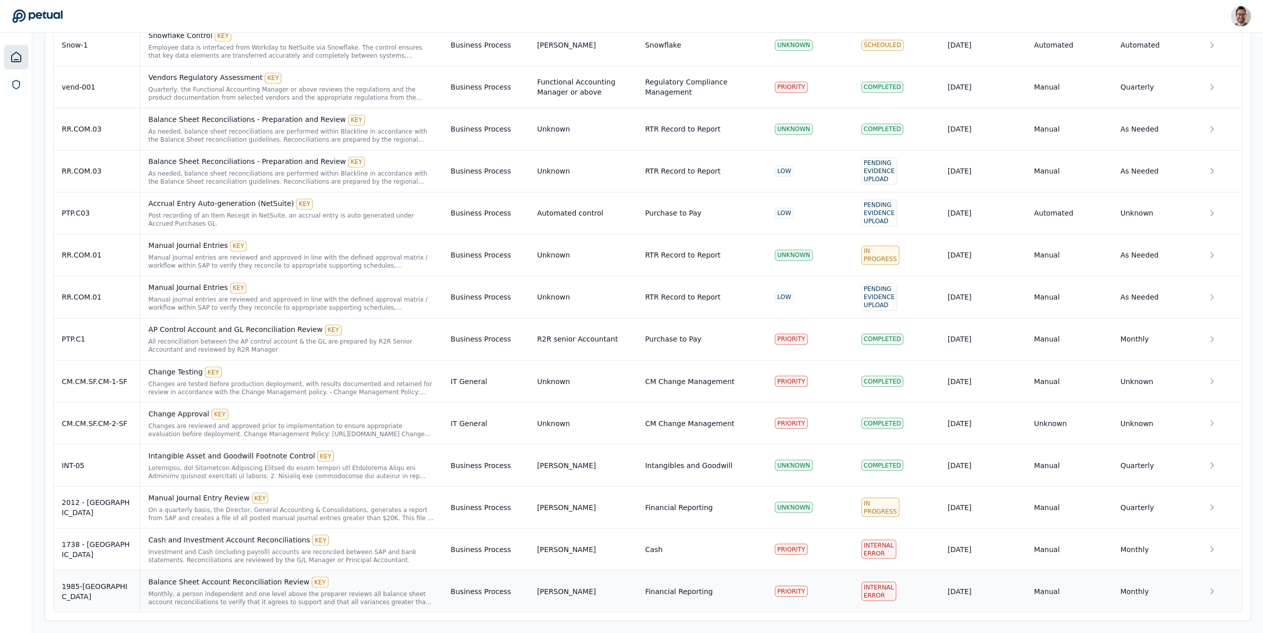
click at [104, 596] on td "1985-[GEOGRAPHIC_DATA]" at bounding box center [97, 591] width 87 height 42
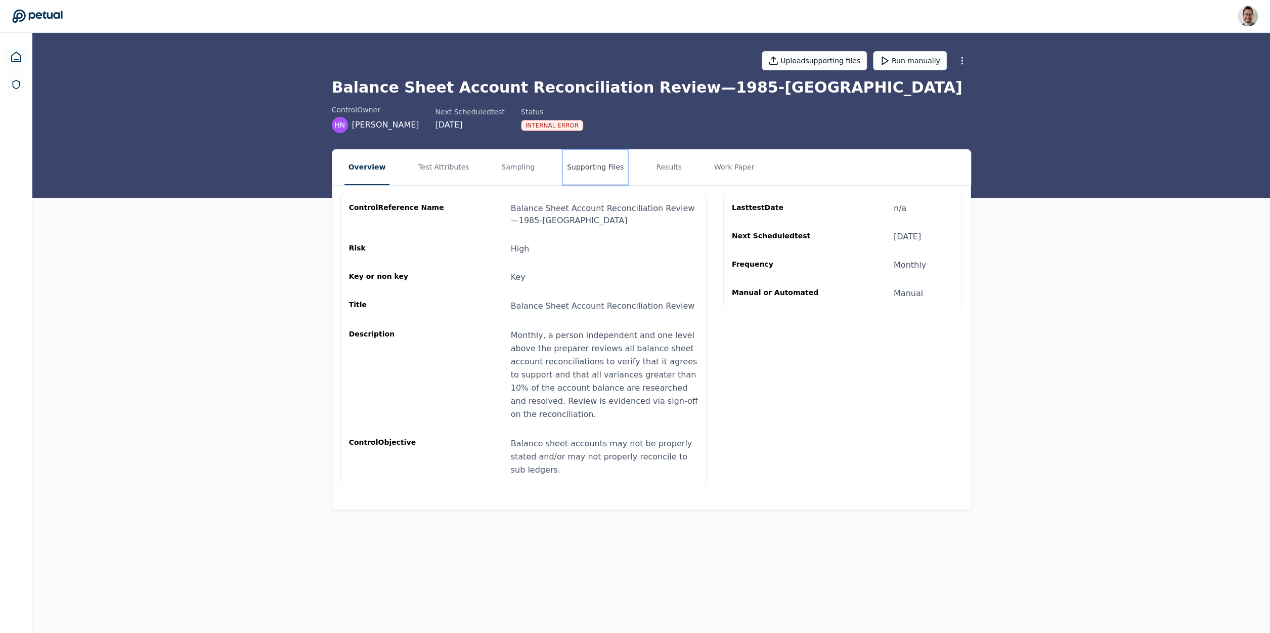
click at [583, 175] on button "Supporting Files" at bounding box center [595, 167] width 65 height 35
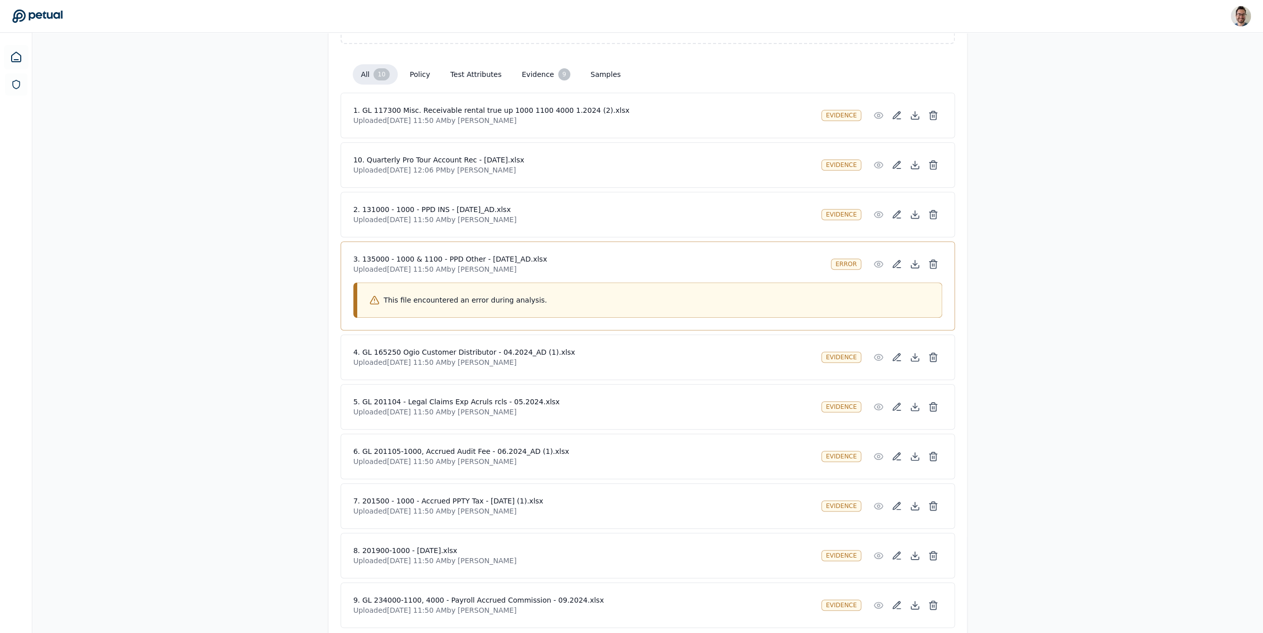
scroll to position [275, 0]
